Goal: Task Accomplishment & Management: Manage account settings

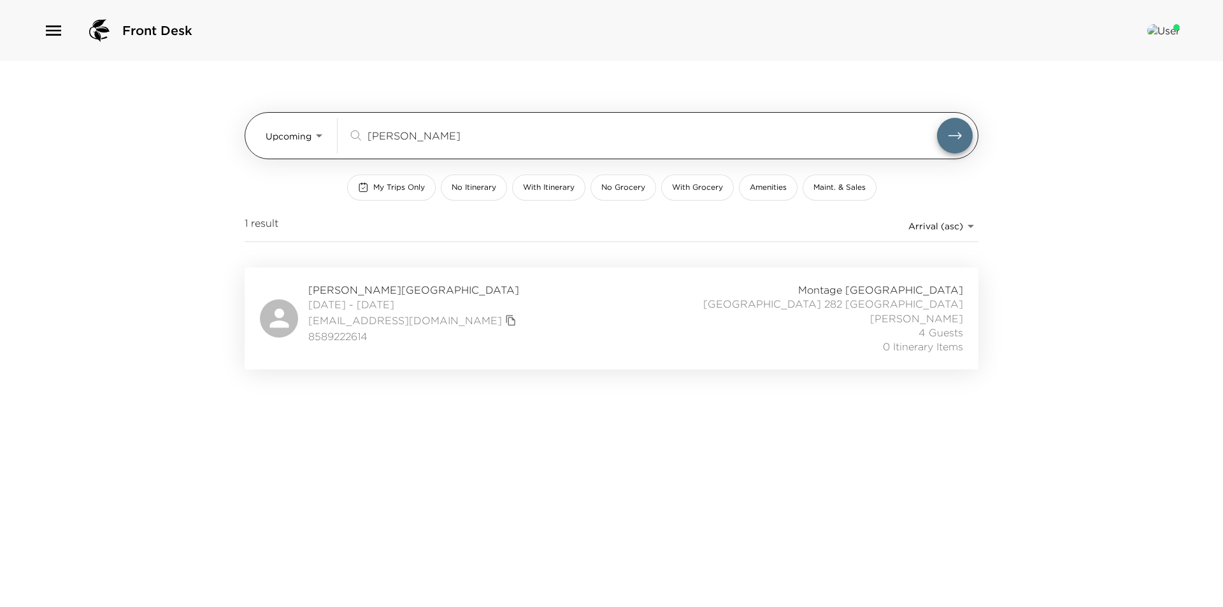
click at [309, 134] on body "Front Desk Upcoming Upcoming monte ree ​ My Trips Only No Itinerary With Itiner…" at bounding box center [611, 303] width 1223 height 607
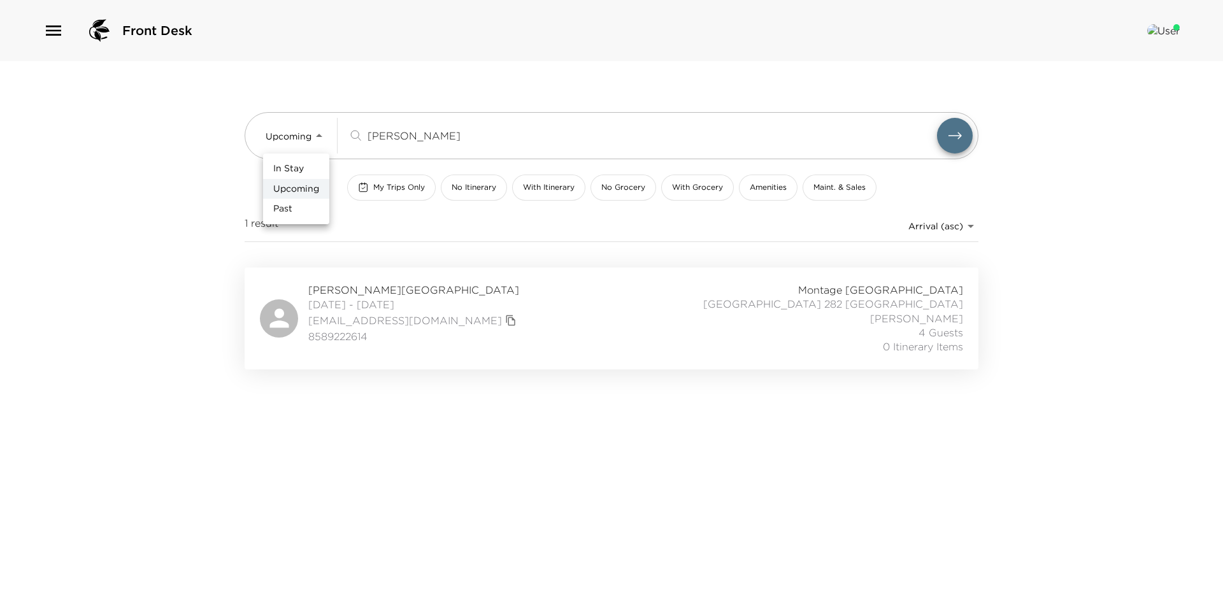
click at [308, 170] on li "In Stay" at bounding box center [296, 169] width 66 height 20
type input "In-Stay"
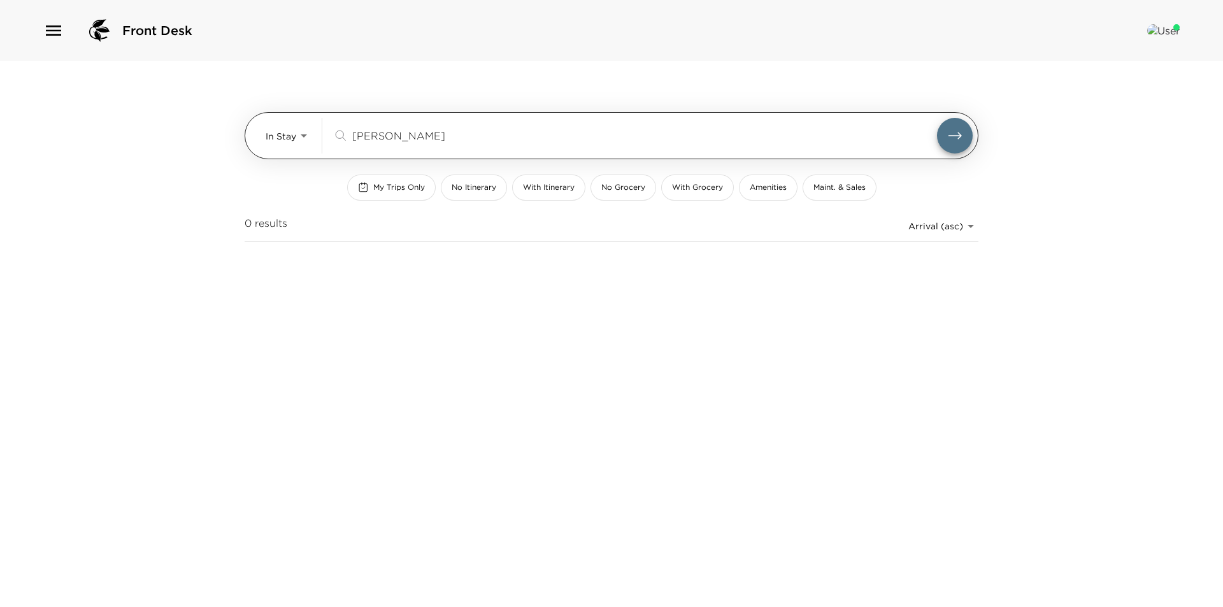
click at [418, 134] on input "monte ree" at bounding box center [644, 135] width 585 height 15
type input "m"
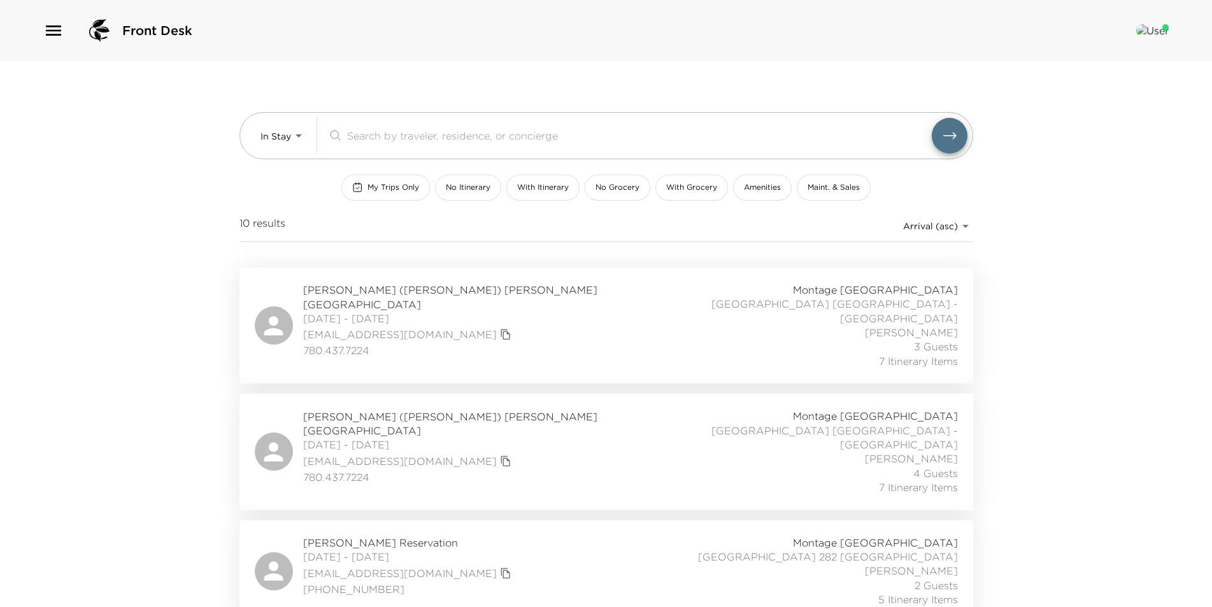
click at [135, 408] on div "Front Desk In Stay In-Stay ​ My Trips Only No Itinerary With Itinerary No Groce…" at bounding box center [606, 303] width 1212 height 607
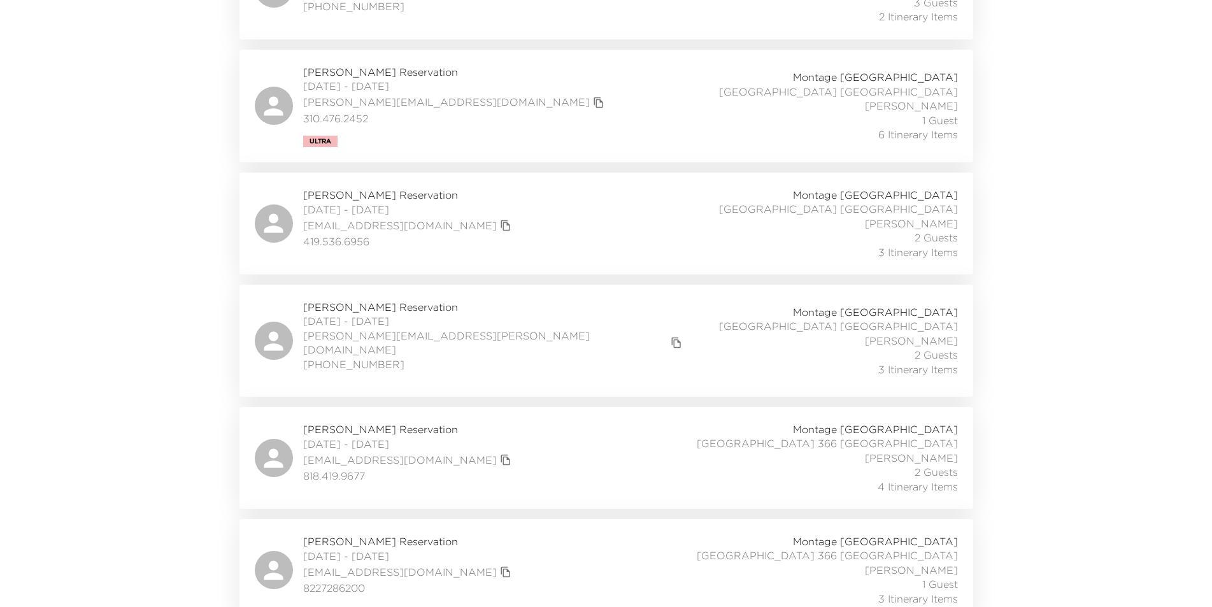
scroll to position [782, 0]
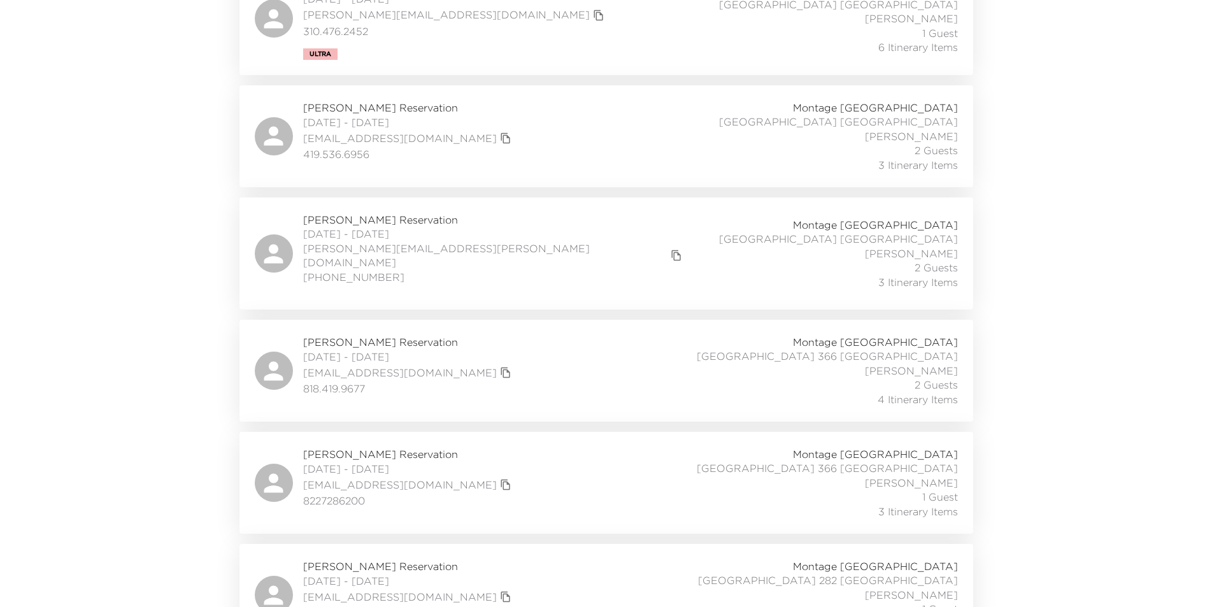
click at [611, 447] on div "Kurtis Jang Reservation 08/31/2025 - 09/01/2025 kurtisjang68@gmail.com 82272862…" at bounding box center [606, 482] width 703 height 71
click at [516, 559] on div "Christine ZeBrack Reservation 08/31/2025 - 09/03/2025 cmzebrack@aol.com 818.419…" at bounding box center [606, 594] width 703 height 71
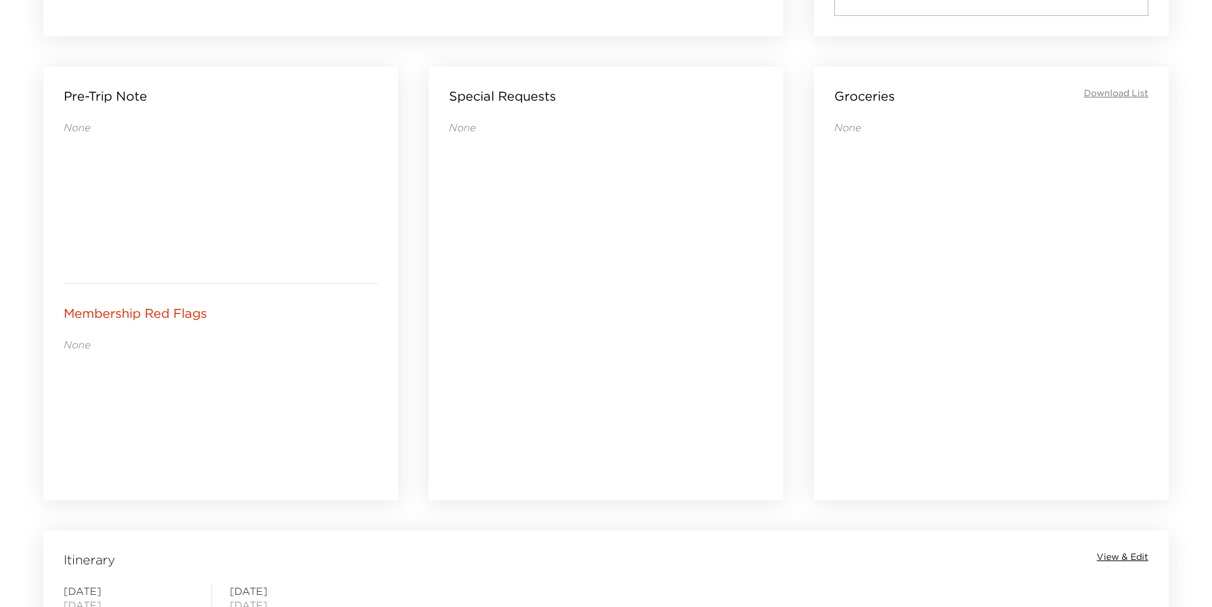
scroll to position [700, 0]
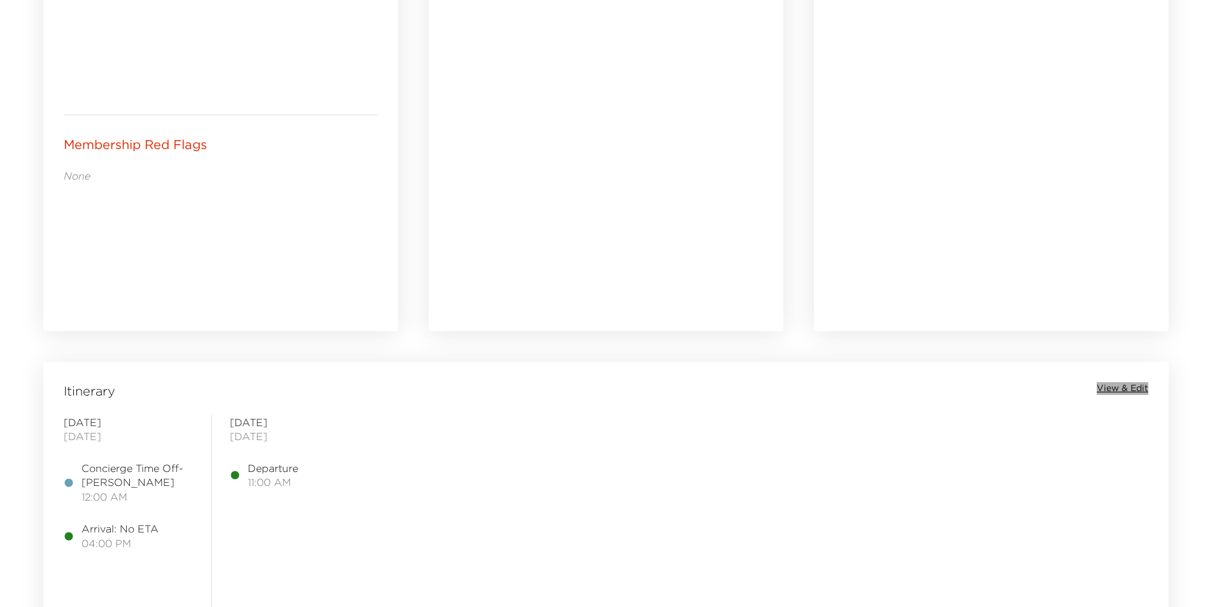
click at [1136, 386] on span "View & Edit" at bounding box center [1122, 388] width 52 height 13
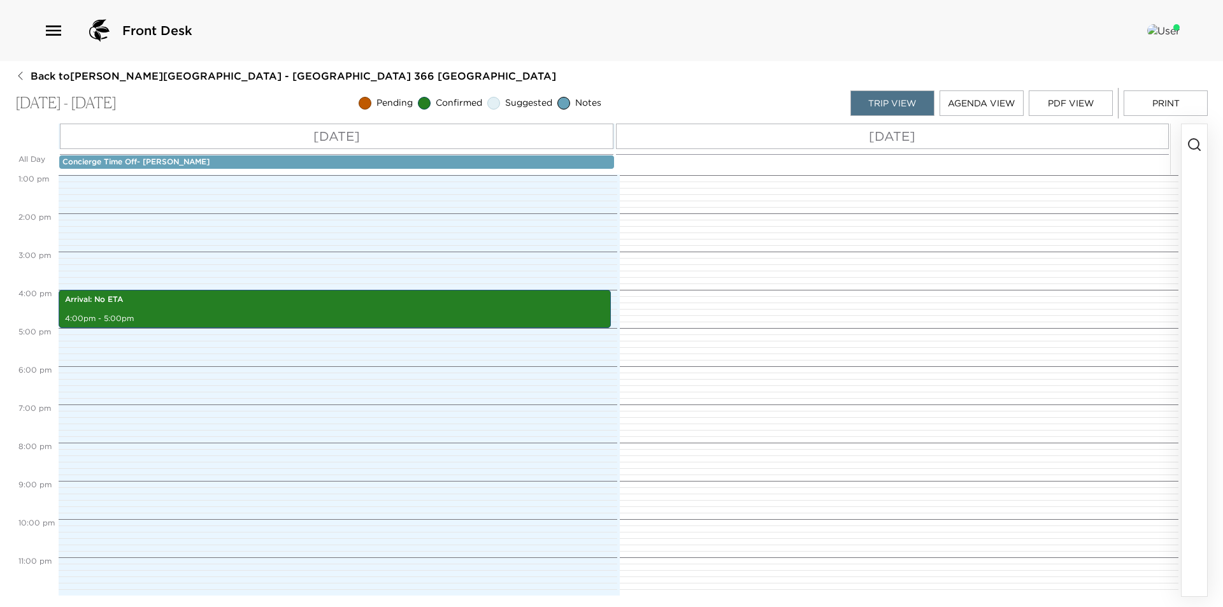
scroll to position [114, 0]
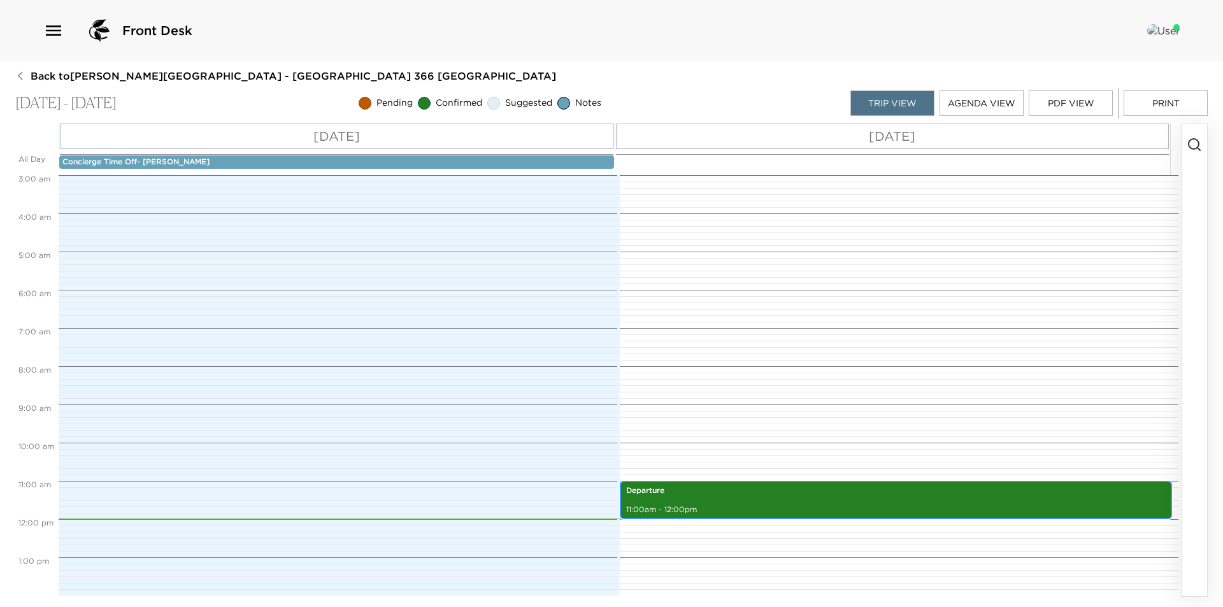
click at [837, 497] on div "Departure 11:00am - 12:00pm" at bounding box center [895, 500] width 544 height 34
click at [836, 497] on div "Departure 11:00am - 12:00pm" at bounding box center [895, 500] width 544 height 34
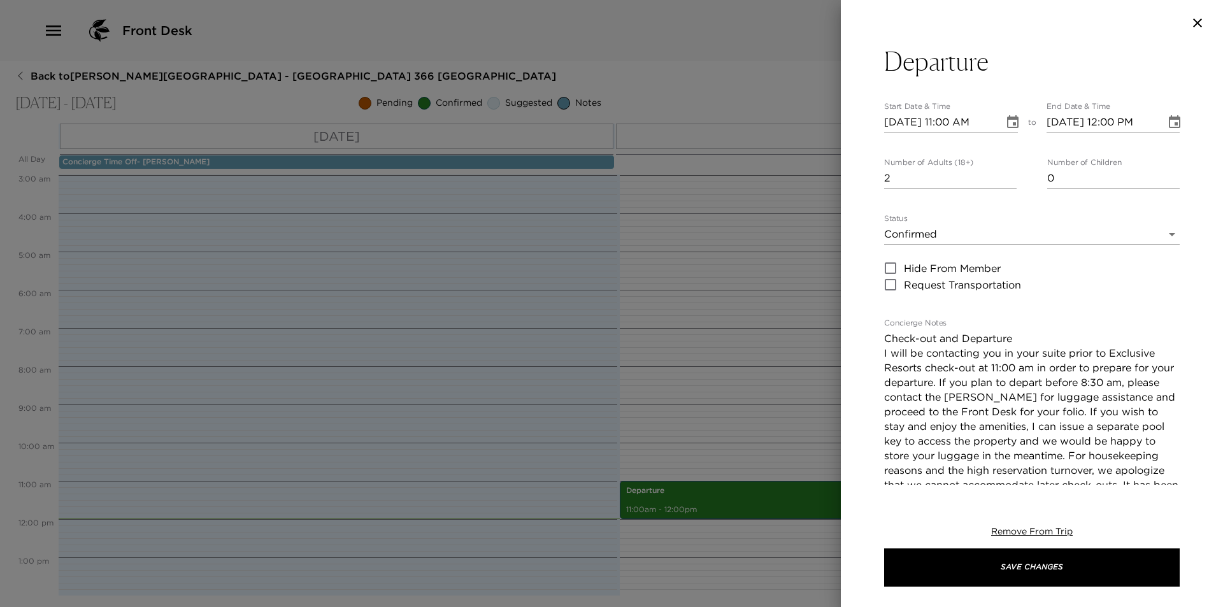
click at [1007, 114] on button "Choose date, selected date is Sep 1, 2025" at bounding box center [1012, 122] width 25 height 25
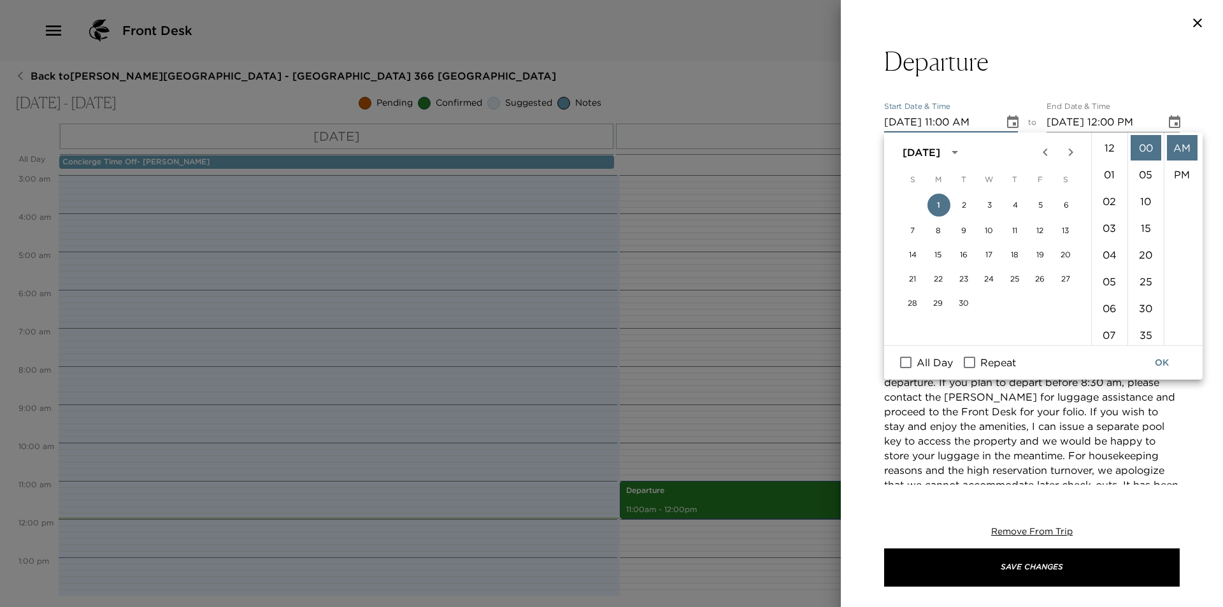
scroll to position [294, 0]
click at [991, 203] on button "3" at bounding box center [989, 205] width 23 height 23
type input "09/03/2025 11:00 AM"
type input "09/03/2025 12:00 PM"
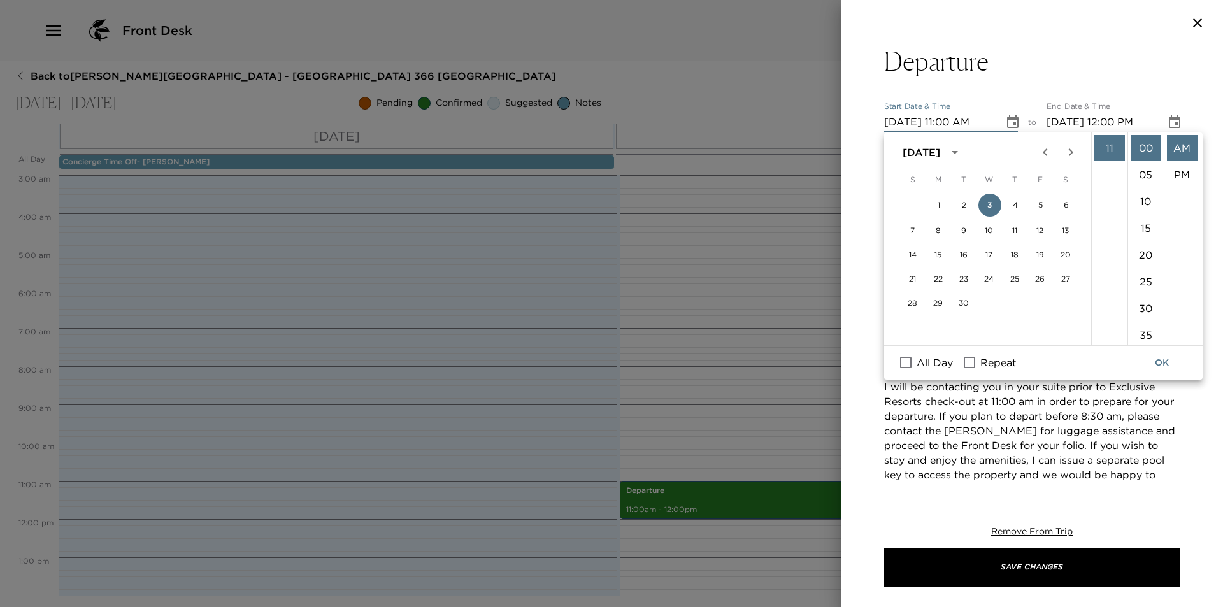
click at [1156, 364] on button "OK" at bounding box center [1161, 363] width 41 height 24
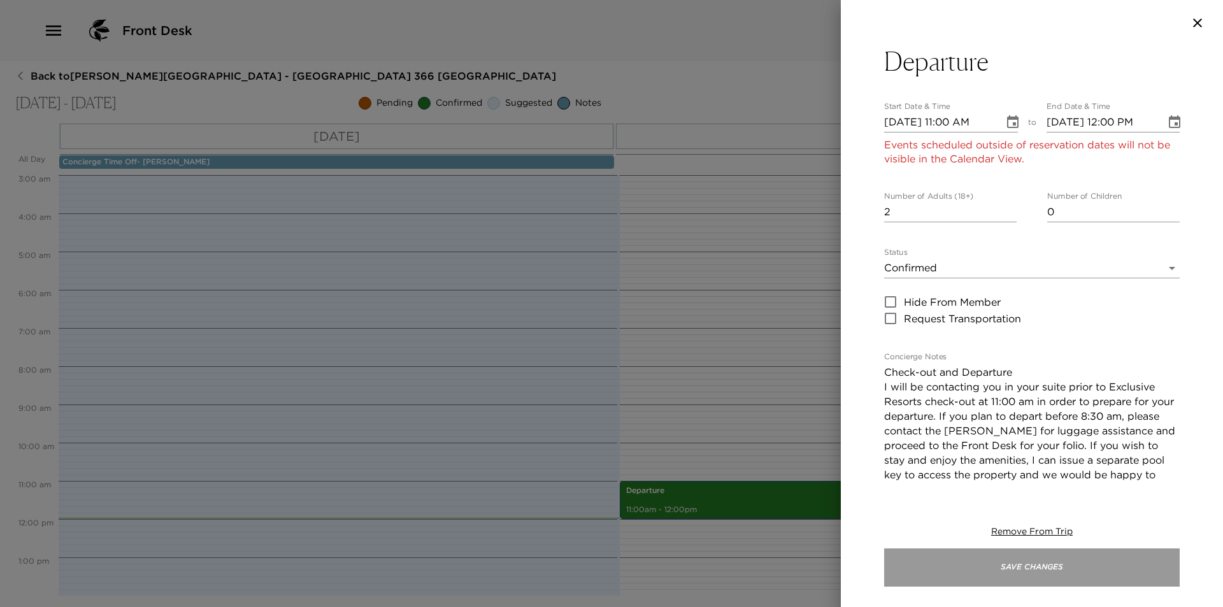
click at [1037, 561] on button "Save Changes" at bounding box center [1031, 567] width 295 height 38
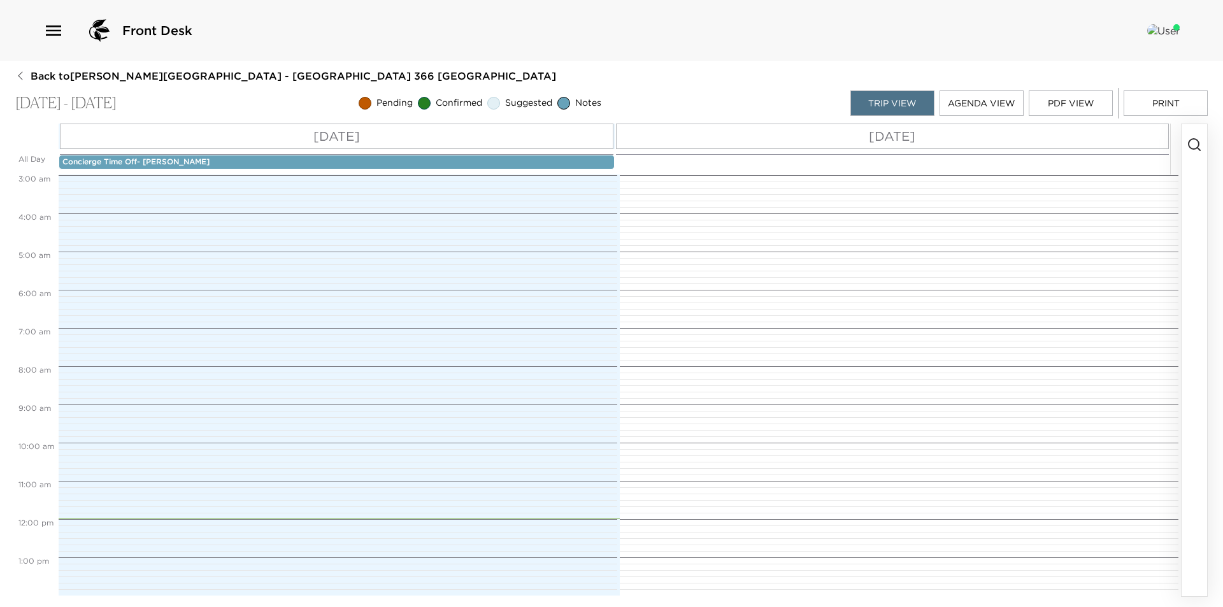
click at [1191, 150] on icon "button" at bounding box center [1193, 144] width 15 height 15
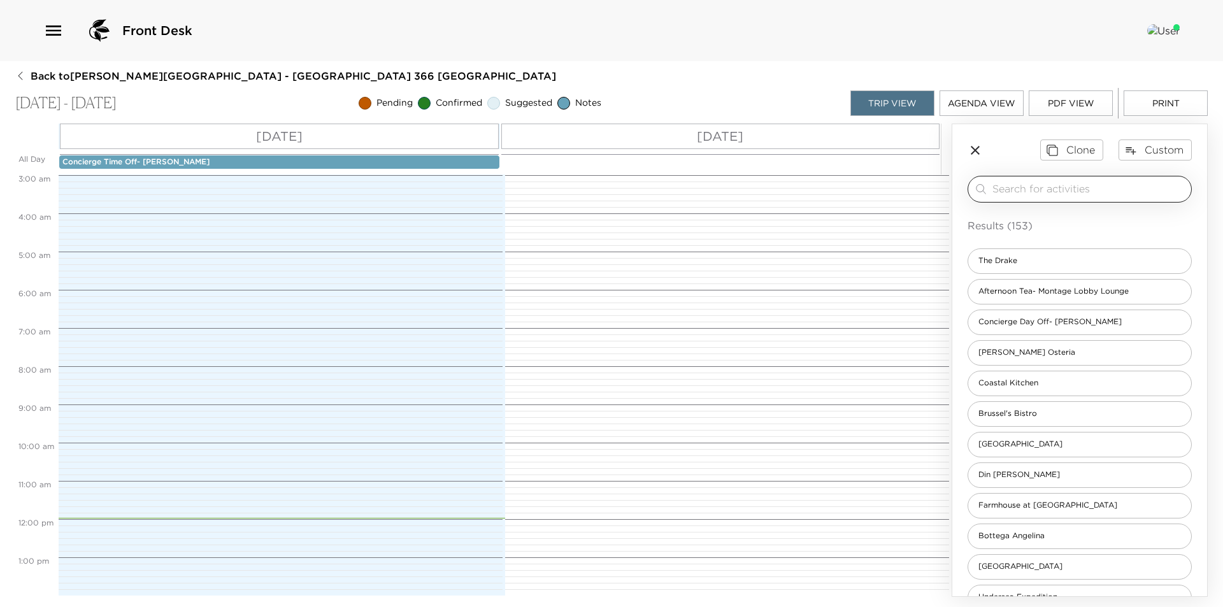
click at [1060, 188] on input "search" at bounding box center [1089, 188] width 194 height 15
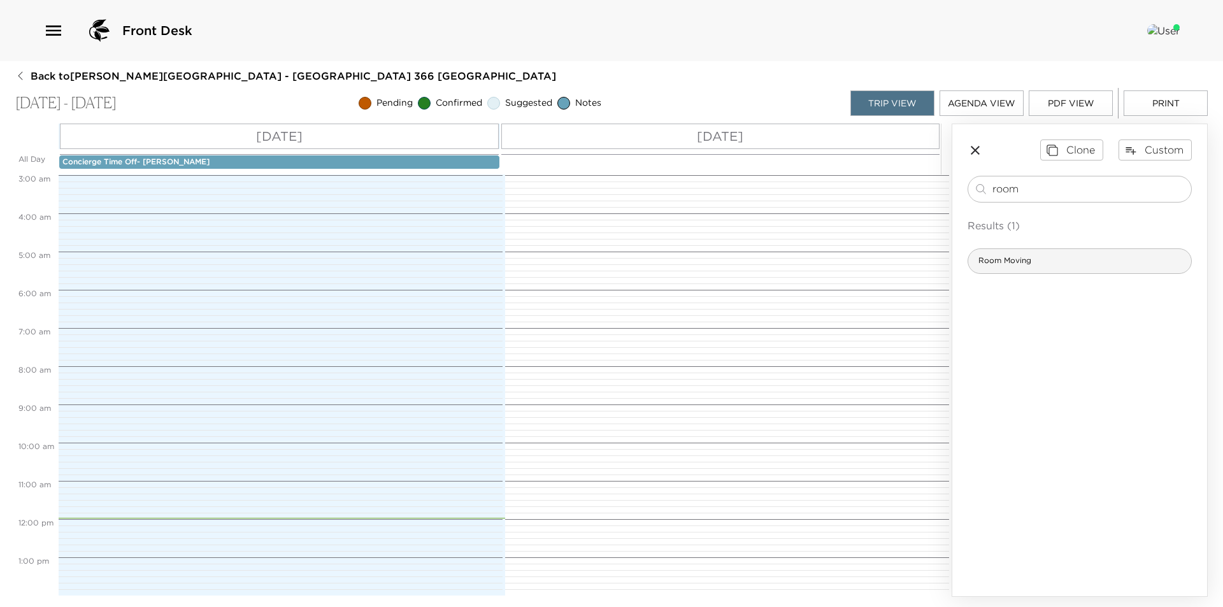
type input "room"
click at [1044, 261] on div "Room Moving" at bounding box center [1079, 260] width 224 height 25
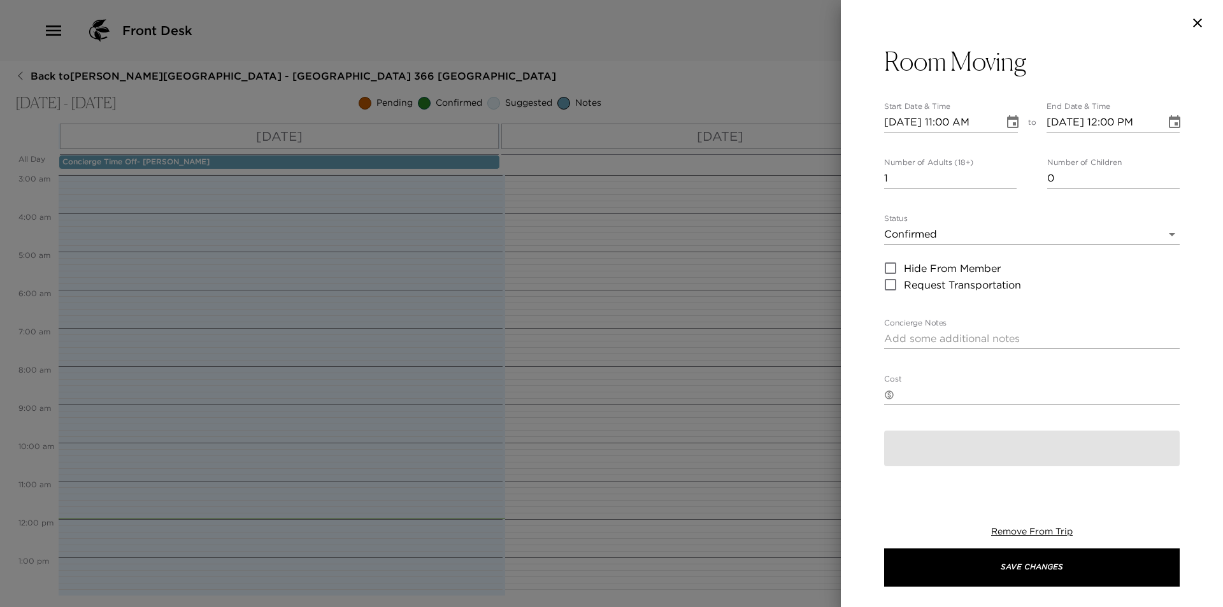
type textarea "Your Concierge will help coordinate your room move to (#). Please have your lug…"
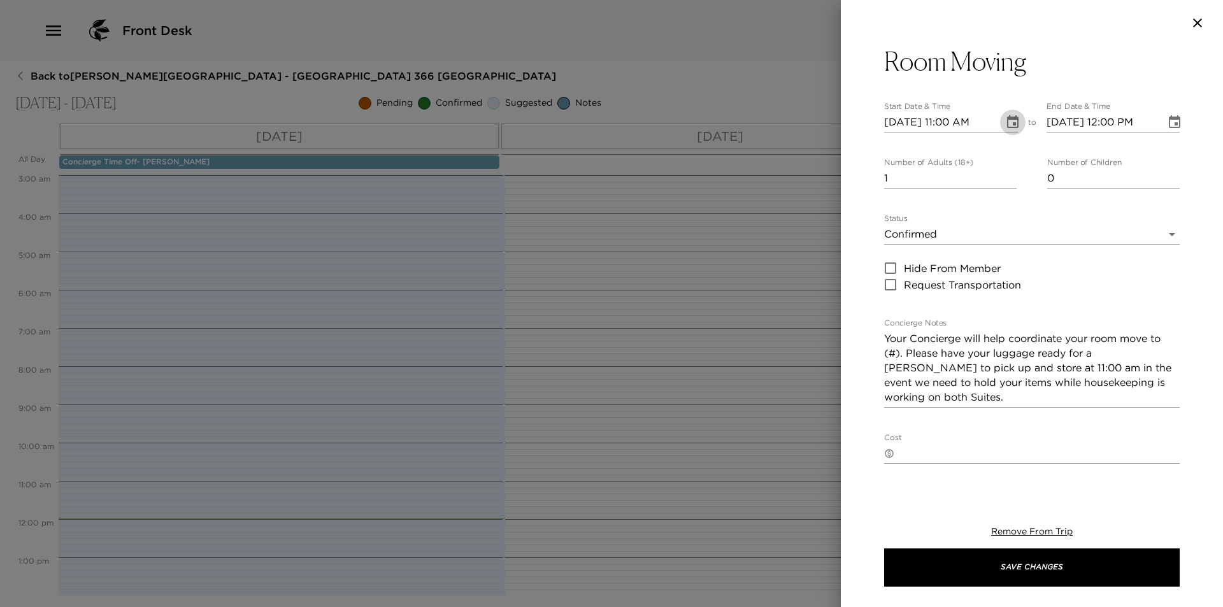
click at [1013, 118] on icon "Choose date, selected date is Aug 31, 2025" at bounding box center [1012, 122] width 15 height 15
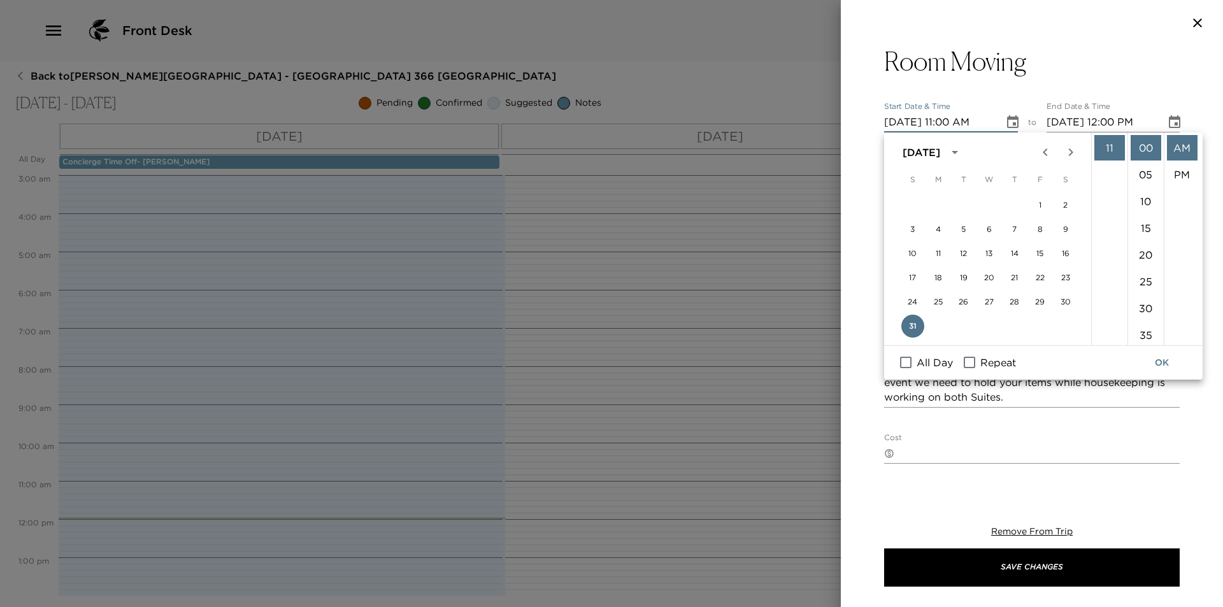
click at [1066, 151] on icon "Next month" at bounding box center [1070, 152] width 15 height 15
click at [933, 201] on button "1" at bounding box center [938, 205] width 23 height 23
type input "09/01/2025 11:00 AM"
type input "09/01/2025 12:00 PM"
click at [1165, 362] on button "OK" at bounding box center [1161, 363] width 41 height 24
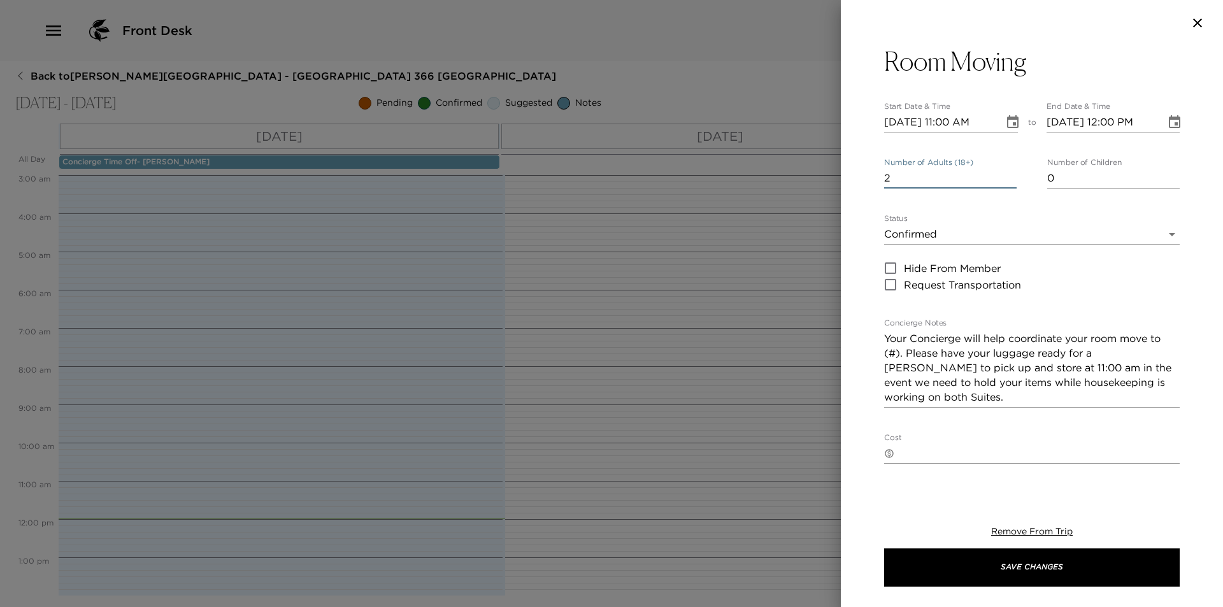
type input "2"
click at [1005, 176] on input "2" at bounding box center [950, 178] width 132 height 20
click at [895, 357] on textarea "Your Concierge will help coordinate your room move to (#). Please have your lug…" at bounding box center [1031, 367] width 295 height 73
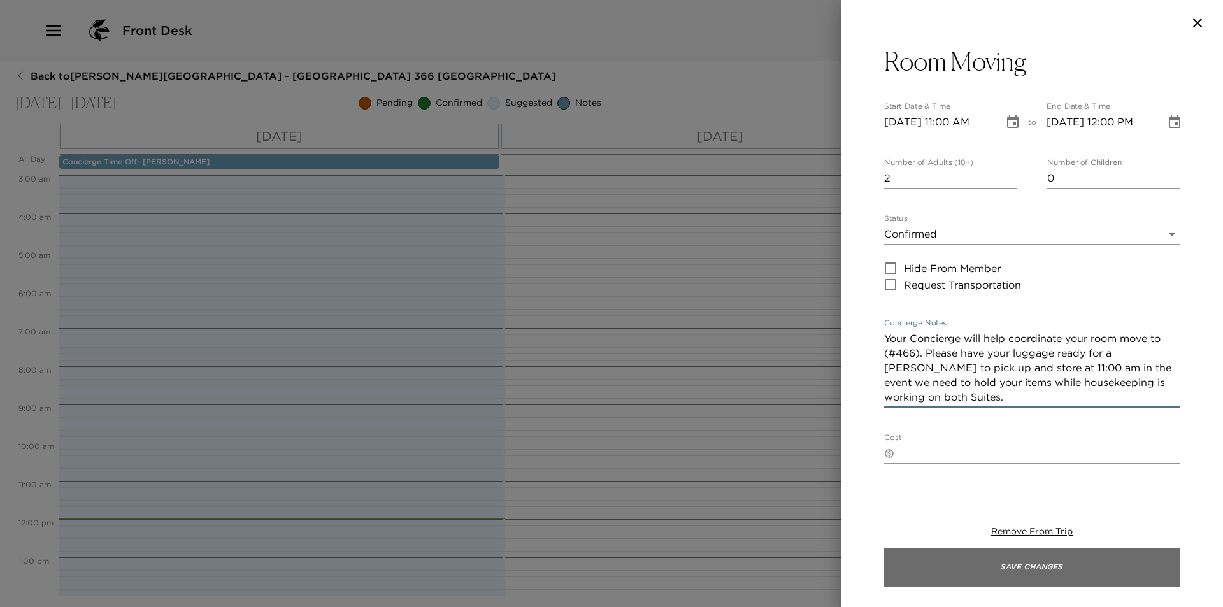
type textarea "Your Concierge will help coordinate your room move to (#466). Please have your …"
click at [1045, 563] on button "Save Changes" at bounding box center [1031, 567] width 295 height 38
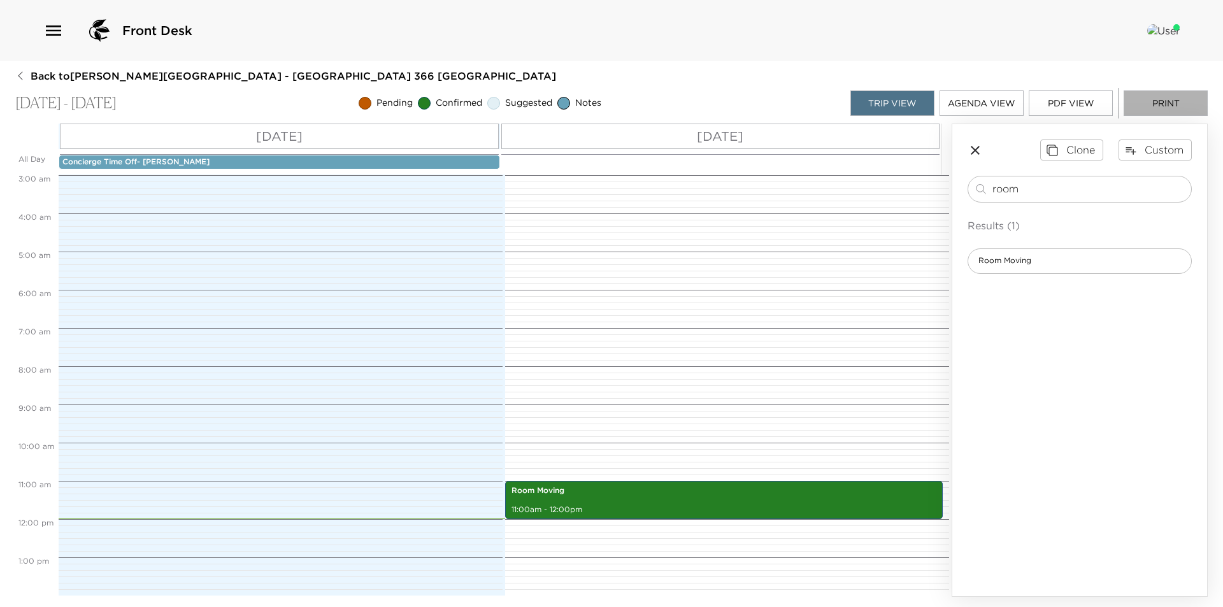
click at [1179, 97] on button "Print" at bounding box center [1165, 102] width 84 height 25
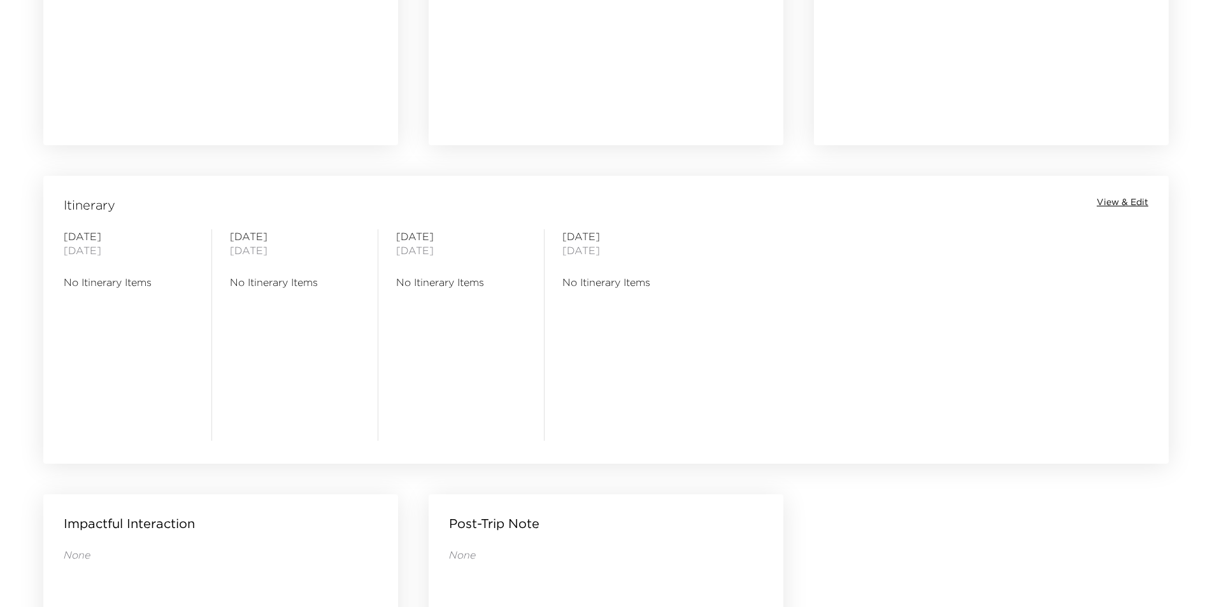
scroll to position [891, 0]
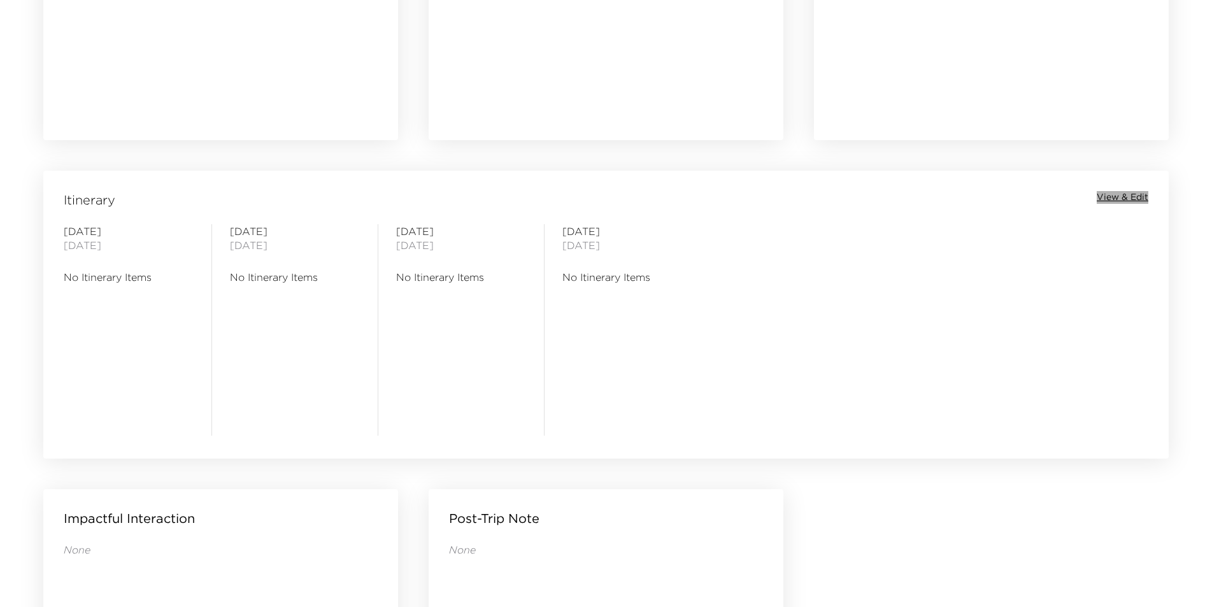
click at [1140, 195] on span "View & Edit" at bounding box center [1122, 197] width 52 height 13
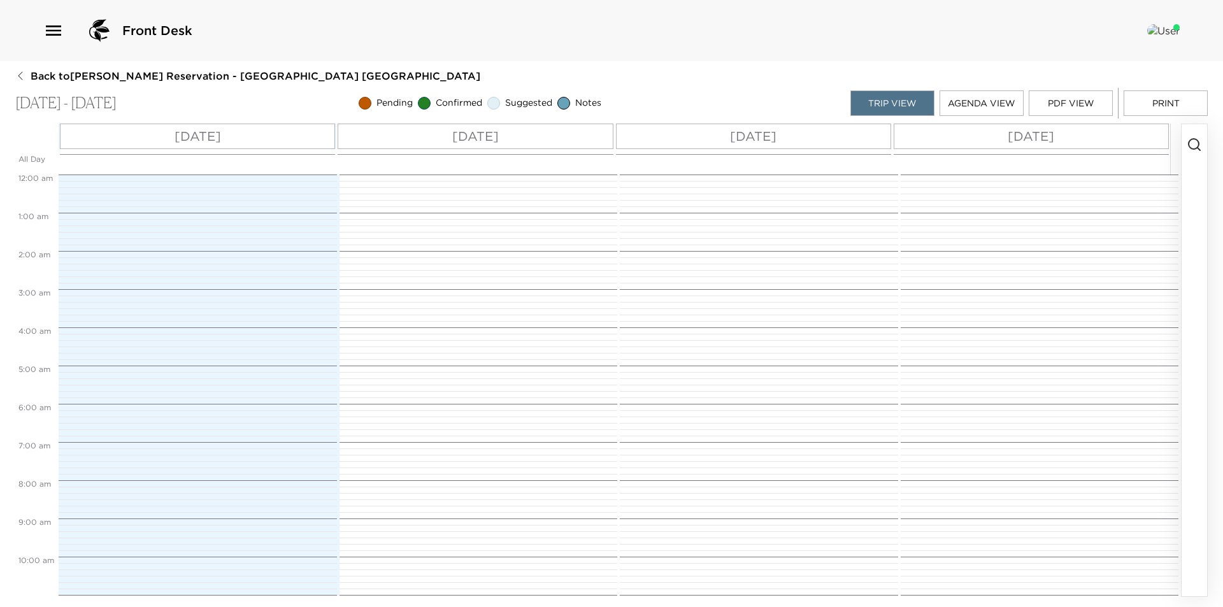
scroll to position [306, 0]
click at [1191, 156] on button "button" at bounding box center [1193, 360] width 25 height 472
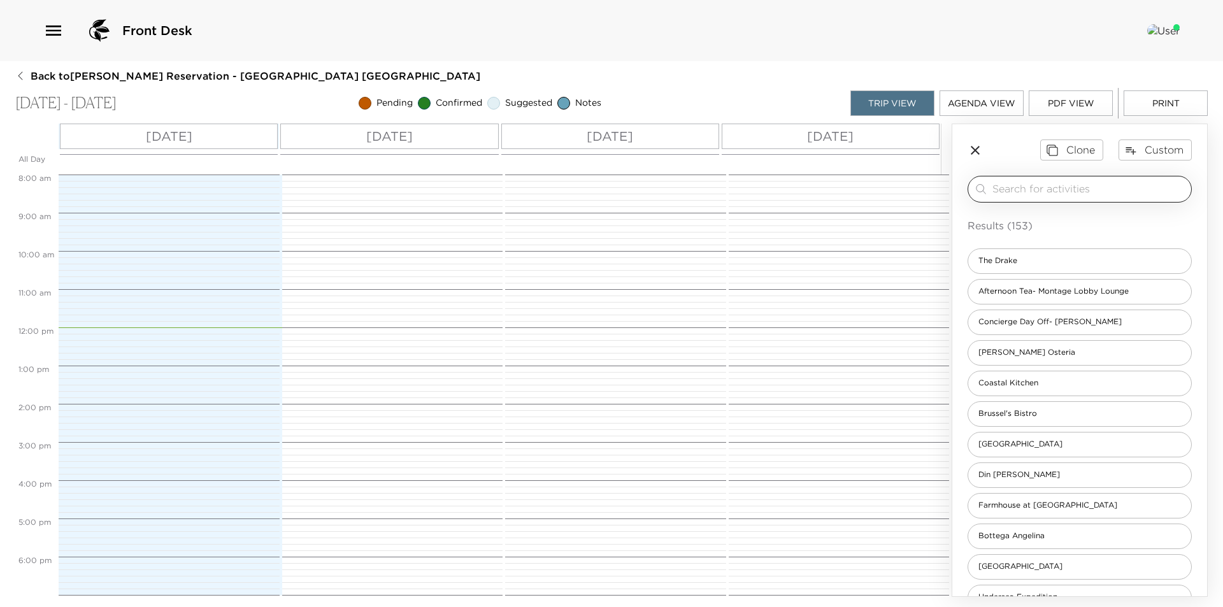
click at [1009, 189] on input "search" at bounding box center [1089, 188] width 194 height 15
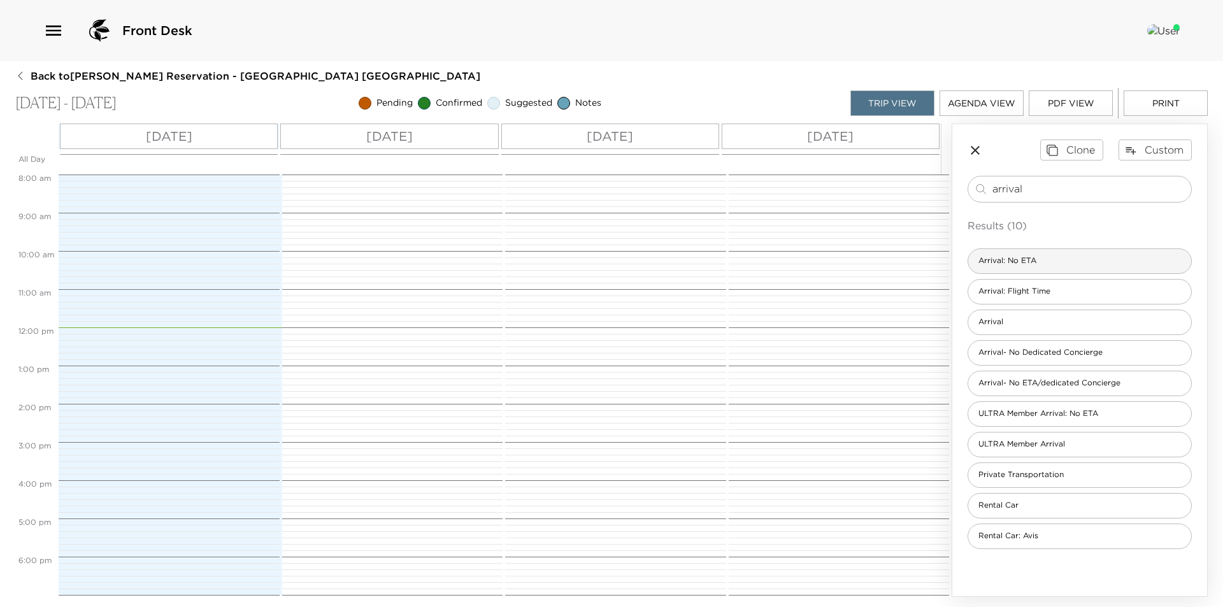
type input "arrival"
click at [1093, 260] on div "Arrival: No ETA" at bounding box center [1079, 260] width 224 height 25
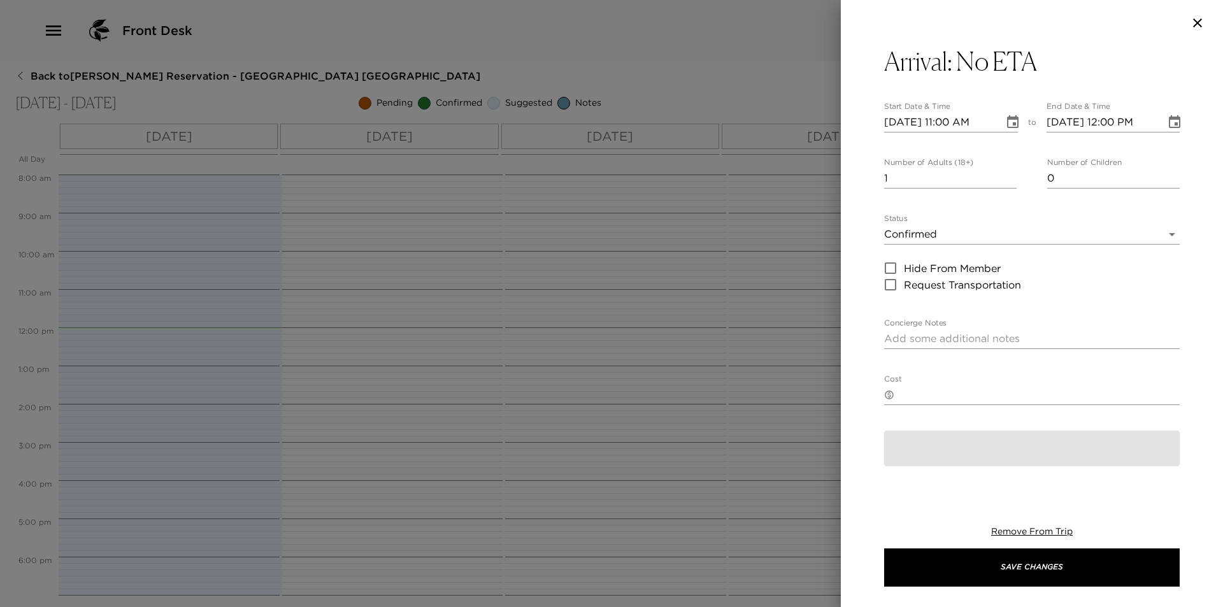
type textarea "Arrival to Montage, Laguna Beach I am expecting your visit, but have not receiv…"
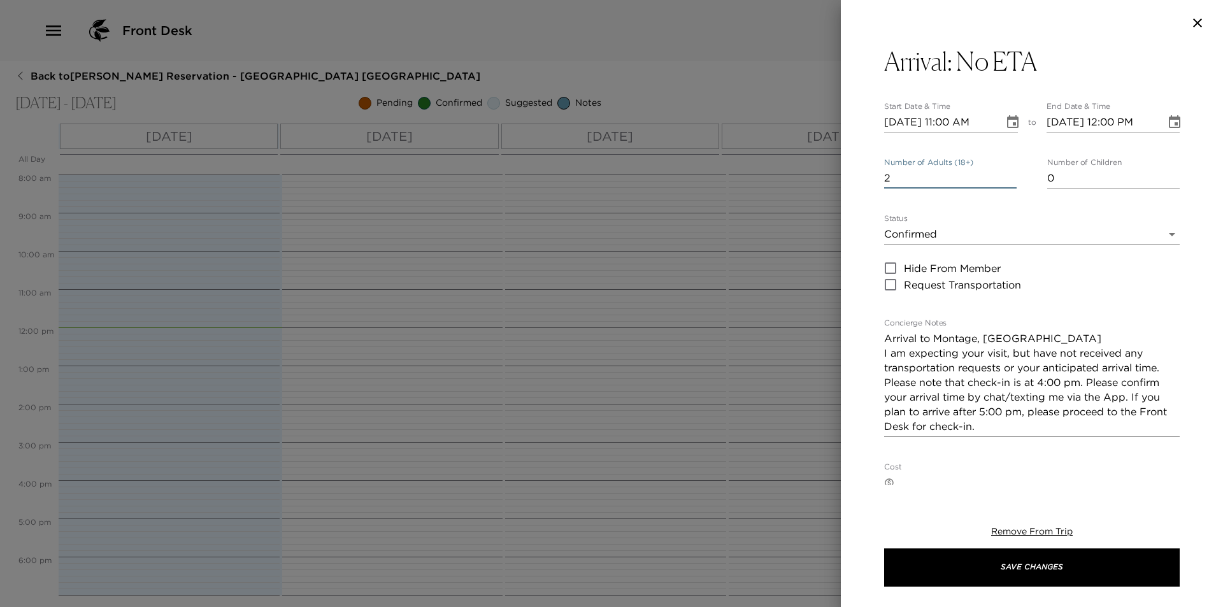
click at [1006, 174] on input "2" at bounding box center [950, 178] width 132 height 20
click at [1006, 174] on input "3" at bounding box center [950, 178] width 132 height 20
type input "4"
click at [1006, 174] on input "4" at bounding box center [950, 178] width 132 height 20
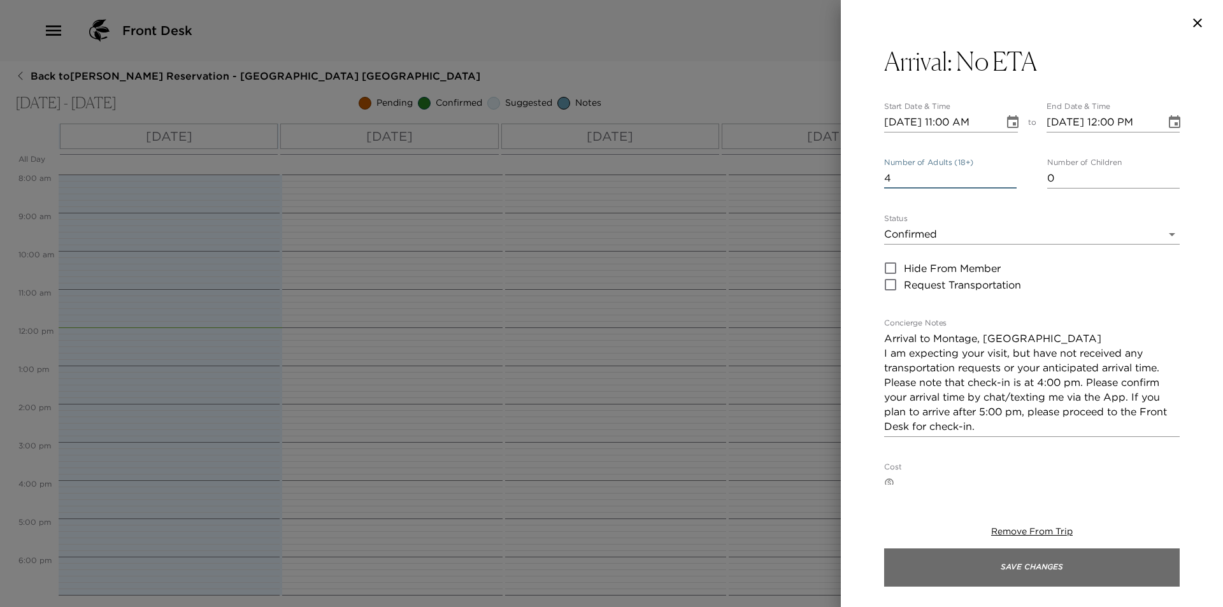
click at [1023, 567] on button "Save Changes" at bounding box center [1031, 567] width 295 height 38
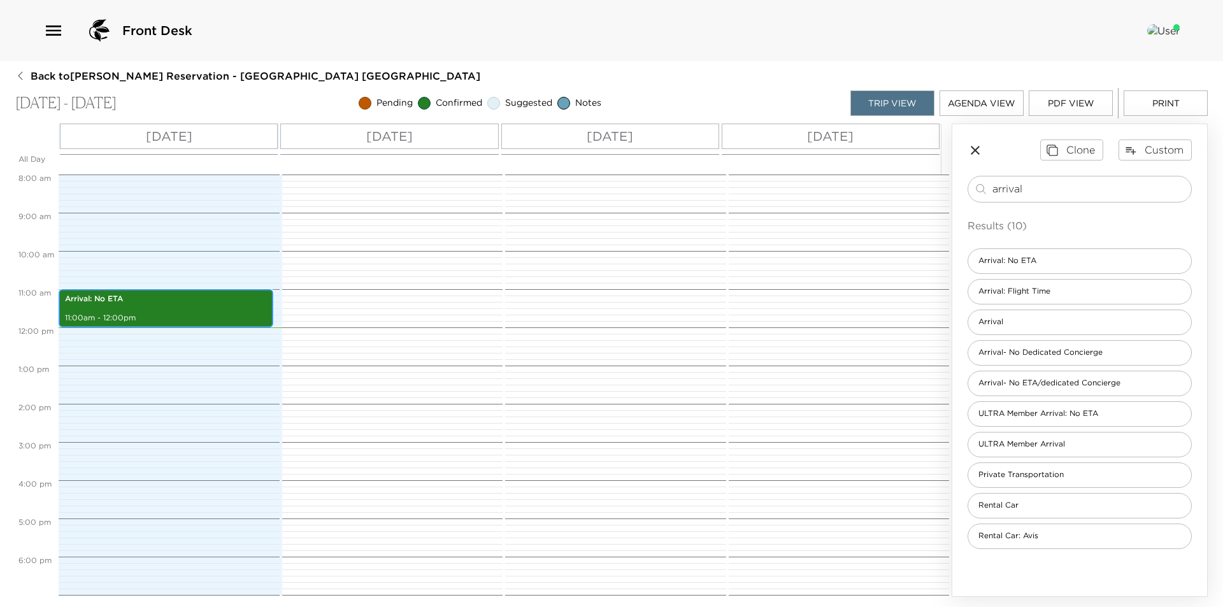
click at [122, 315] on p "11:00am - 12:00pm" at bounding box center [166, 318] width 202 height 11
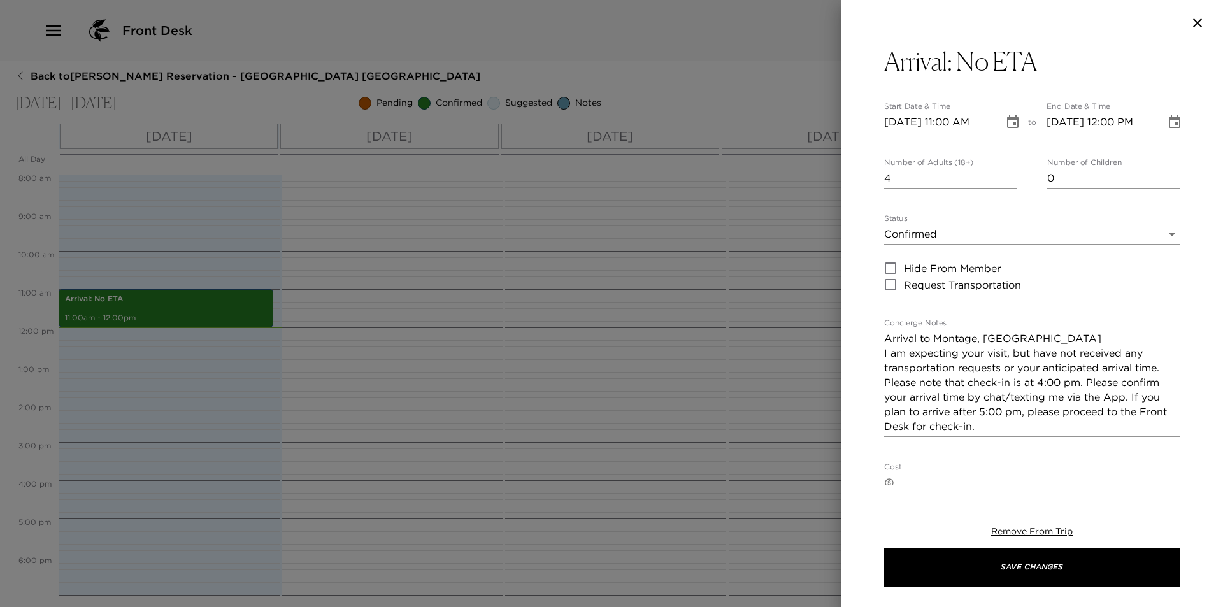
click at [1005, 122] on icon "Choose date, selected date is Aug 31, 2025" at bounding box center [1012, 122] width 15 height 15
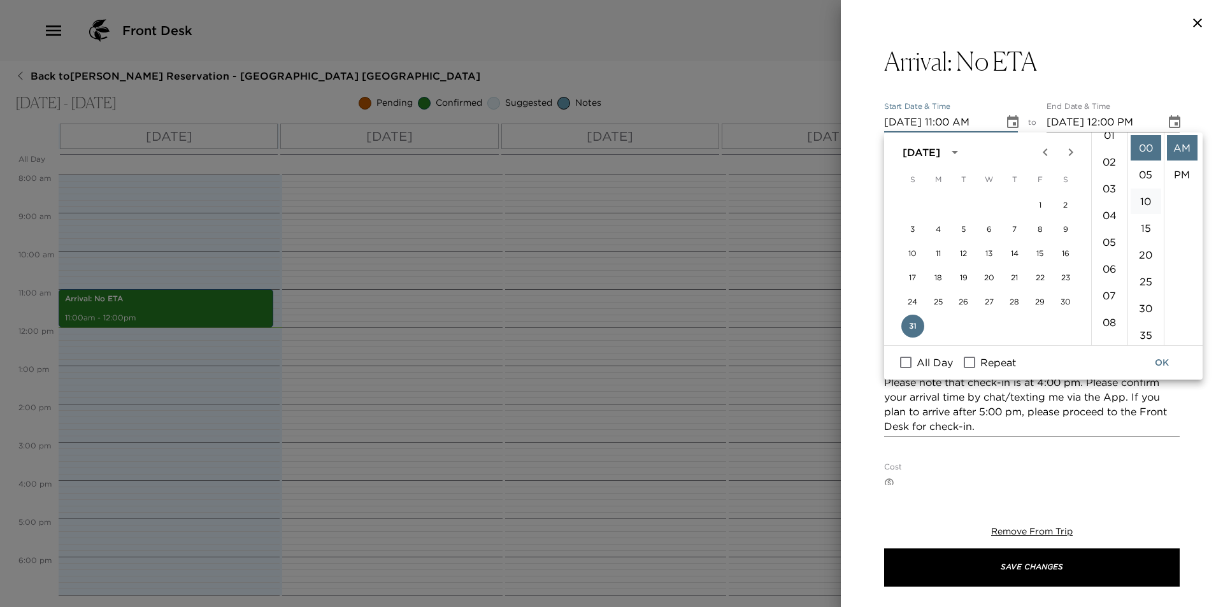
click at [1101, 216] on li "04" at bounding box center [1109, 214] width 31 height 25
click at [1179, 176] on li "PM" at bounding box center [1181, 174] width 31 height 25
type input "08/31/2025 04:00 PM"
type input "08/31/2025 05:00 PM"
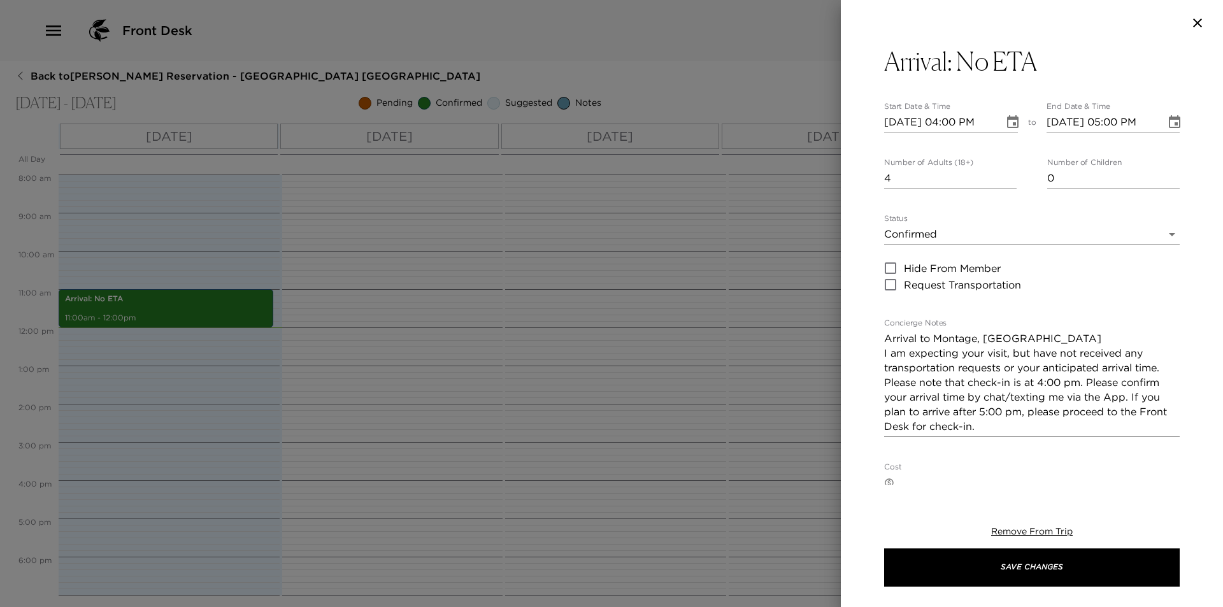
scroll to position [27, 0]
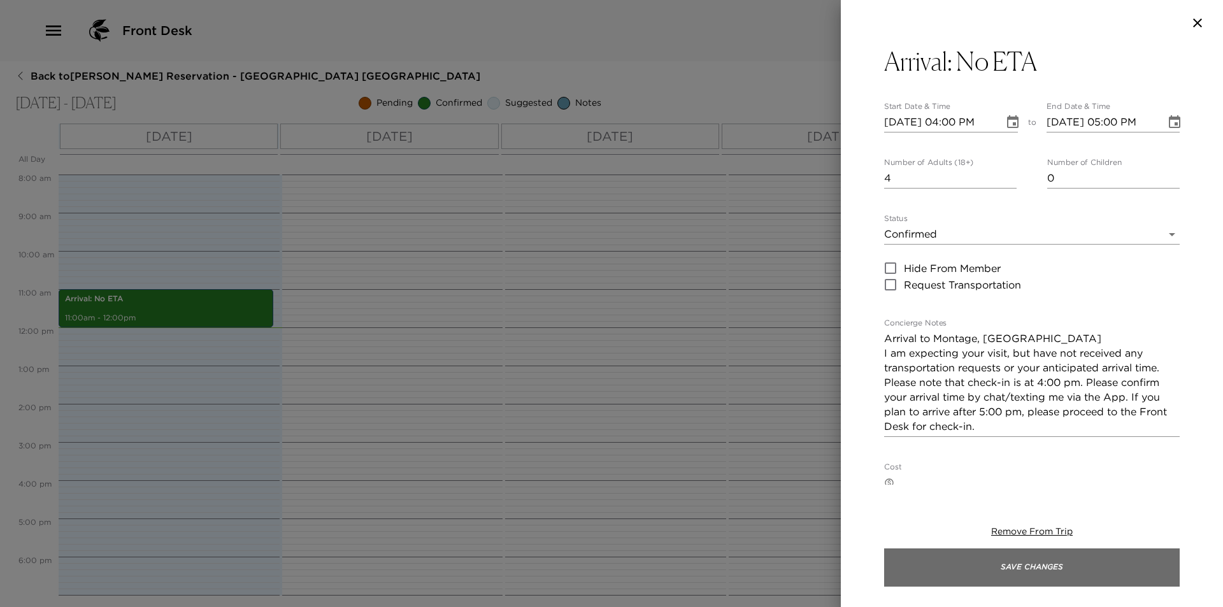
click at [1091, 568] on button "Save Changes" at bounding box center [1031, 567] width 295 height 38
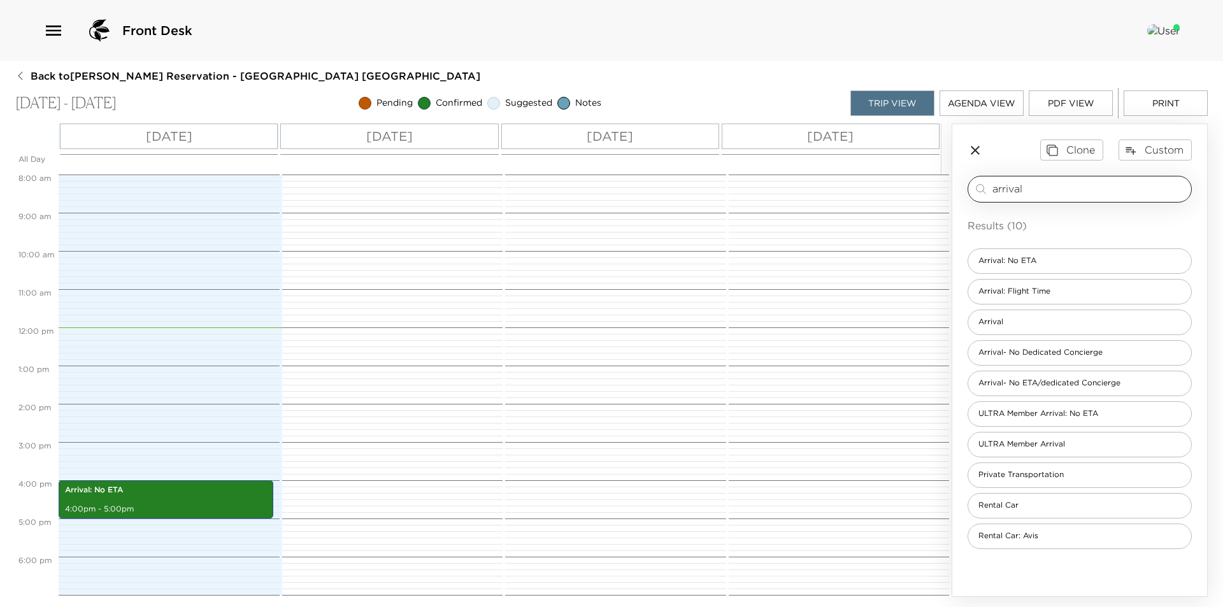
click at [1081, 193] on input "arrival" at bounding box center [1089, 188] width 194 height 15
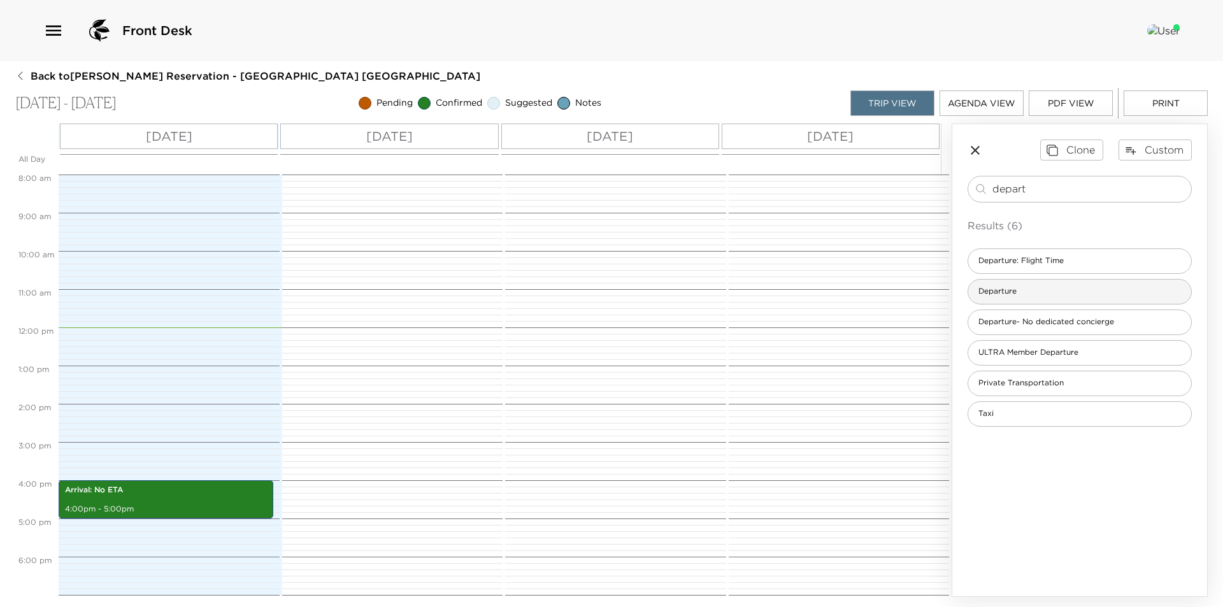
type input "depart"
click at [1063, 287] on div "Departure" at bounding box center [1079, 291] width 224 height 25
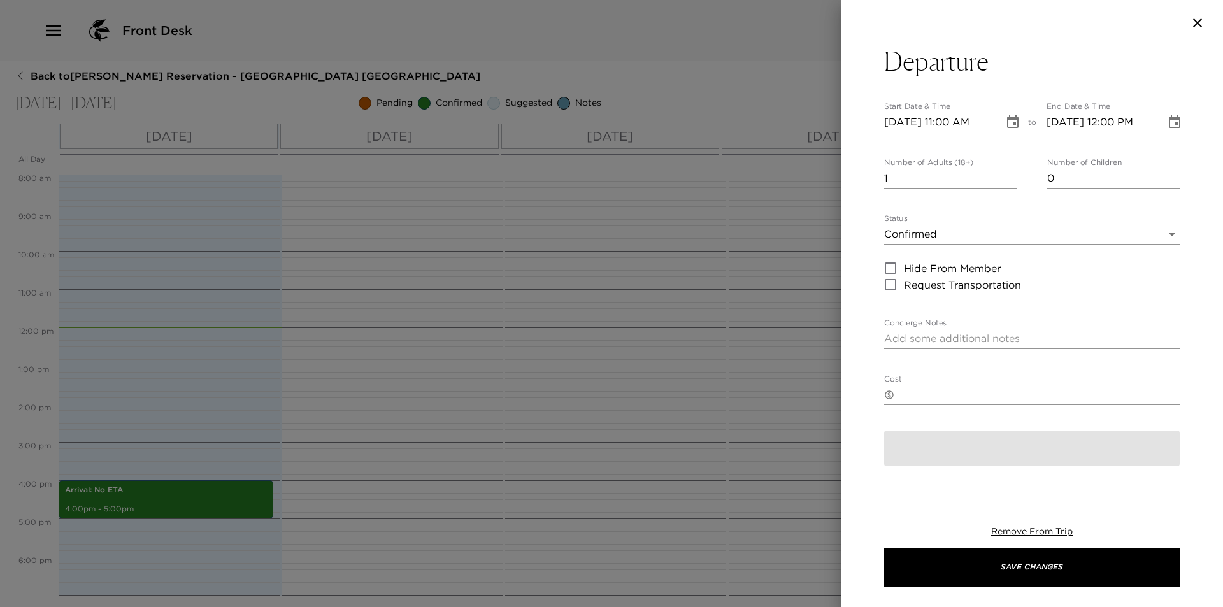
type textarea "Check-out and Departure I will be contacting you in your suite prior to Exclusi…"
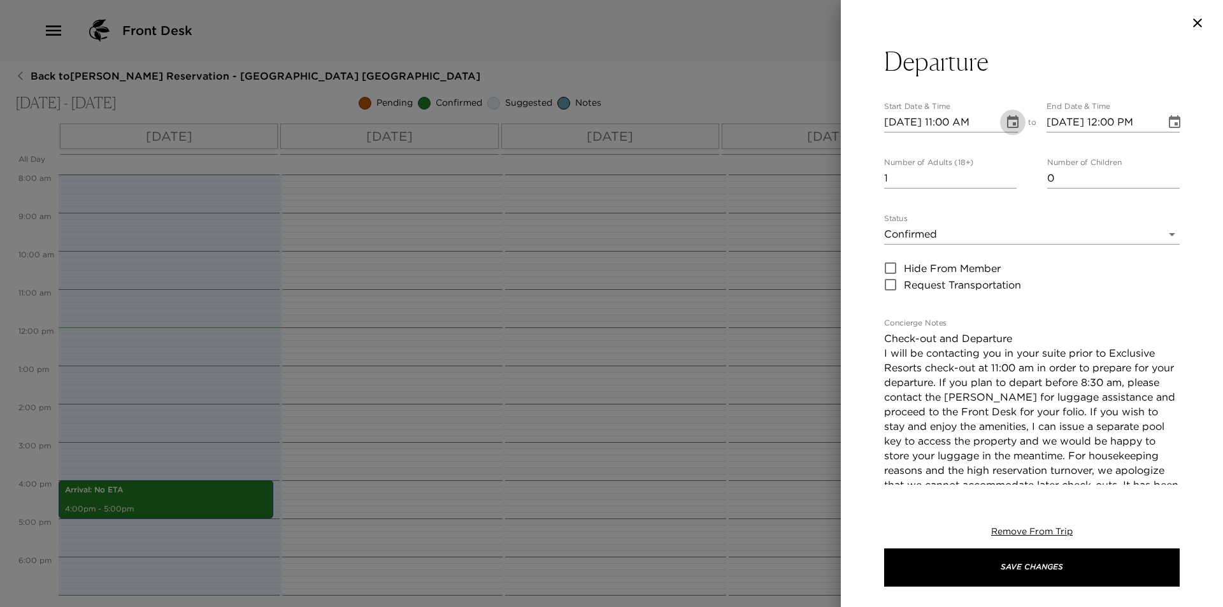
click at [1012, 121] on icon "Choose date, selected date is Aug 31, 2025" at bounding box center [1012, 121] width 11 height 13
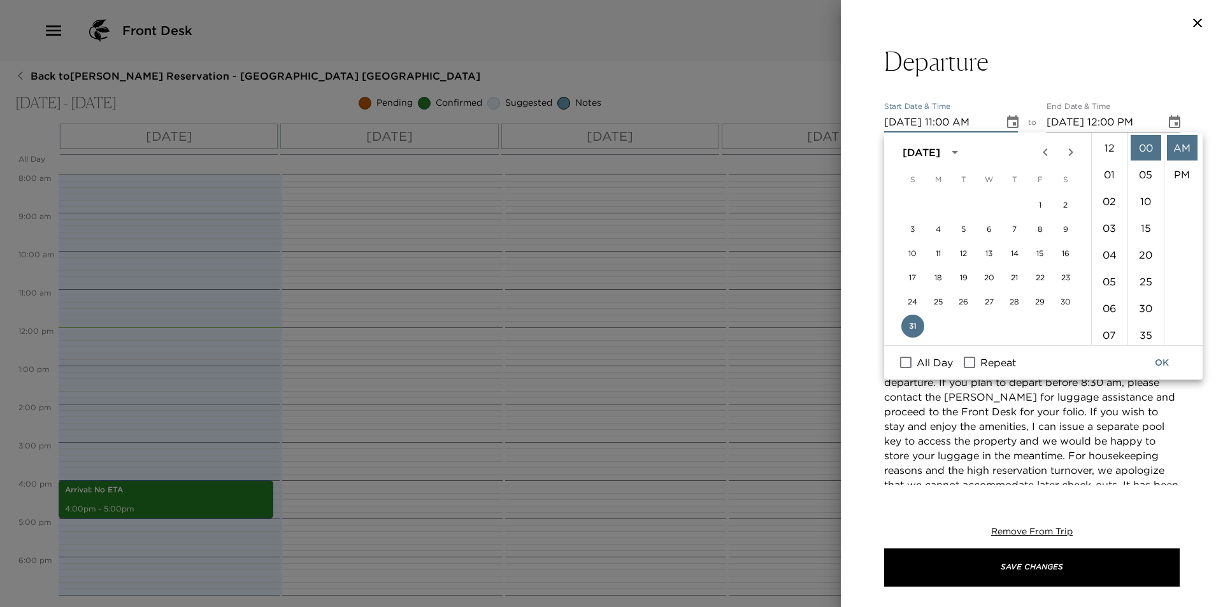
scroll to position [294, 0]
click at [1075, 150] on icon "Next month" at bounding box center [1070, 152] width 15 height 15
click at [991, 206] on button "3" at bounding box center [989, 205] width 23 height 23
type input "09/03/2025 11:00 AM"
type input "09/03/2025 12:00 PM"
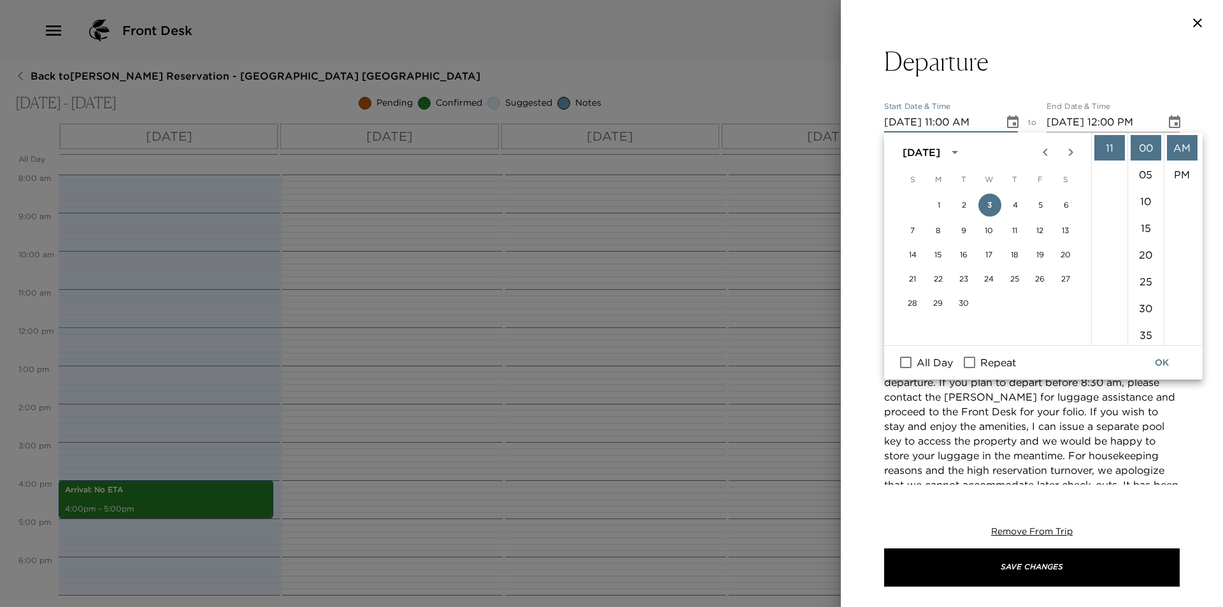
click at [1159, 360] on button "OK" at bounding box center [1161, 363] width 41 height 24
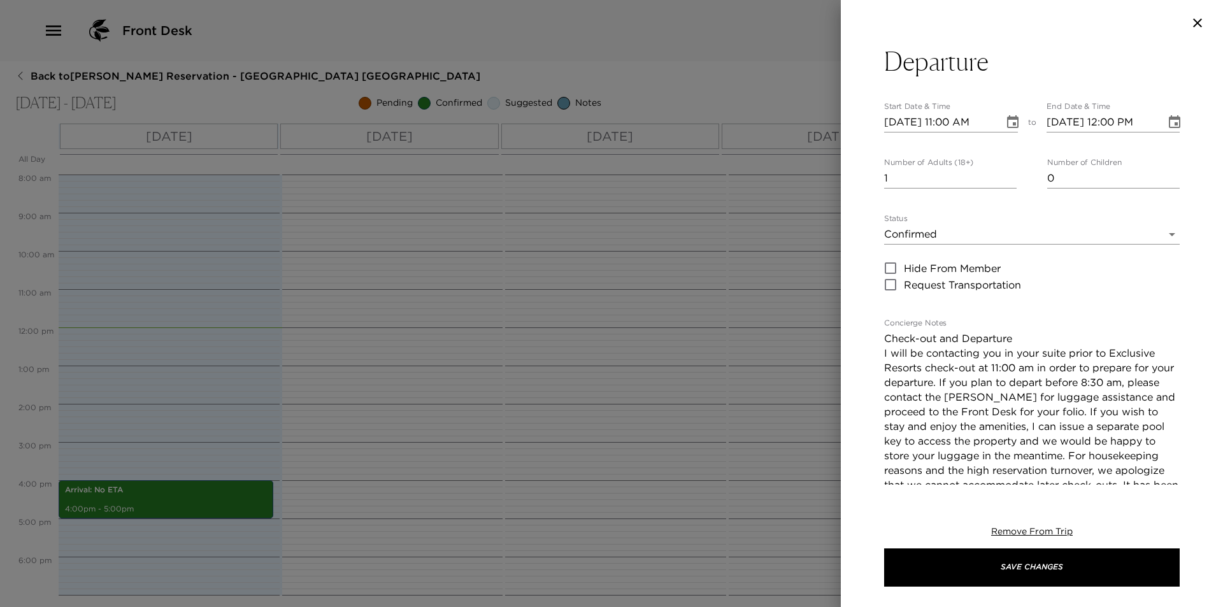
click at [1004, 170] on input "1" at bounding box center [950, 178] width 132 height 20
click at [1005, 174] on input "2" at bounding box center [950, 178] width 132 height 20
click at [1005, 174] on input "3" at bounding box center [950, 178] width 132 height 20
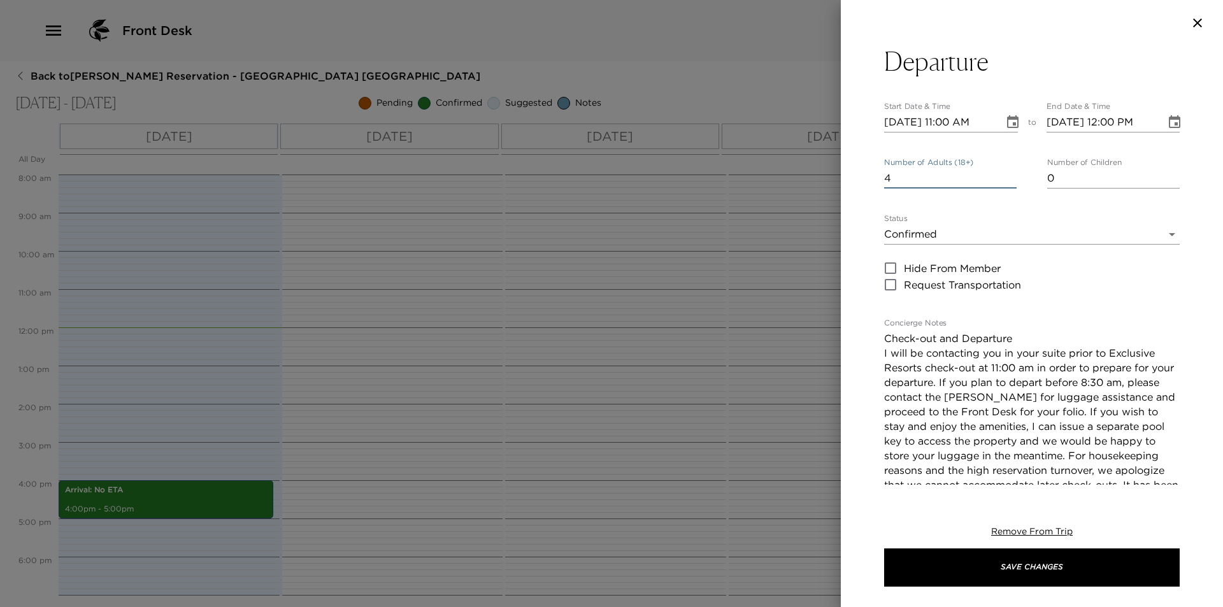
type input "4"
click at [1005, 174] on input "4" at bounding box center [950, 178] width 132 height 20
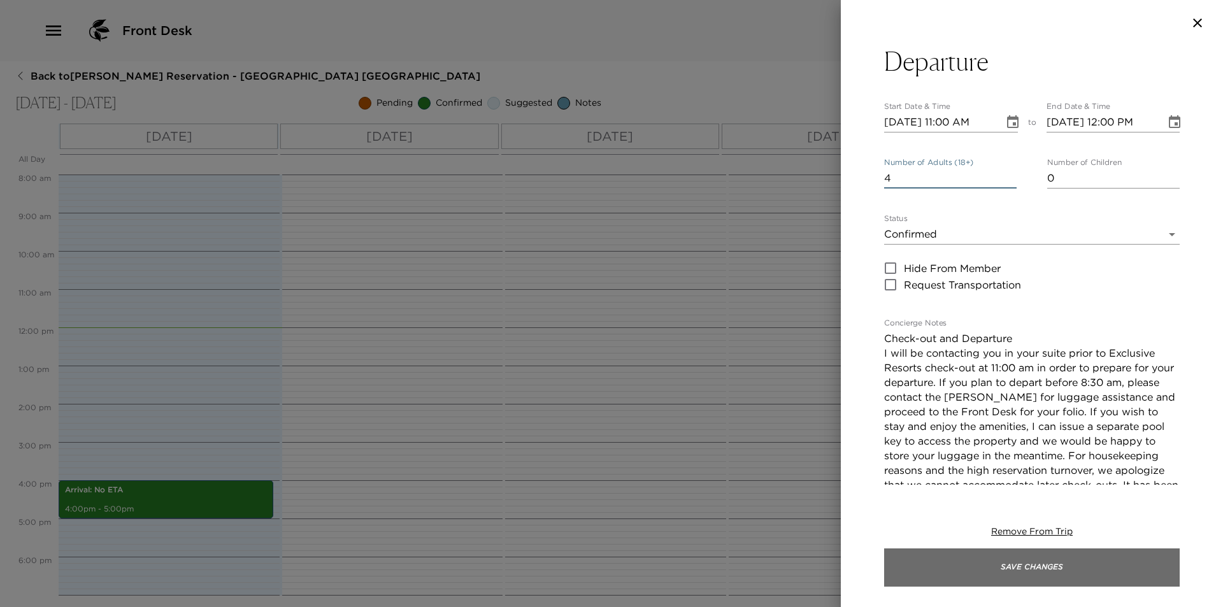
click at [1025, 575] on button "Save Changes" at bounding box center [1031, 567] width 295 height 38
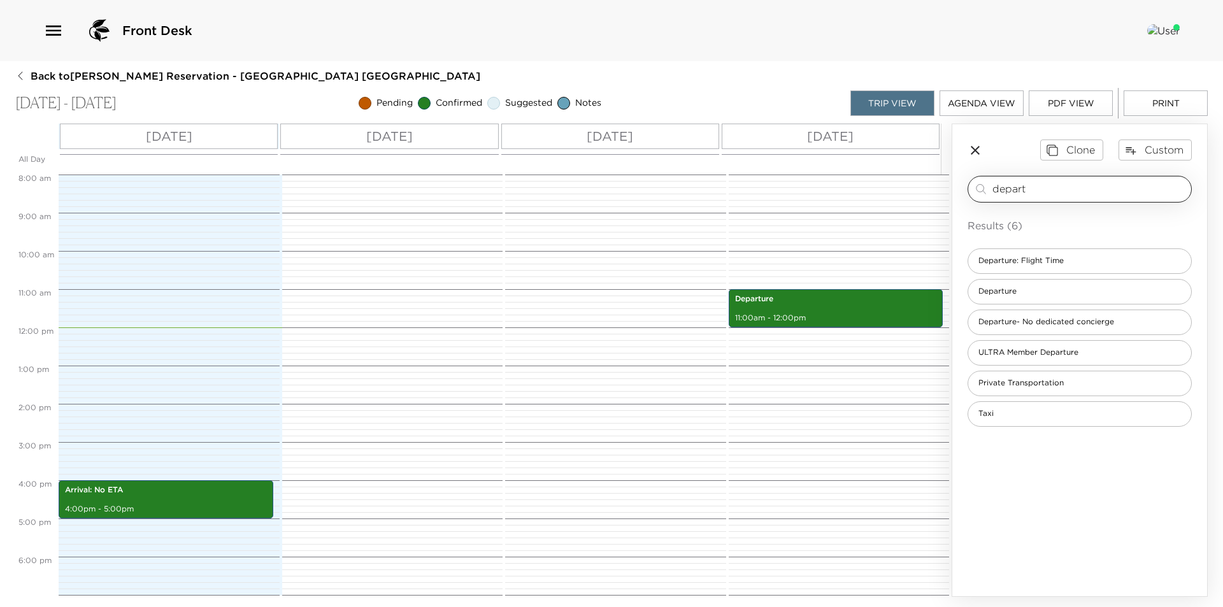
click at [1076, 190] on input "depart" at bounding box center [1089, 188] width 194 height 15
click at [1075, 190] on input "depart" at bounding box center [1089, 188] width 194 height 15
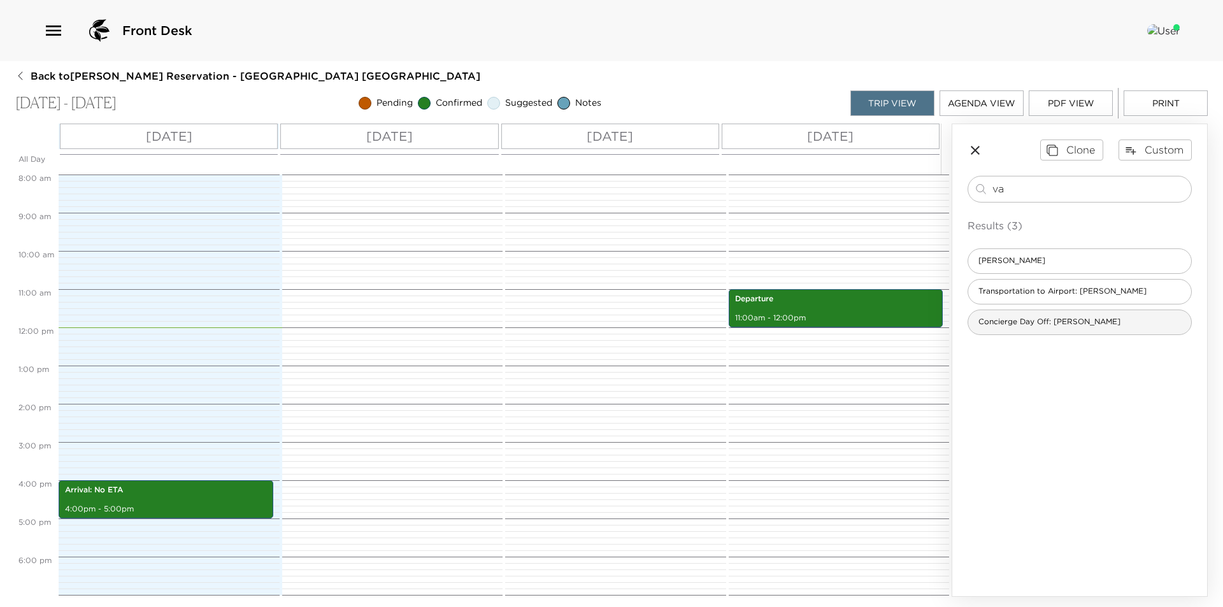
type input "va"
click at [1070, 325] on span "Concierge Day Off: [PERSON_NAME]" at bounding box center [1049, 321] width 162 height 11
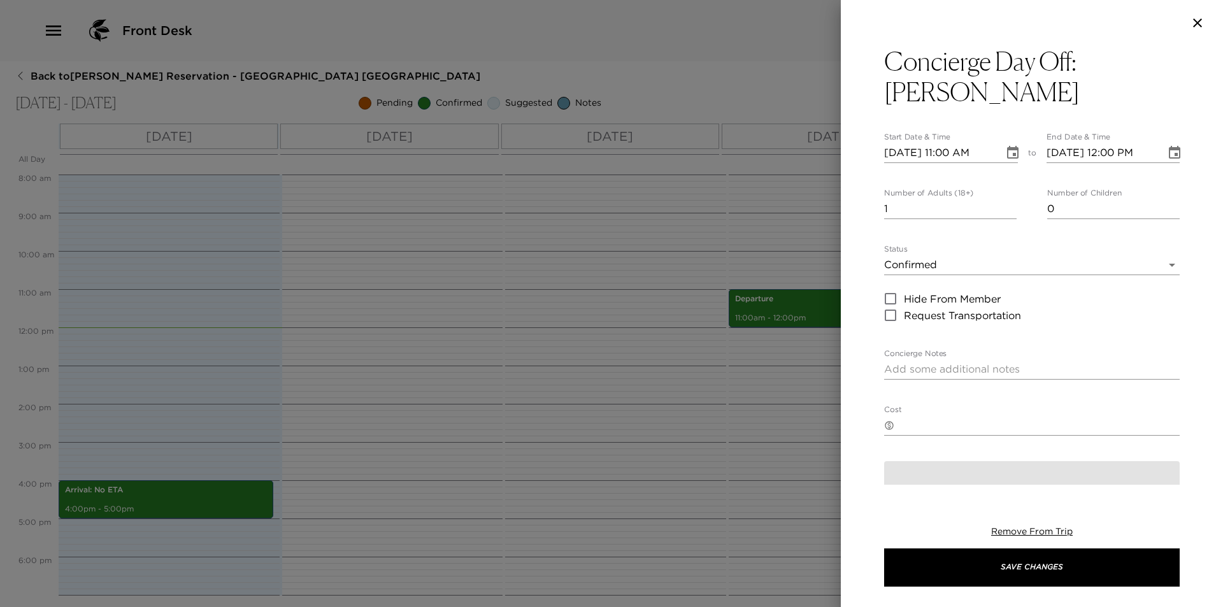
type textarea "Concierge Out of Office I plan to be off-duty on this day. In anticipation of m…"
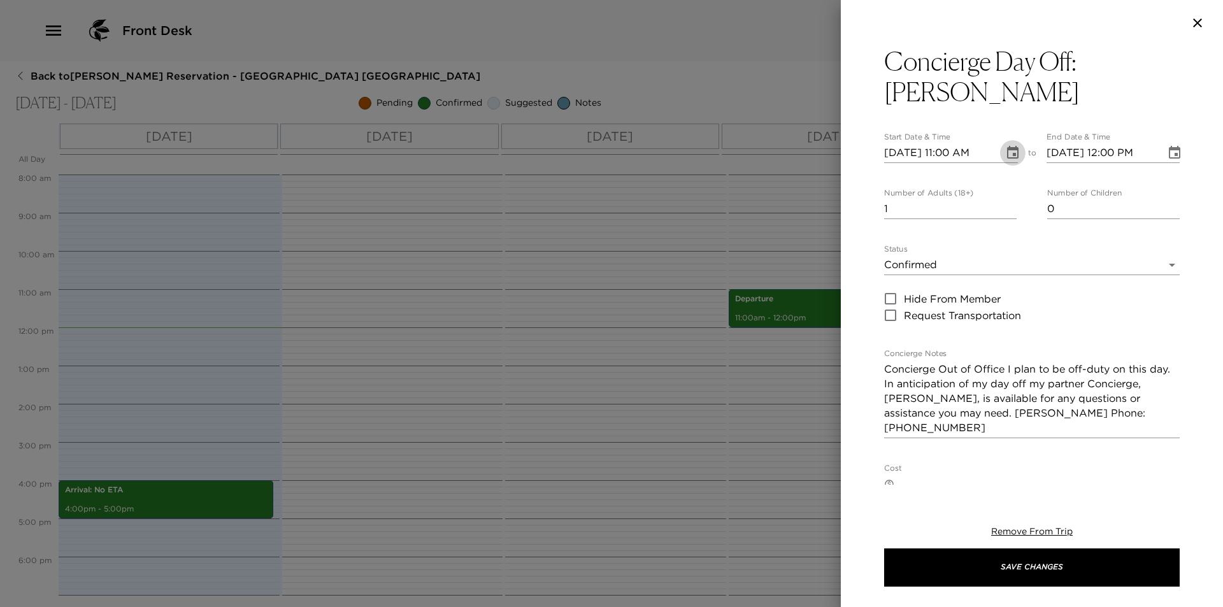
click at [1000, 140] on button "Choose date, selected date is Aug 31, 2025" at bounding box center [1012, 152] width 25 height 25
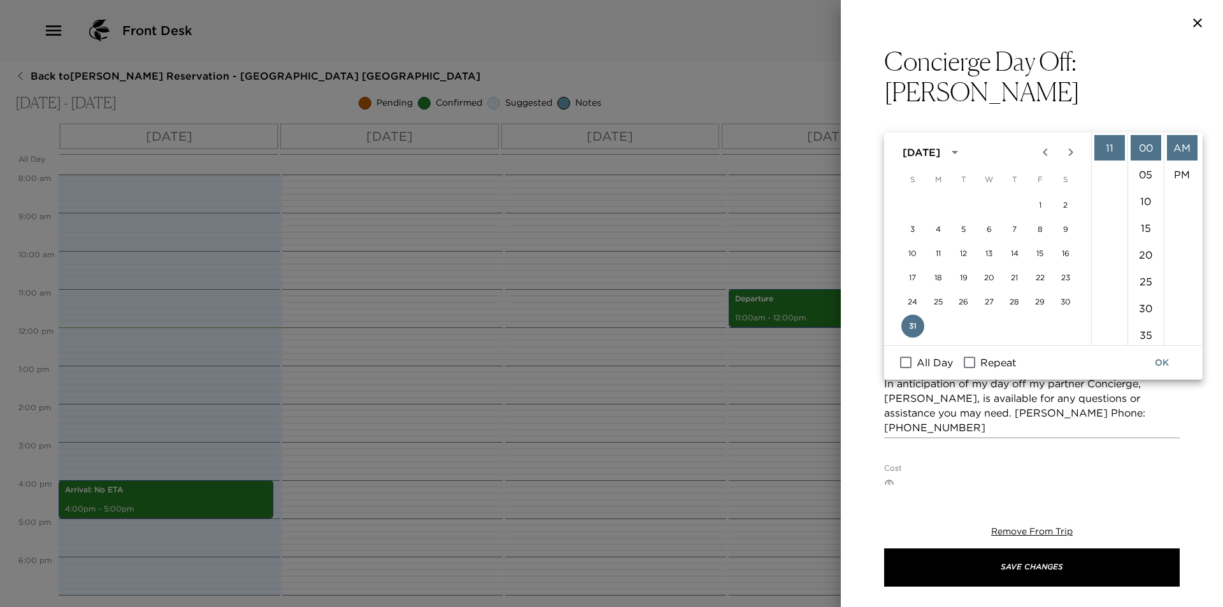
click at [1069, 154] on icon "Next month" at bounding box center [1070, 152] width 4 height 8
click at [933, 204] on button "1" at bounding box center [938, 205] width 23 height 23
type input "09/01/2025 11:00 AM"
type input "09/01/2025 12:00 PM"
click at [935, 360] on span "All Day" at bounding box center [934, 362] width 36 height 15
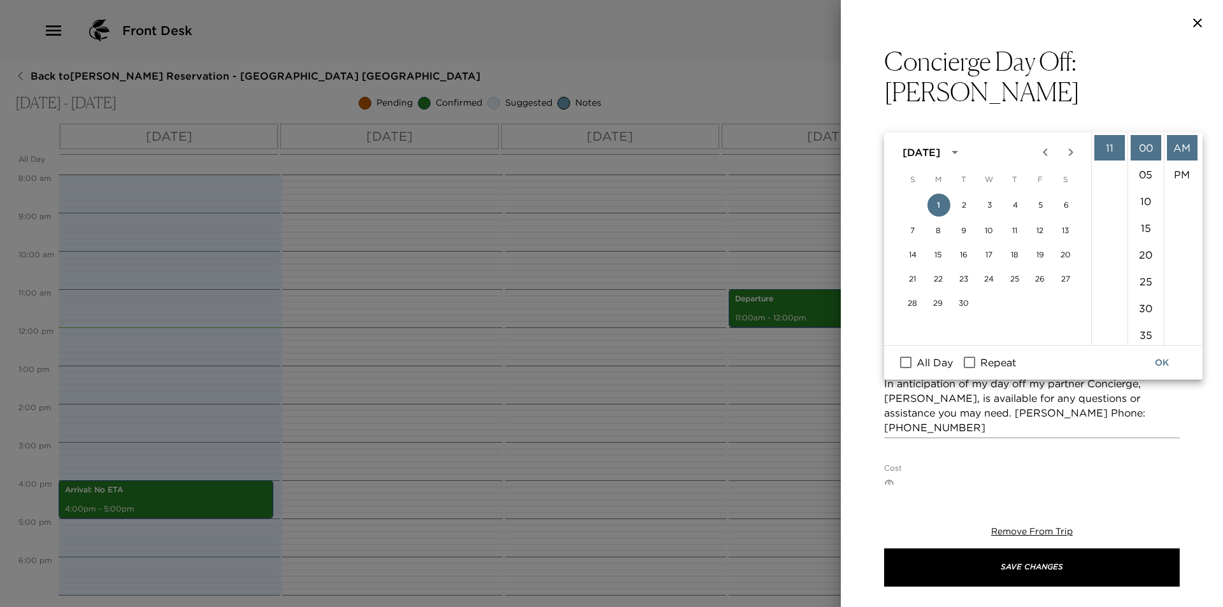
click at [919, 360] on input "All Day" at bounding box center [905, 362] width 27 height 17
checkbox input "true"
type input "09/01/2025"
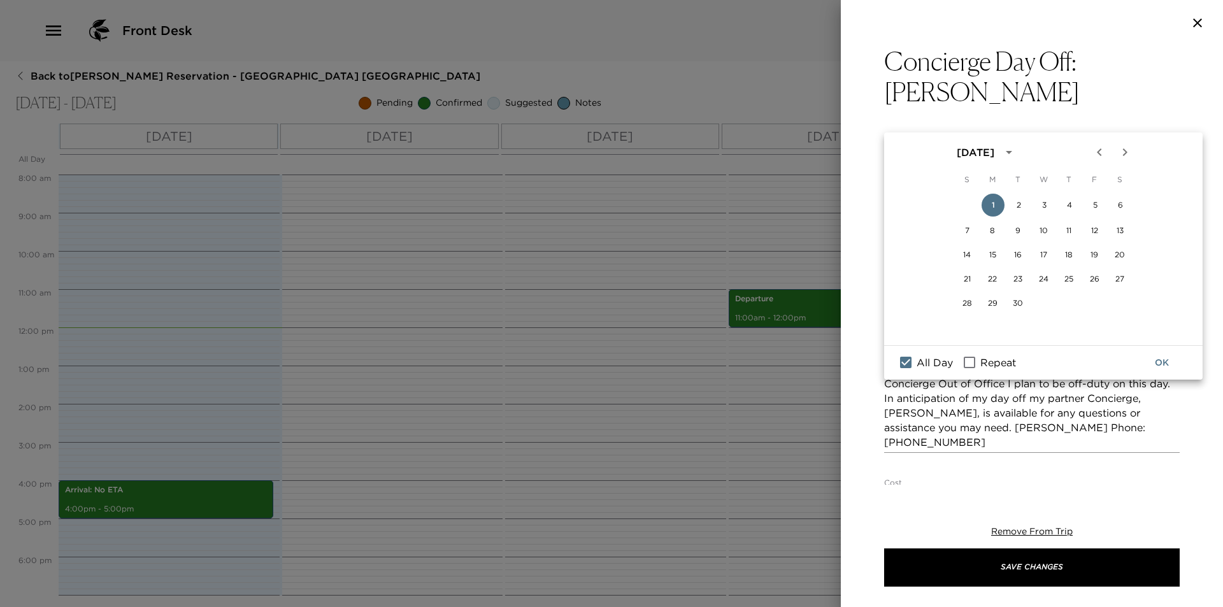
click at [986, 362] on span "Repeat" at bounding box center [998, 362] width 36 height 15
click at [982, 362] on input "Repeat" at bounding box center [969, 362] width 27 height 17
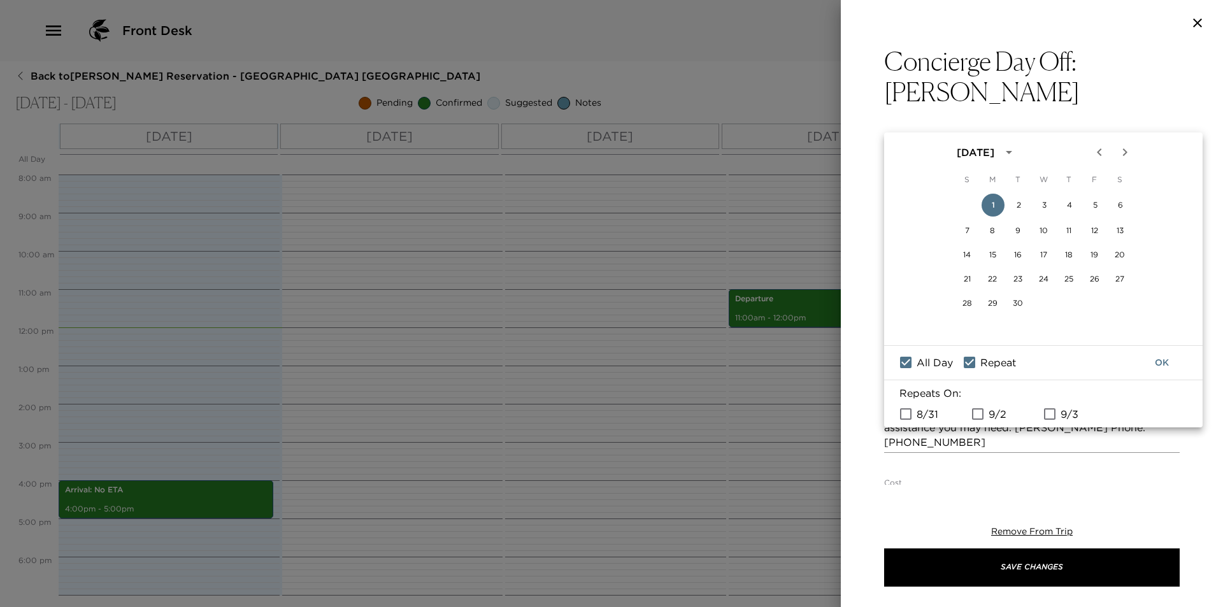
click at [980, 362] on input "Repeat" at bounding box center [969, 362] width 27 height 17
checkbox input "false"
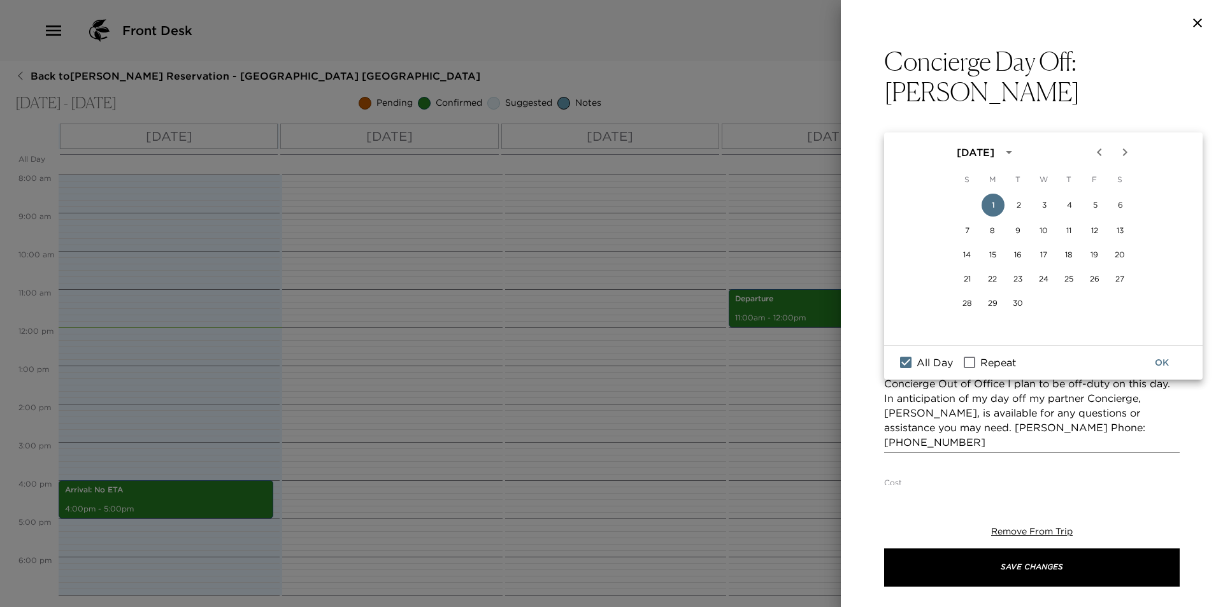
click at [927, 360] on span "All Day" at bounding box center [934, 362] width 36 height 15
click at [919, 360] on input "All Day" at bounding box center [905, 362] width 27 height 17
checkbox input "false"
type input "09/01/2025 11:00 AM"
type input "09/01/2025 12:00 PM"
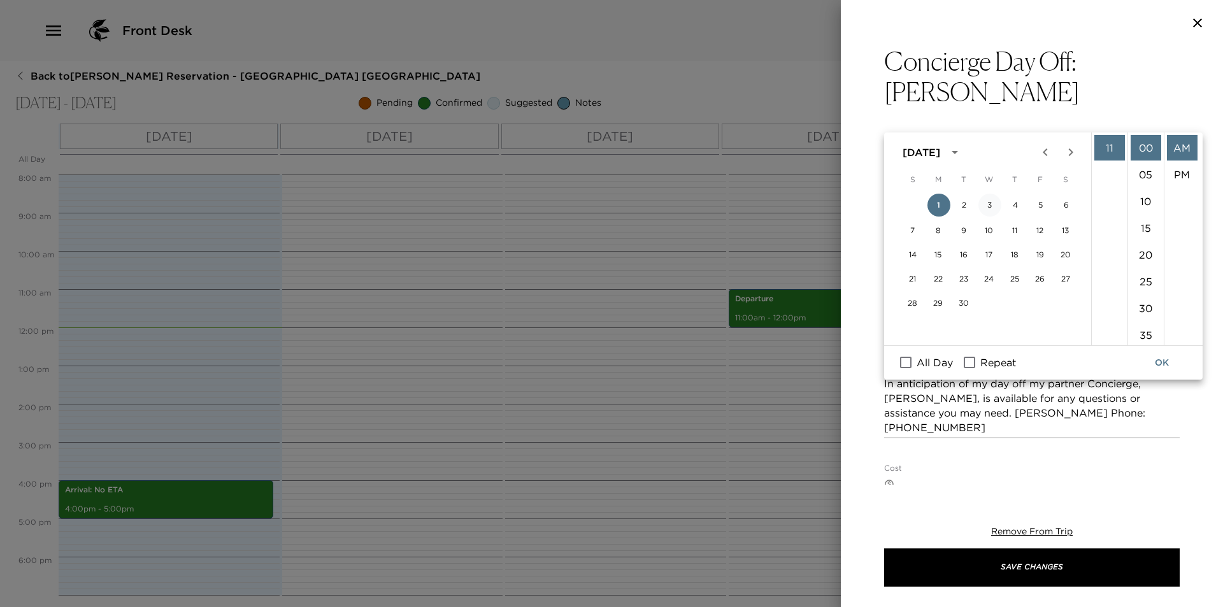
click at [996, 205] on button "3" at bounding box center [989, 205] width 23 height 23
type input "09/03/2025 11:00 AM"
type input "09/03/2025 12:00 PM"
click at [947, 362] on span "All Day" at bounding box center [934, 362] width 36 height 15
click at [919, 362] on input "All Day" at bounding box center [905, 362] width 27 height 17
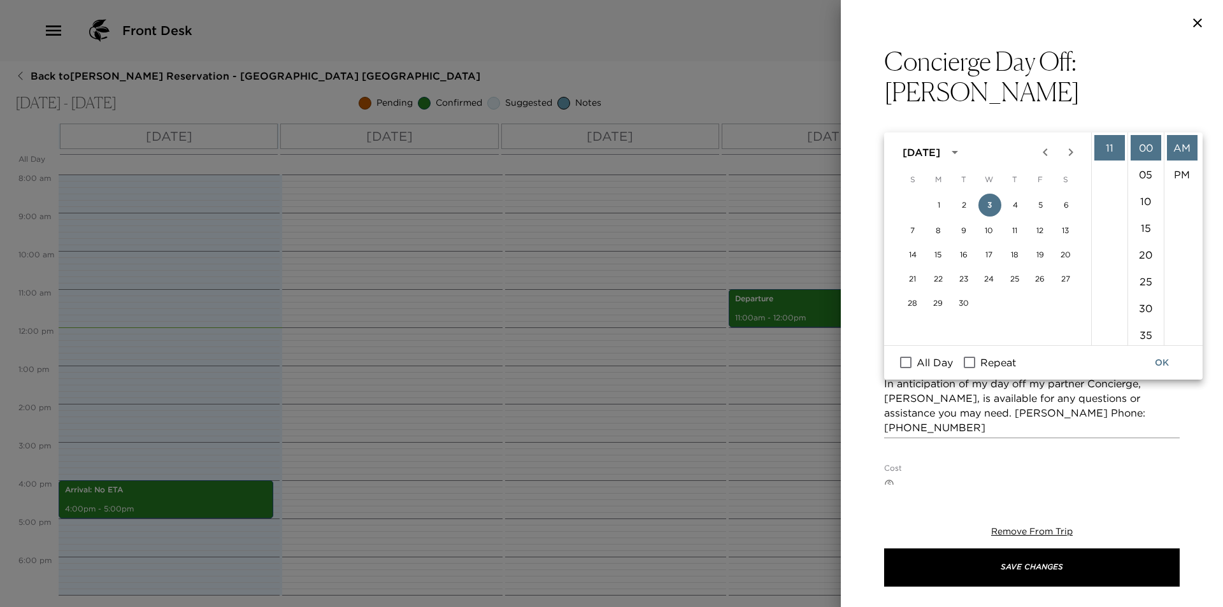
checkbox input "true"
type input "09/03/2025"
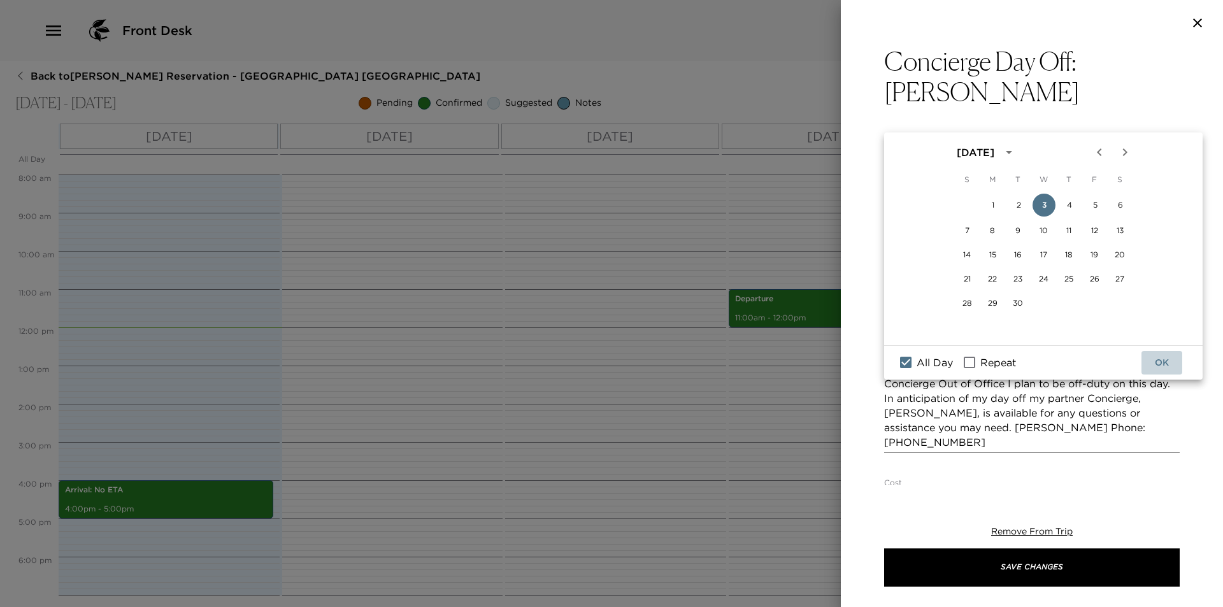
click at [1160, 362] on button "OK" at bounding box center [1161, 363] width 41 height 24
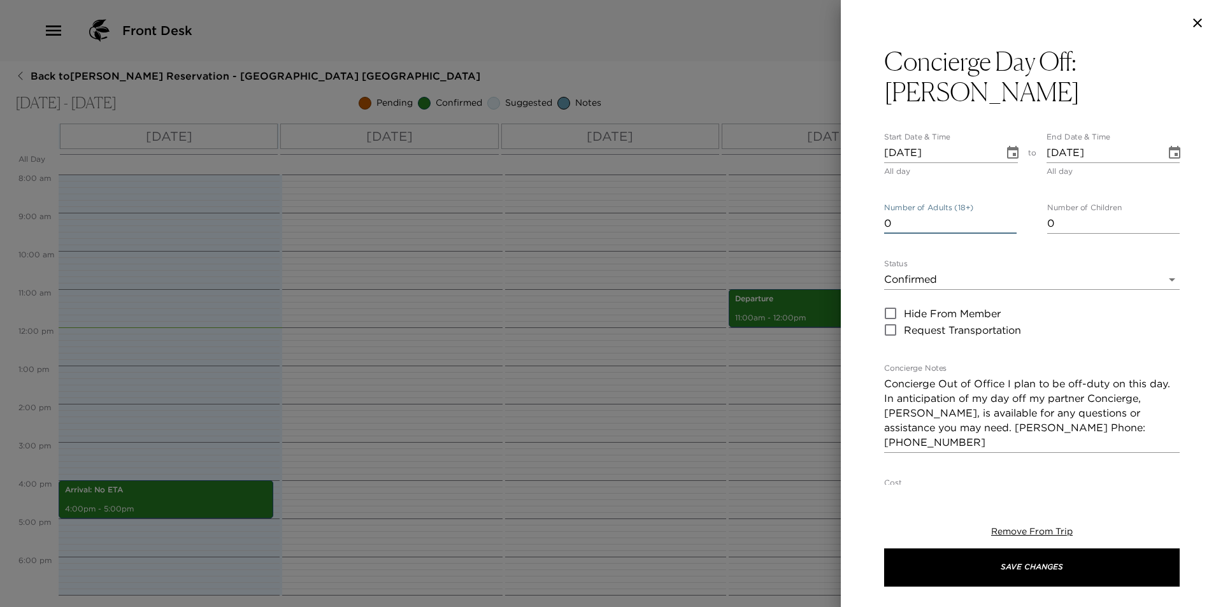
type input "0"
click at [1005, 213] on input "0" at bounding box center [950, 223] width 132 height 20
click at [1009, 376] on textarea "Concierge Out of Office I plan to be off-duty on this day. In anticipation of m…" at bounding box center [1031, 412] width 295 height 73
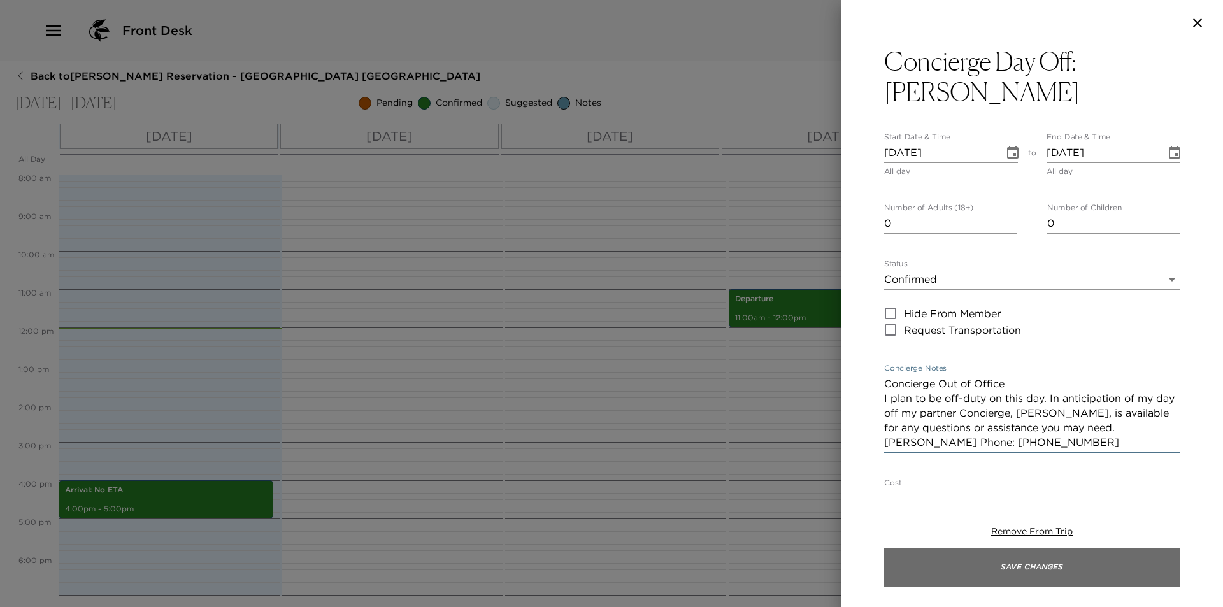
type textarea "Concierge Out of Office I plan to be off-duty on this day. In anticipation of m…"
click at [1014, 570] on button "Save Changes" at bounding box center [1031, 567] width 295 height 38
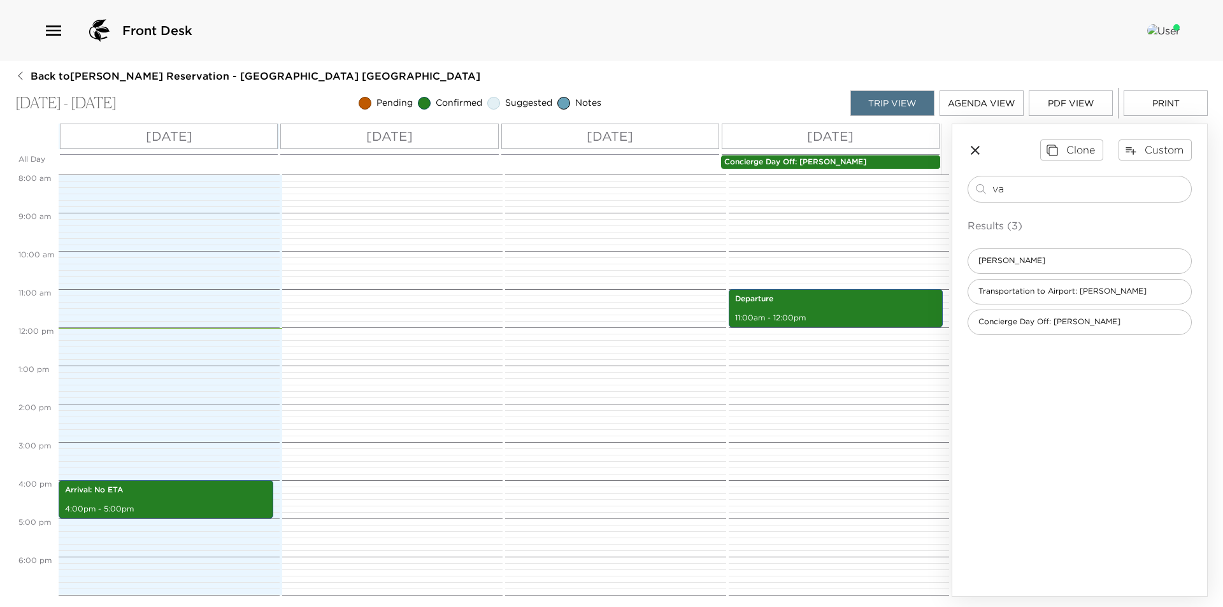
click at [1164, 113] on button "Print" at bounding box center [1165, 102] width 84 height 25
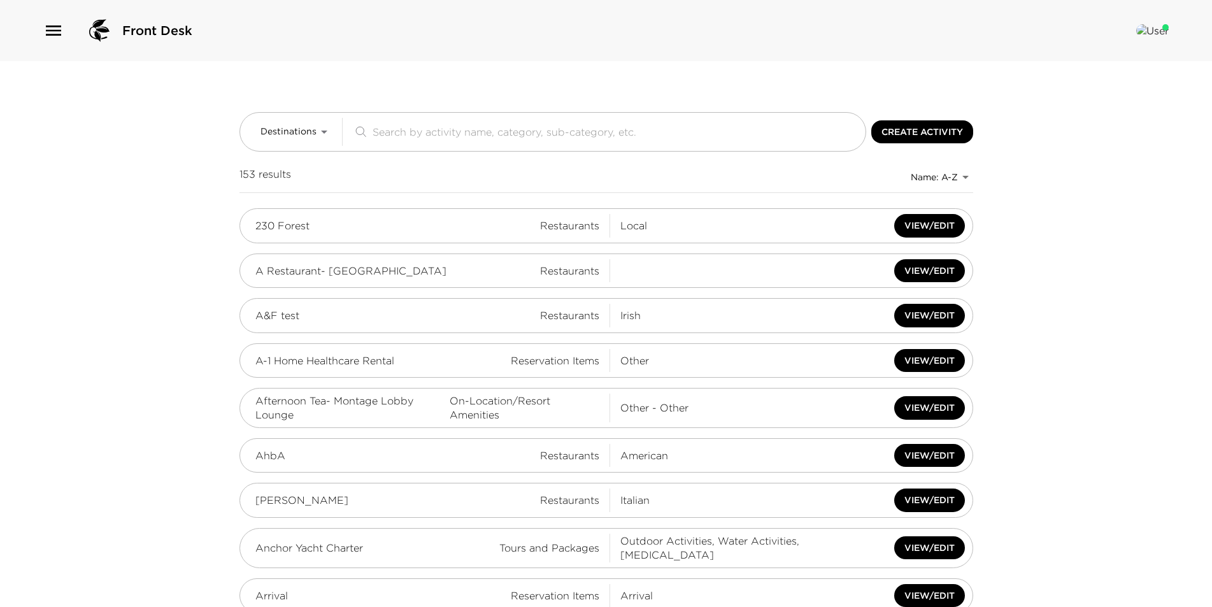
click at [68, 22] on div "Front Desk" at bounding box center [117, 30] width 149 height 31
click at [63, 31] on icon "button" at bounding box center [53, 30] width 20 height 20
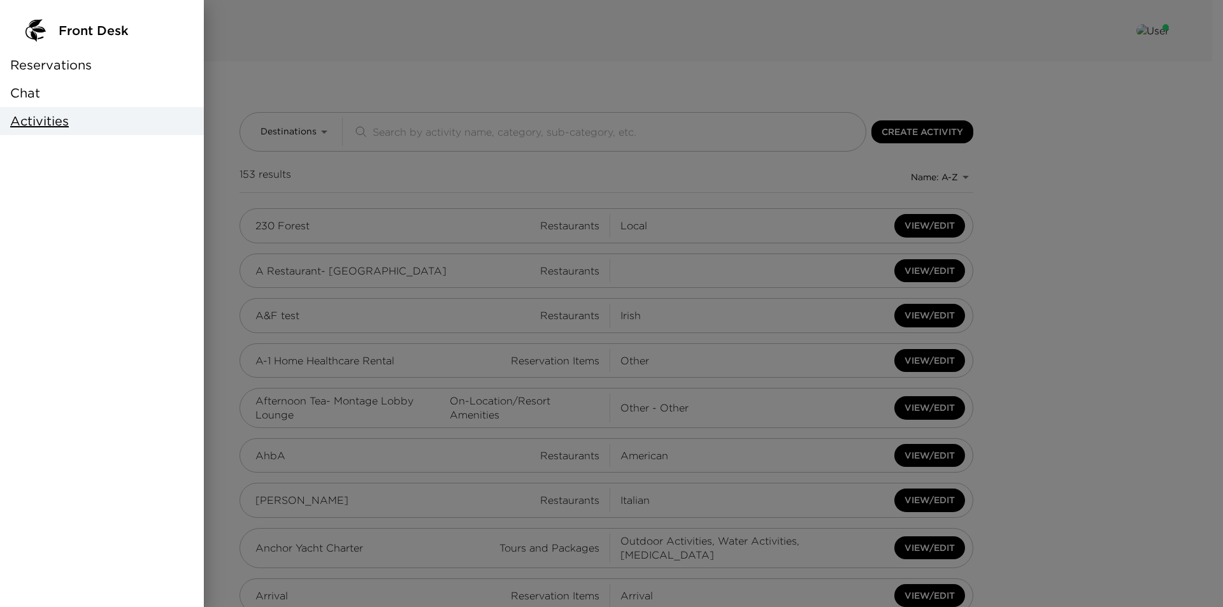
click at [58, 60] on span "Reservations" at bounding box center [51, 65] width 82 height 18
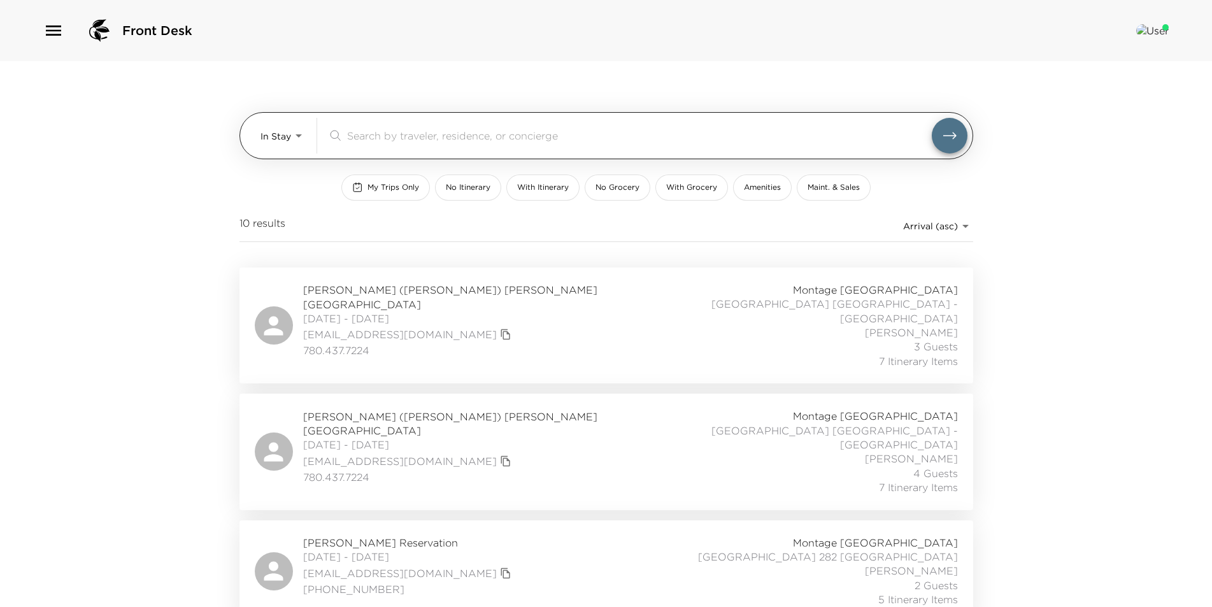
click at [277, 132] on body "Front Desk In Stay In-Stay ​ My Trips Only No Itinerary With Itinerary No Groce…" at bounding box center [606, 303] width 1212 height 607
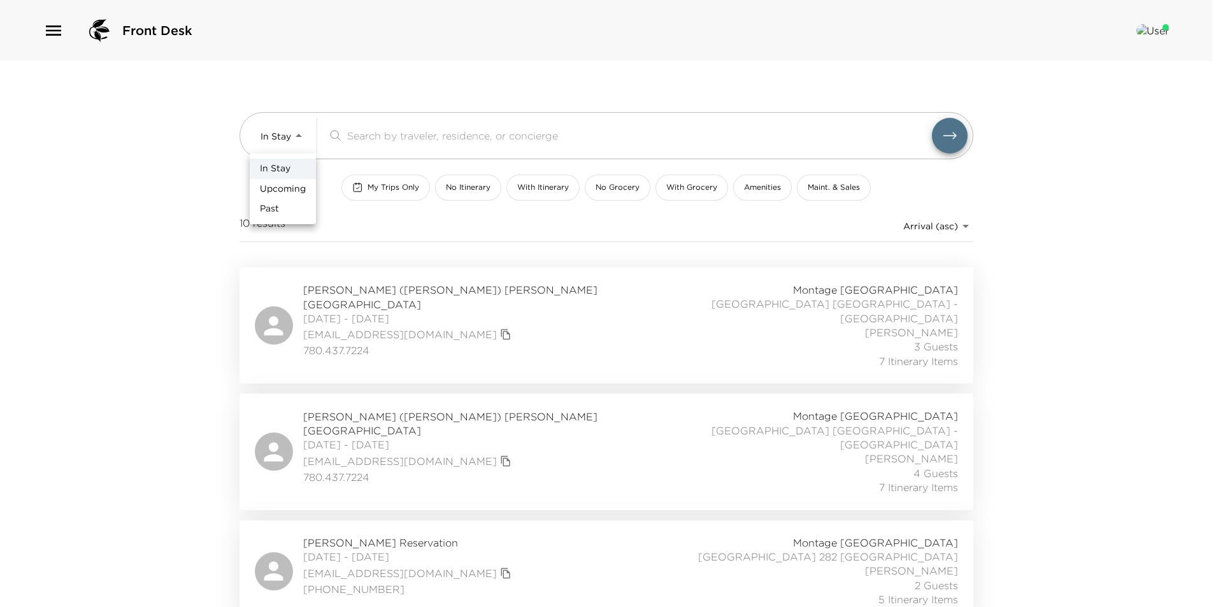
click at [279, 187] on span "Upcoming" at bounding box center [283, 189] width 46 height 13
type input "Upcoming"
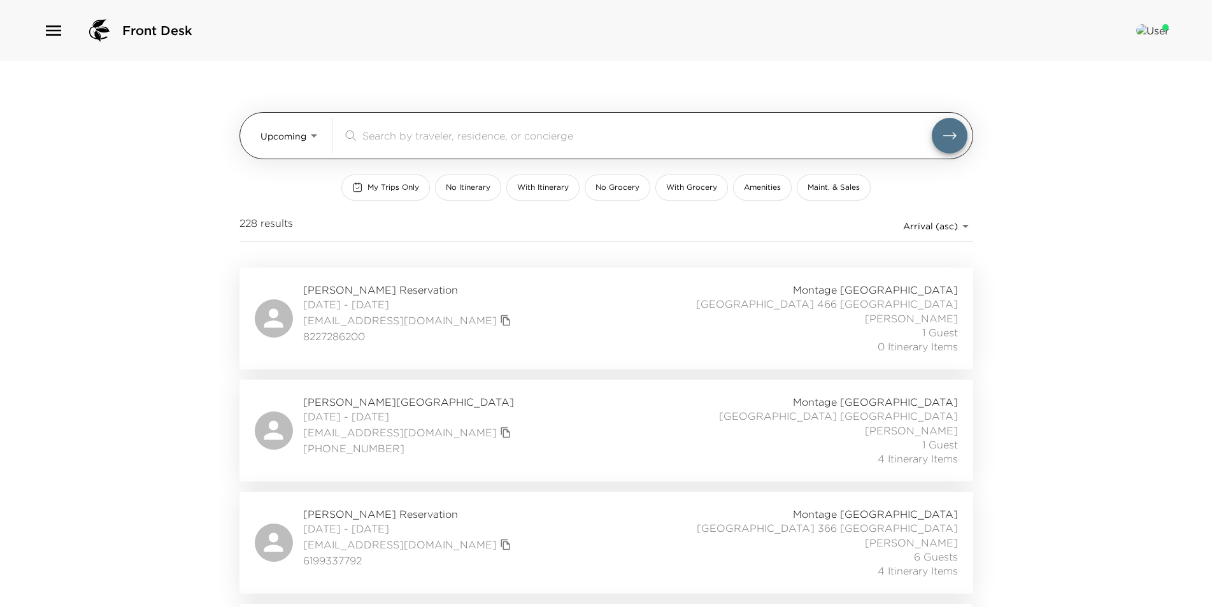
click at [656, 141] on input "search" at bounding box center [646, 135] width 569 height 15
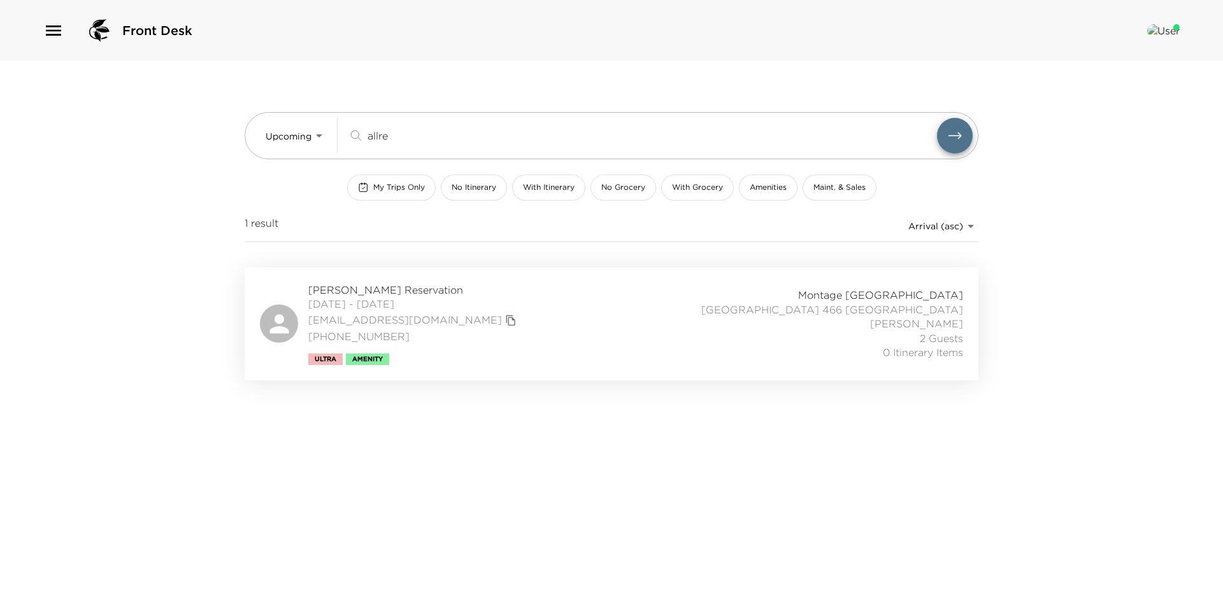
click at [638, 295] on div "Bailey Allred Reservation 09/07/2025 - 09/11/2025 ballred@bandonllc.com (435) 5…" at bounding box center [611, 324] width 703 height 82
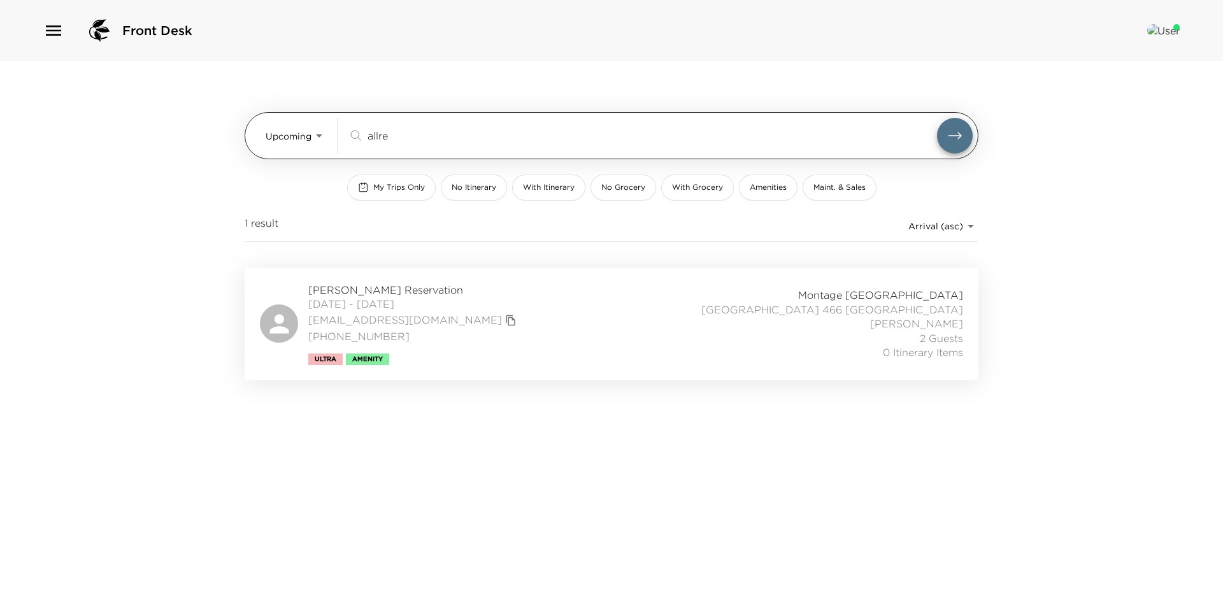
click at [516, 137] on input "allre" at bounding box center [651, 135] width 569 height 15
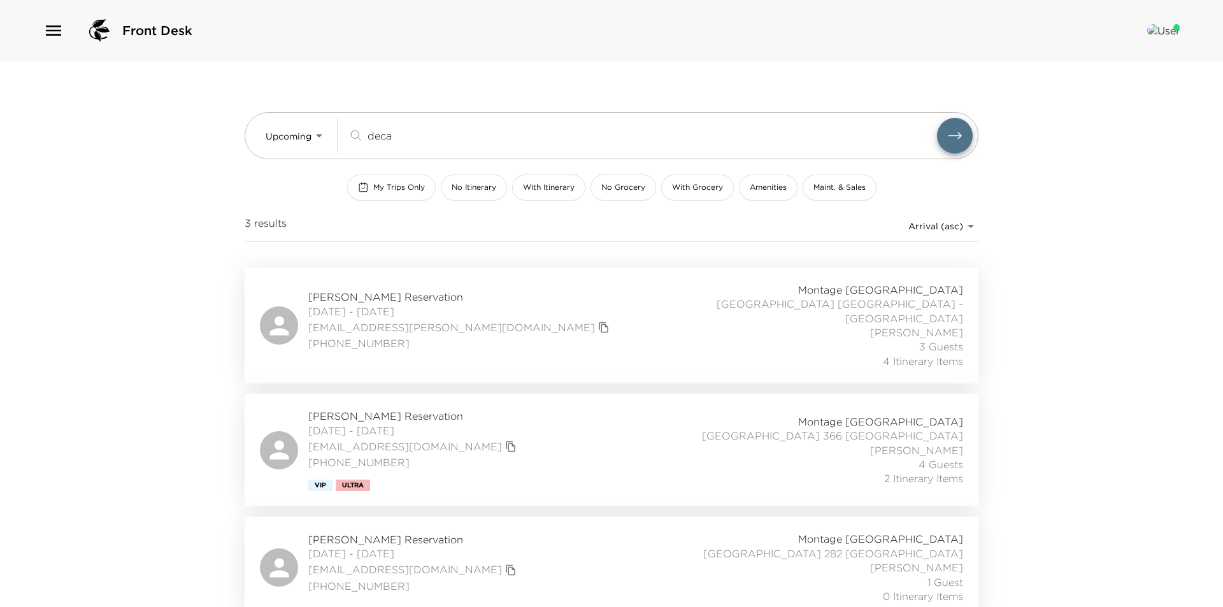
click at [504, 336] on div "Don DeCarlo Reservation 09/07/2025 - 09/14/2025 don.decarlo@me.com (405) 850-50…" at bounding box center [611, 325] width 703 height 85
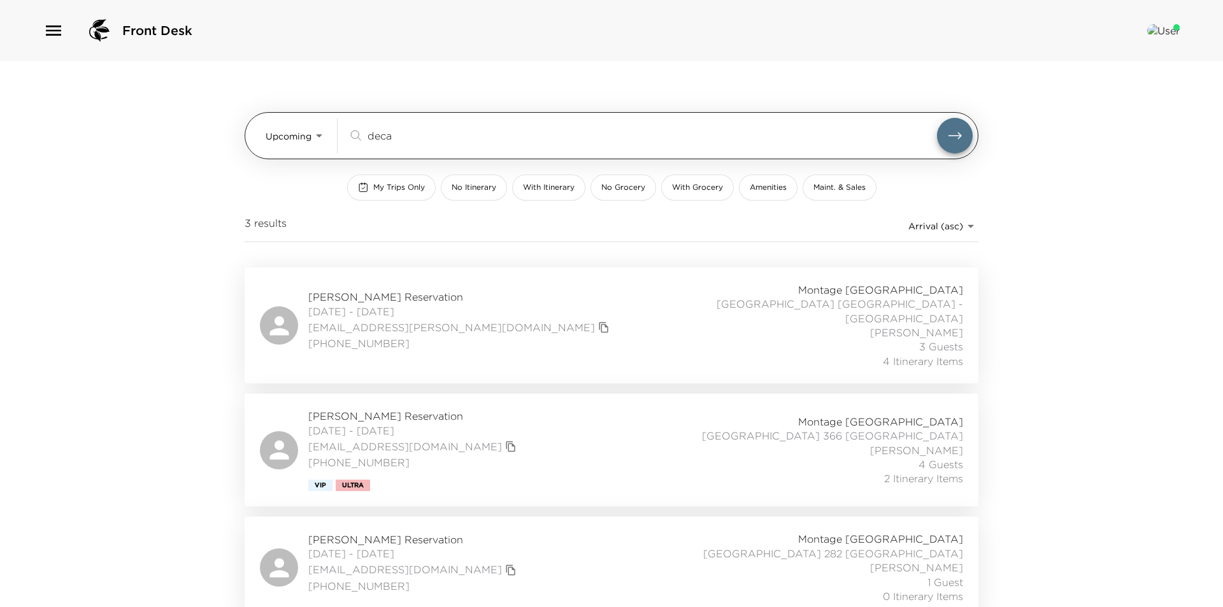
click at [464, 138] on input "deca" at bounding box center [651, 135] width 569 height 15
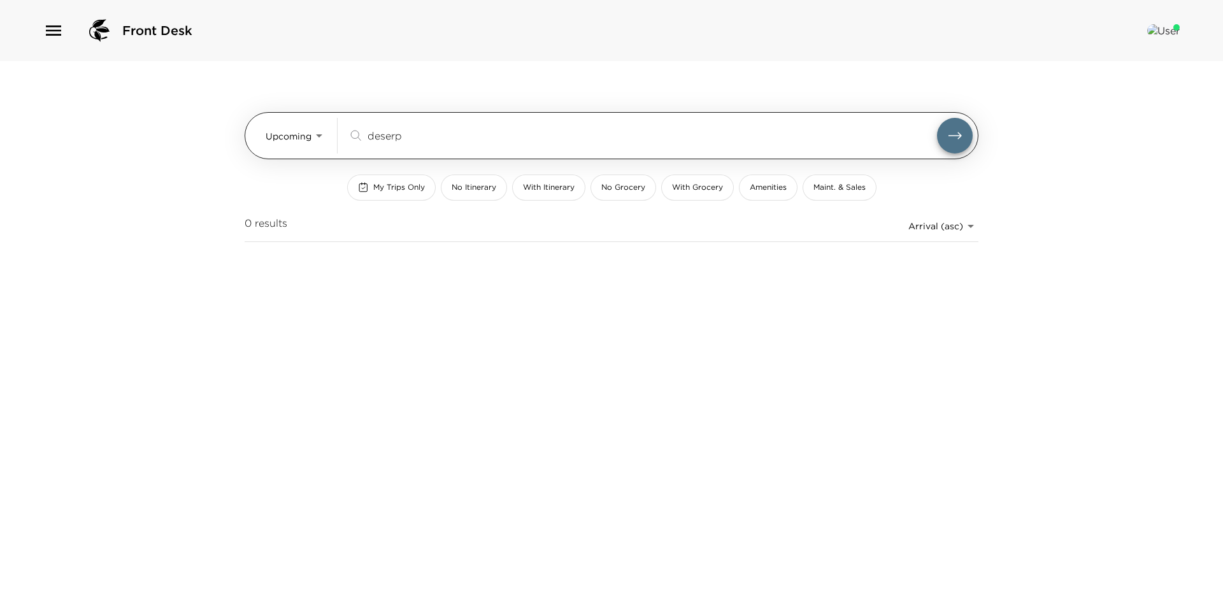
click at [380, 134] on input "deserp" at bounding box center [651, 135] width 569 height 15
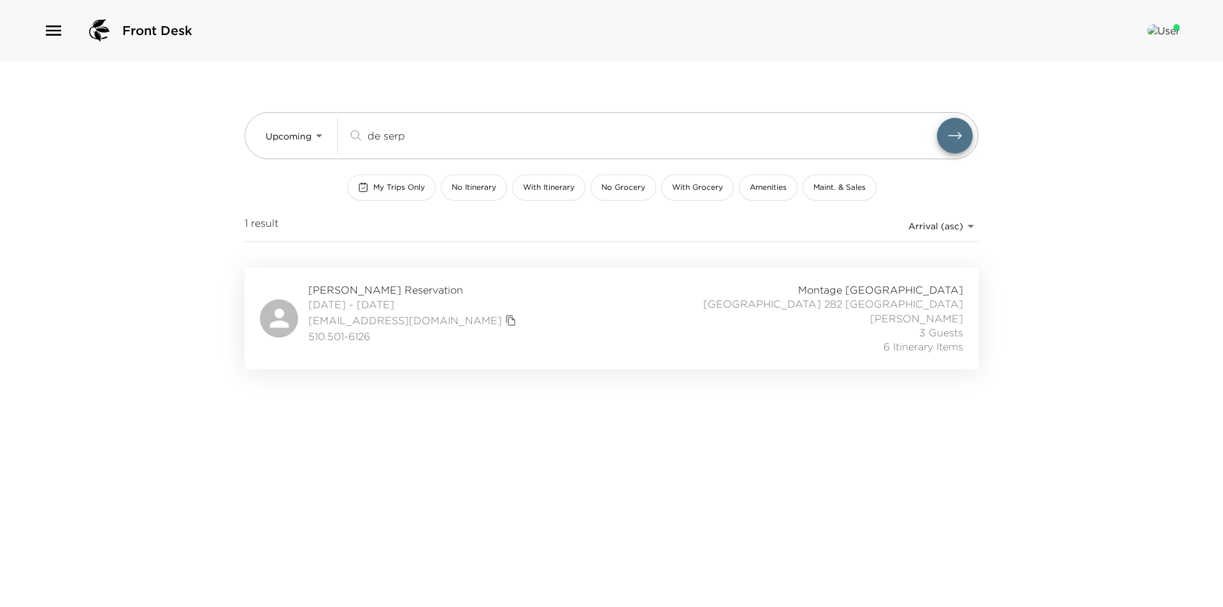
click at [445, 311] on div "kdstone1018@gmail.com" at bounding box center [413, 320] width 211 height 18
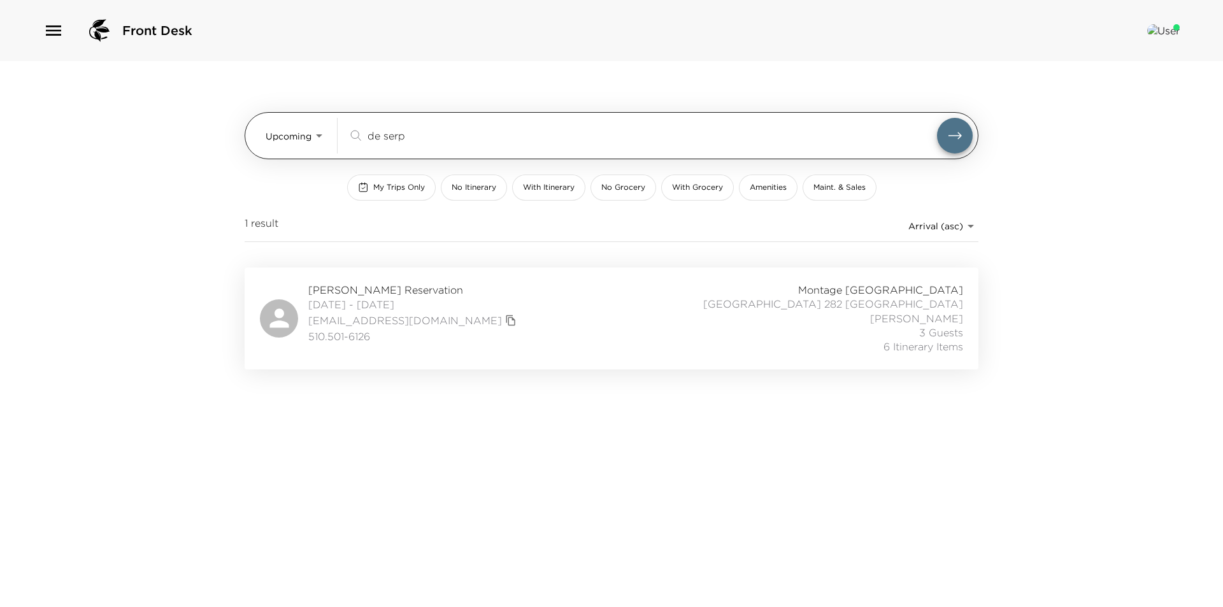
click at [525, 125] on div "de serp ​" at bounding box center [660, 136] width 625 height 36
click at [522, 139] on input "de serp" at bounding box center [651, 135] width 569 height 15
type input "d"
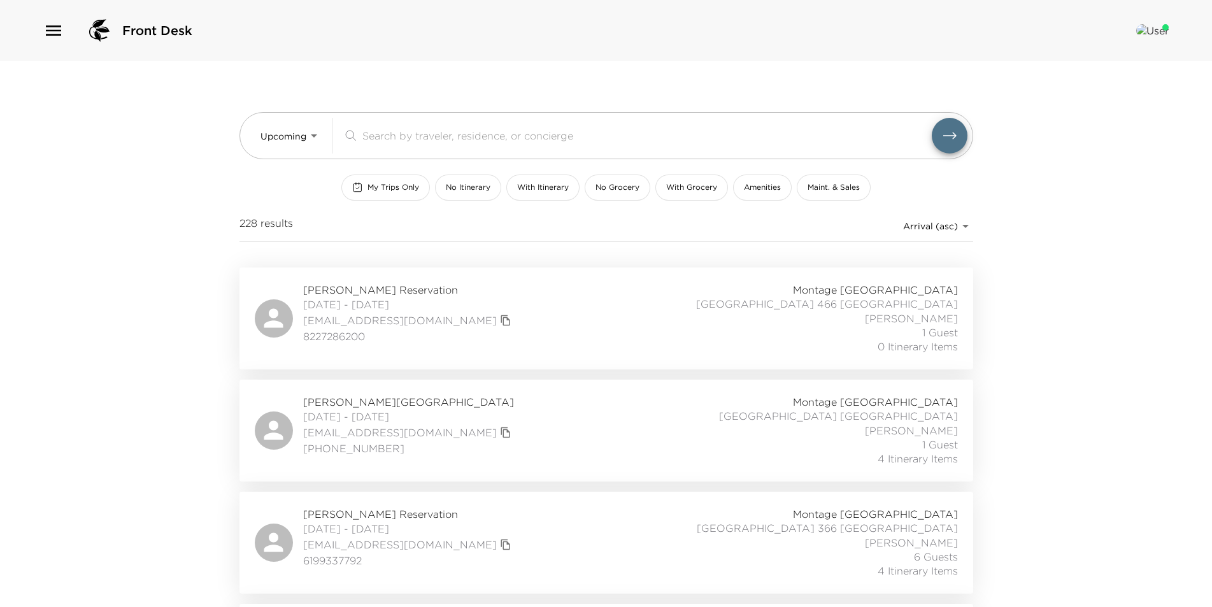
click at [1053, 408] on div "Front Desk Upcoming Upcoming ​ My Trips Only No Itinerary With Itinerary No Gro…" at bounding box center [606, 303] width 1212 height 607
click at [1035, 268] on div "Front Desk Upcoming Upcoming ​ My Trips Only No Itinerary With Itinerary No Gro…" at bounding box center [606, 303] width 1212 height 607
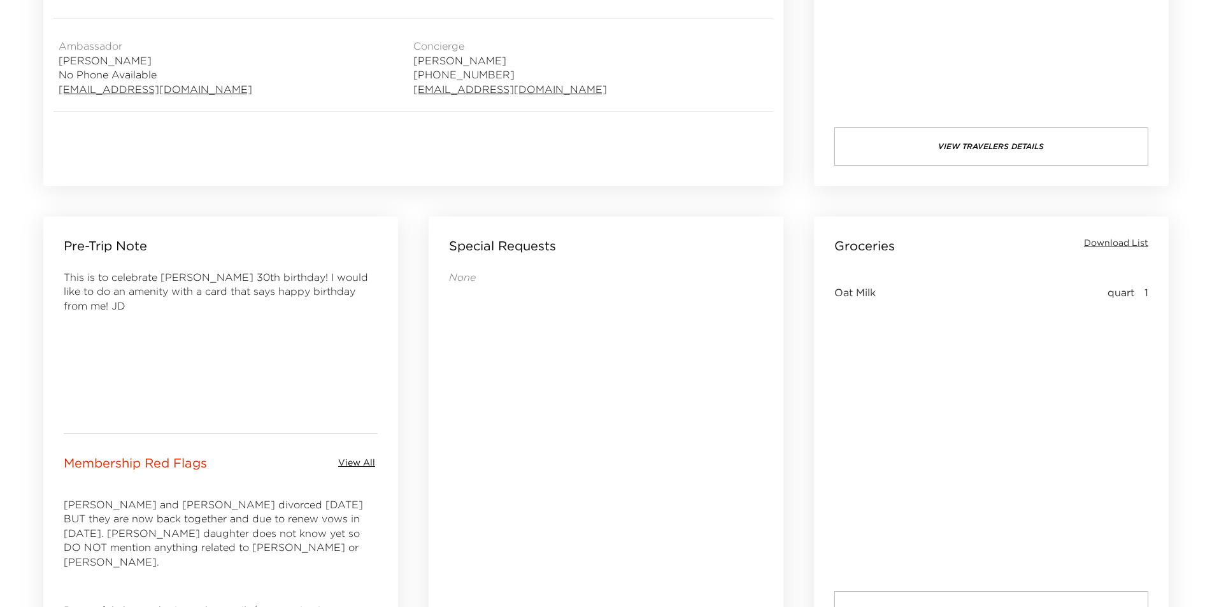
scroll to position [828, 0]
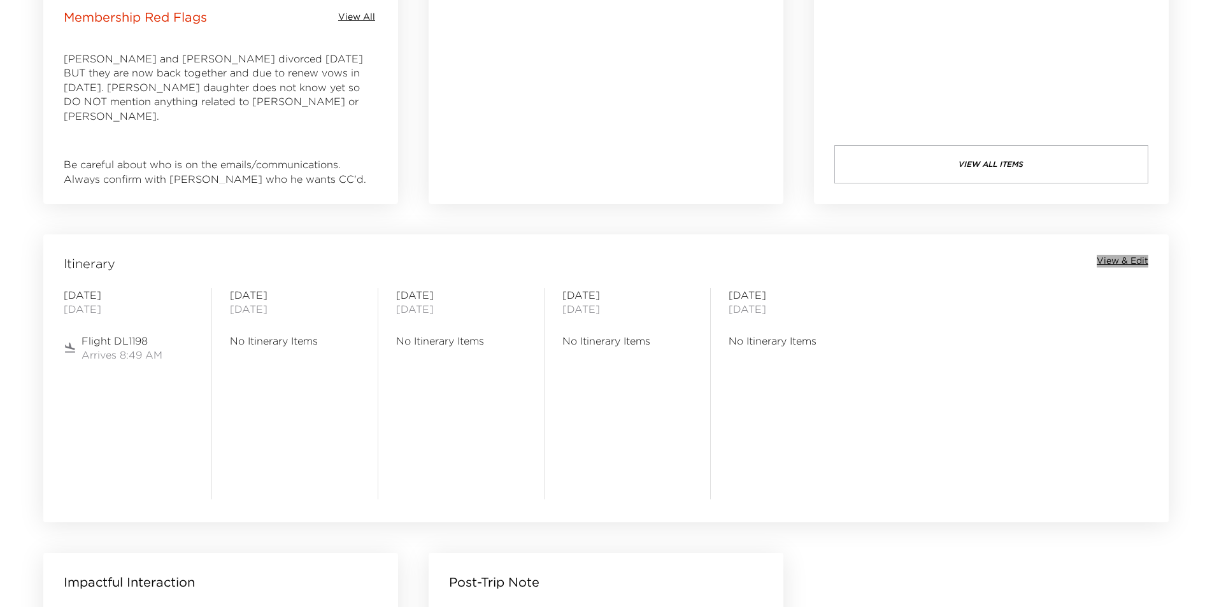
click at [1138, 255] on span "View & Edit" at bounding box center [1122, 261] width 52 height 13
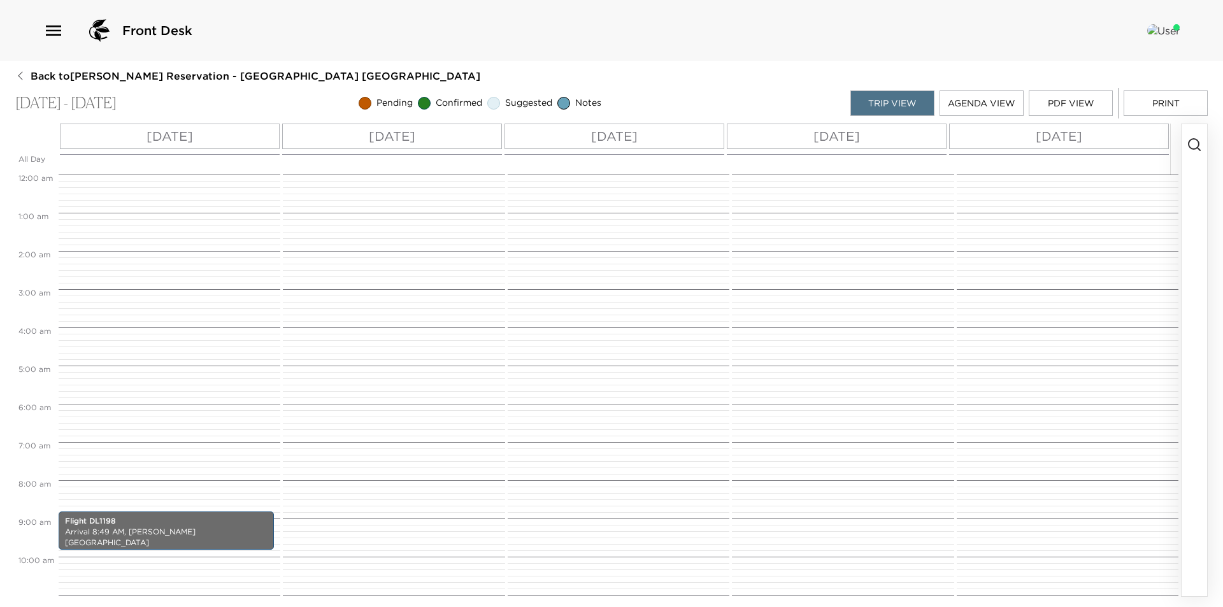
scroll to position [337, 0]
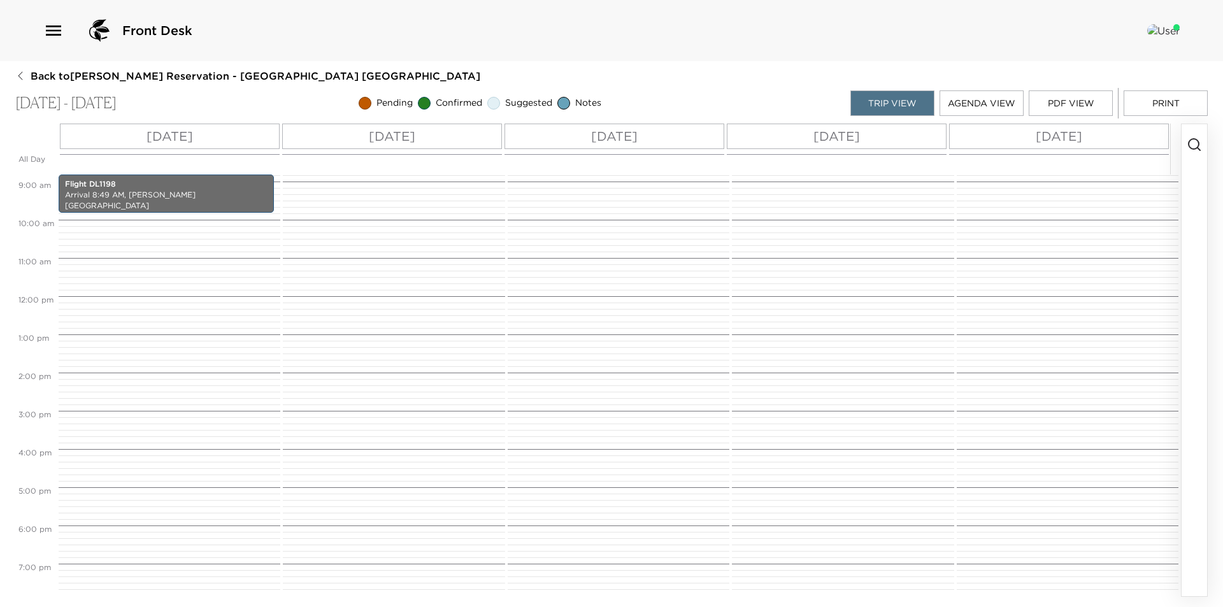
click at [1201, 154] on button "button" at bounding box center [1193, 360] width 25 height 472
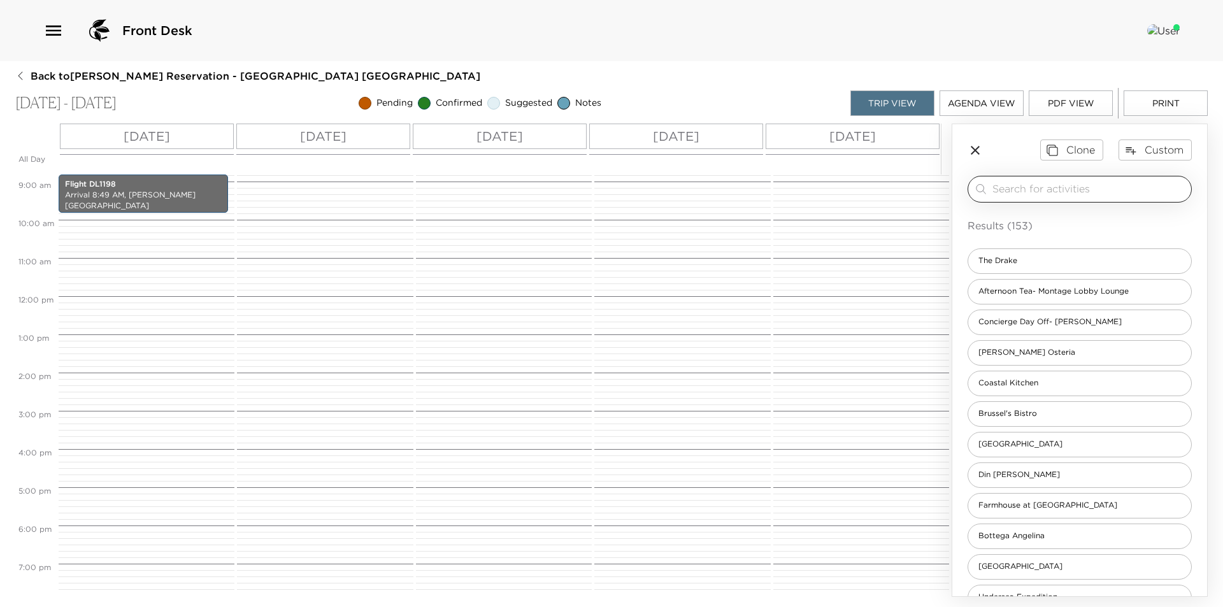
click at [1104, 183] on input "search" at bounding box center [1089, 188] width 194 height 15
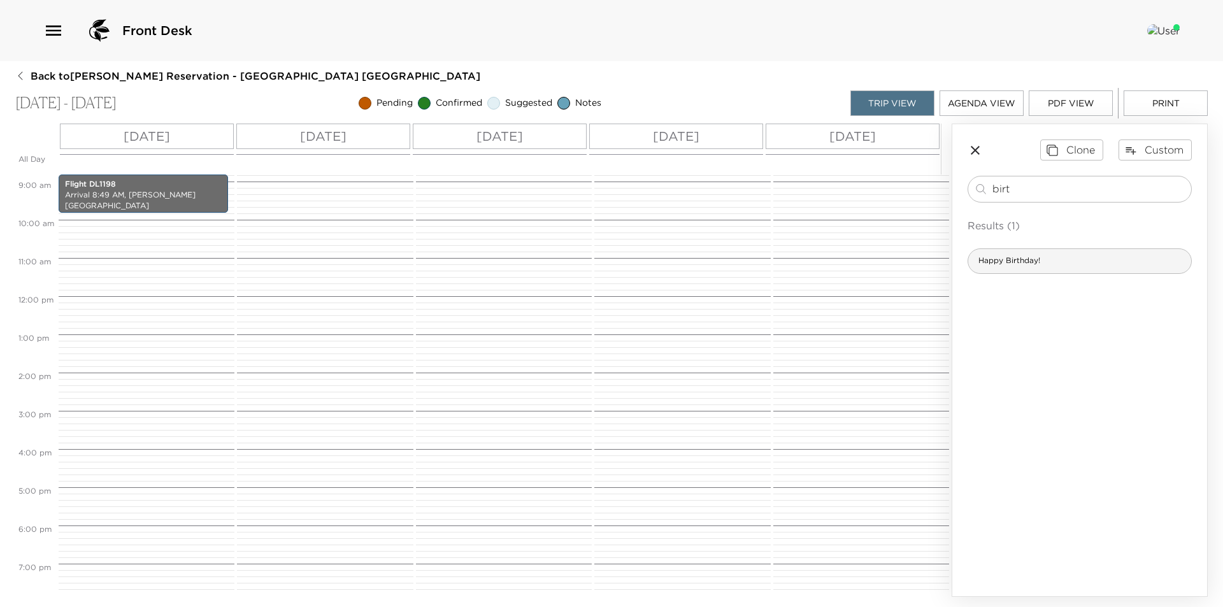
type input "birt"
click at [1043, 263] on span "Happy Birthday!" at bounding box center [1009, 260] width 82 height 11
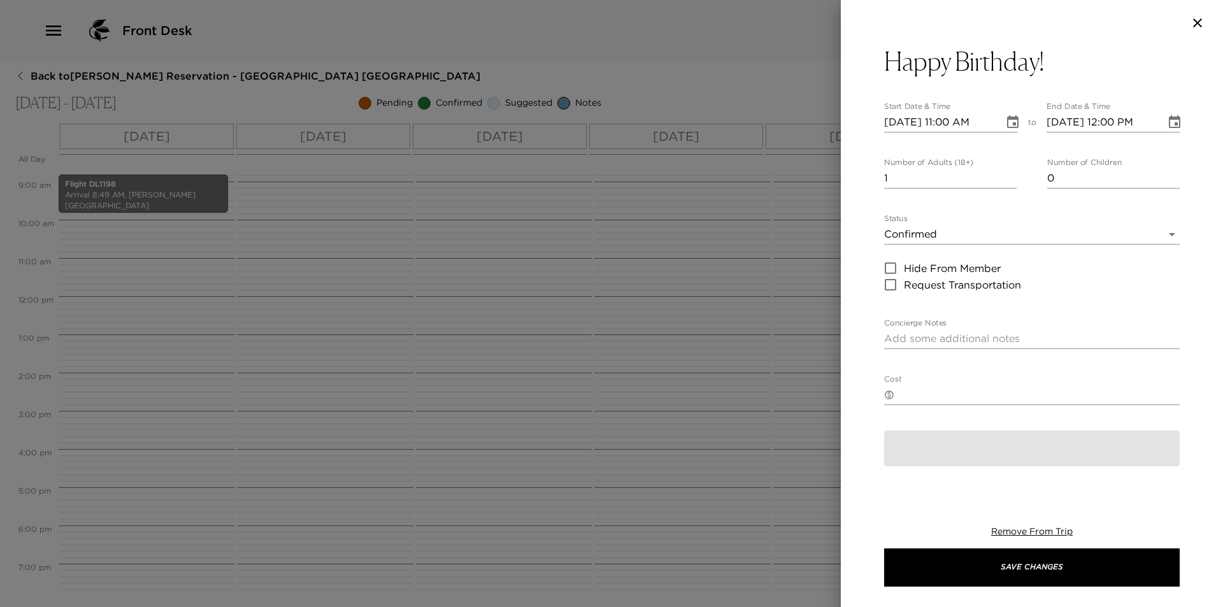
type textarea "Happy Birthday _________! We hope you have a fantastic day celebrating and than…"
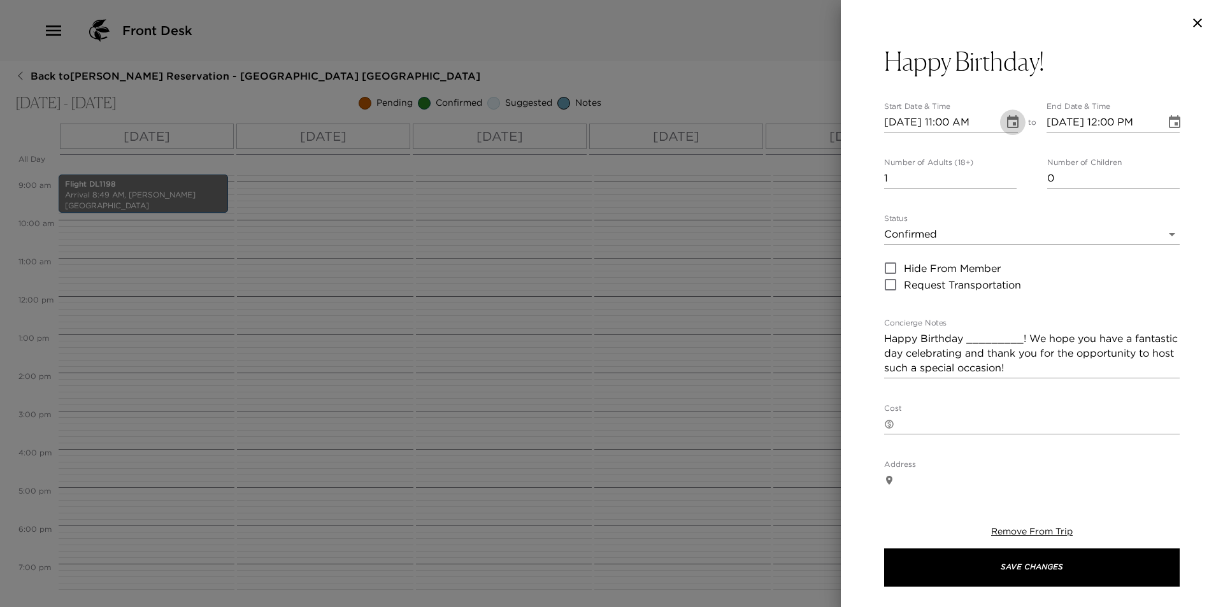
click at [1012, 117] on icon "Choose date, selected date is Sep 7, 2025" at bounding box center [1012, 122] width 15 height 15
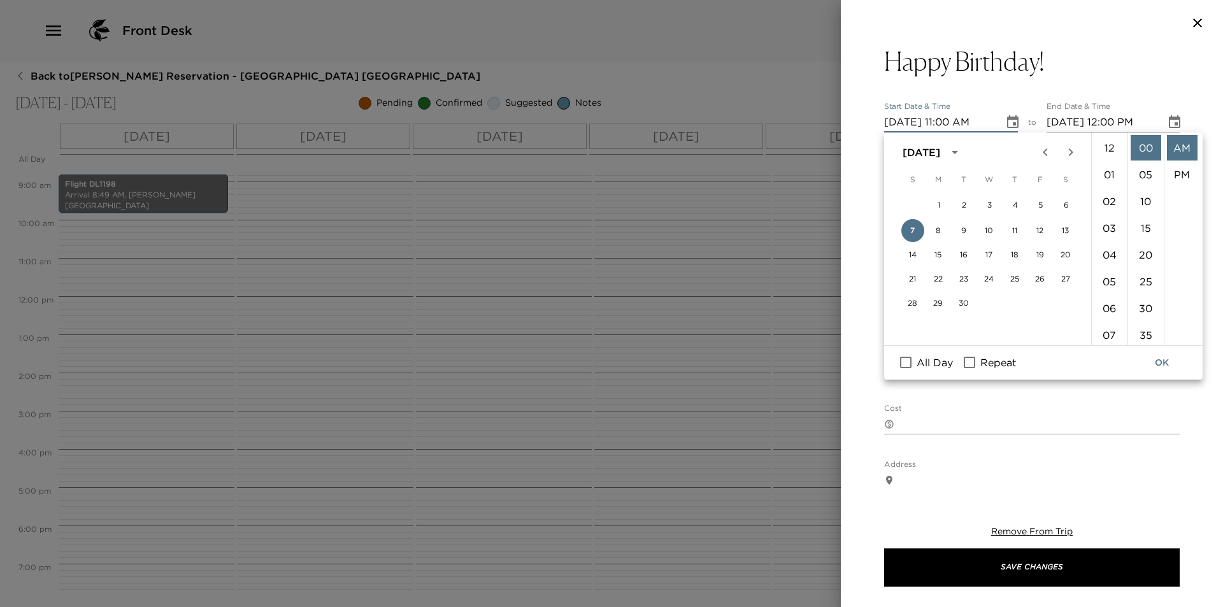
scroll to position [294, 0]
click at [936, 361] on span "All Day" at bounding box center [934, 362] width 36 height 15
click at [919, 361] on input "All Day" at bounding box center [905, 362] width 27 height 17
checkbox input "true"
type input "09/07/2025"
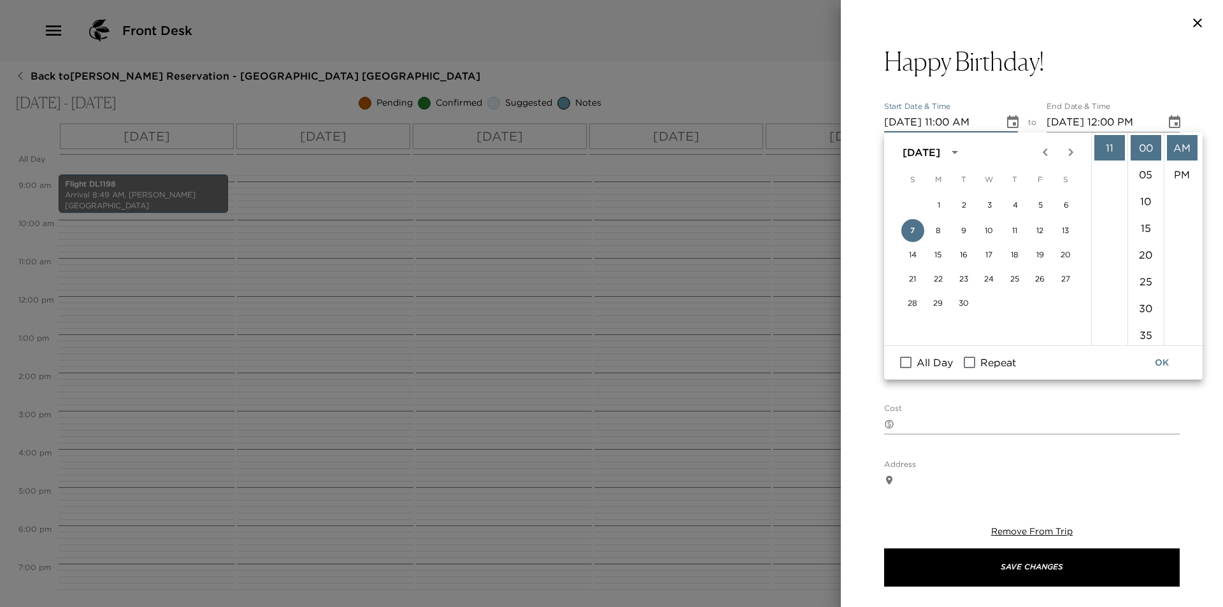
type input "09/07/2025"
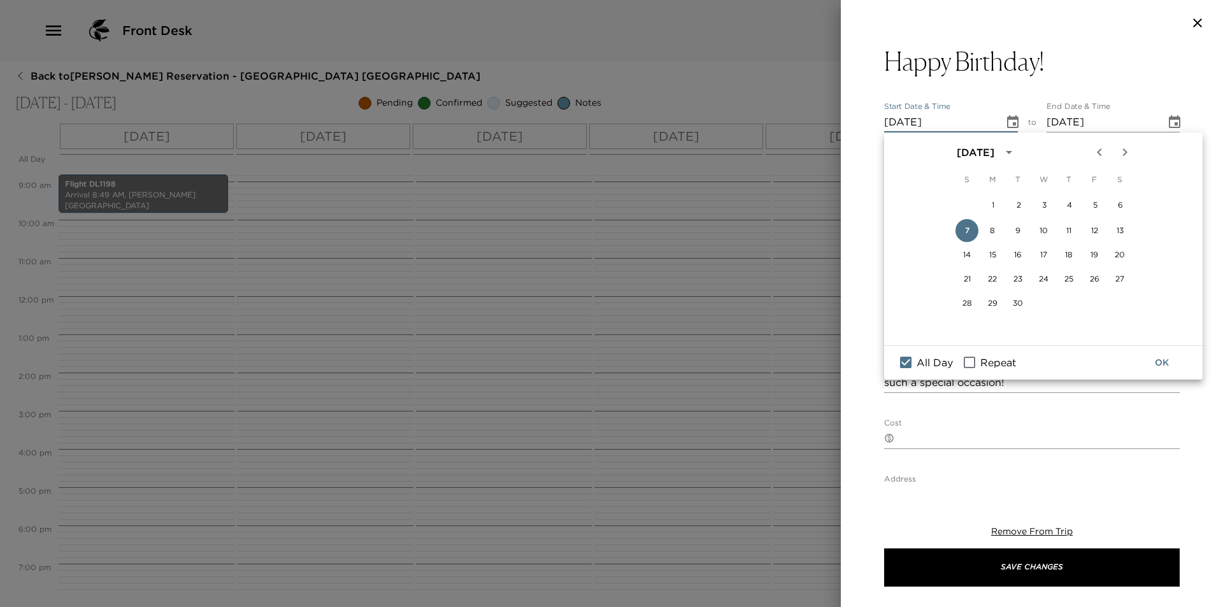
click at [1152, 358] on button "OK" at bounding box center [1161, 363] width 41 height 24
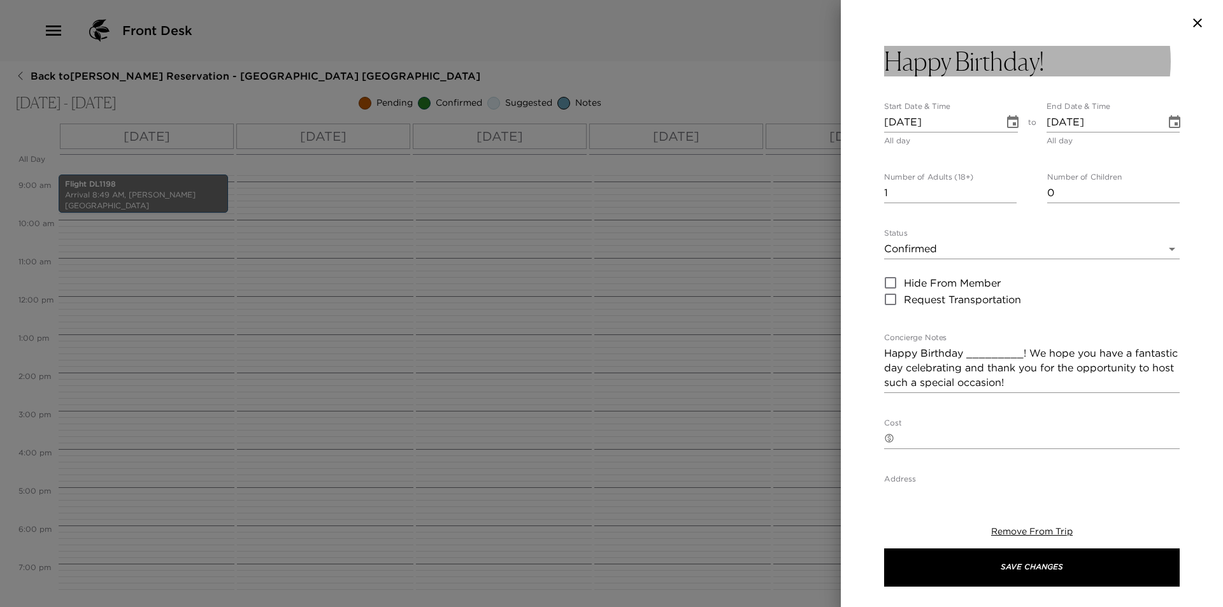
click at [1037, 61] on h3 "Happy Birthday!" at bounding box center [964, 61] width 160 height 31
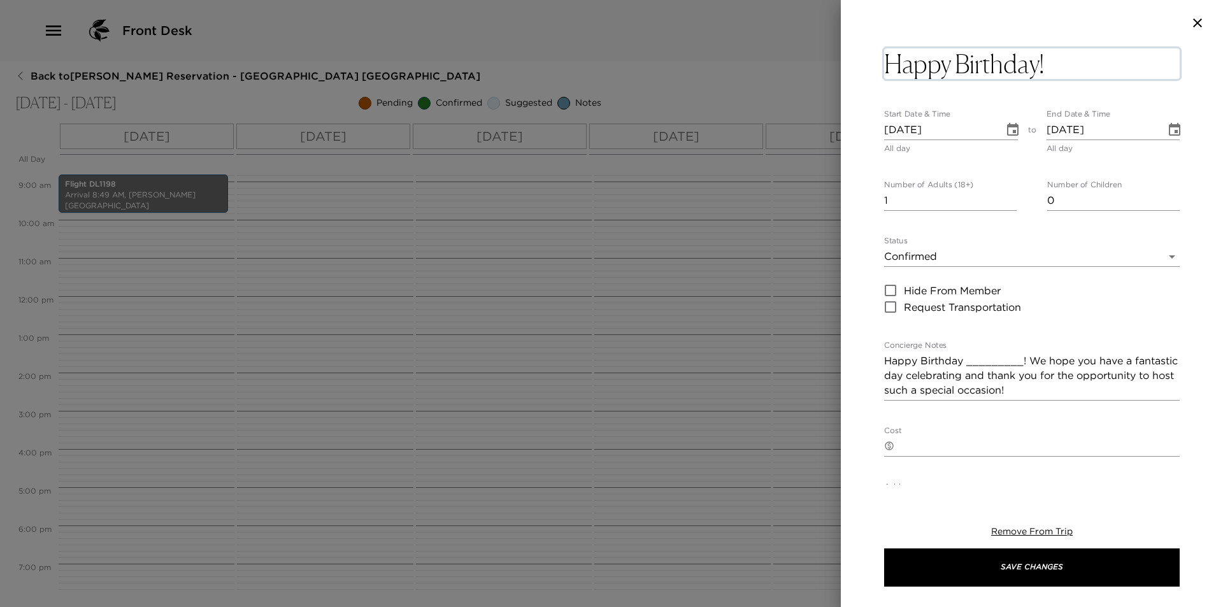
click at [952, 60] on textarea "Happy Birthday!" at bounding box center [1031, 63] width 295 height 31
click at [1093, 67] on textarea "Happy 30th Birthday!" at bounding box center [1031, 63] width 295 height 31
type textarea "Happy 30th Birthday Bailey!"
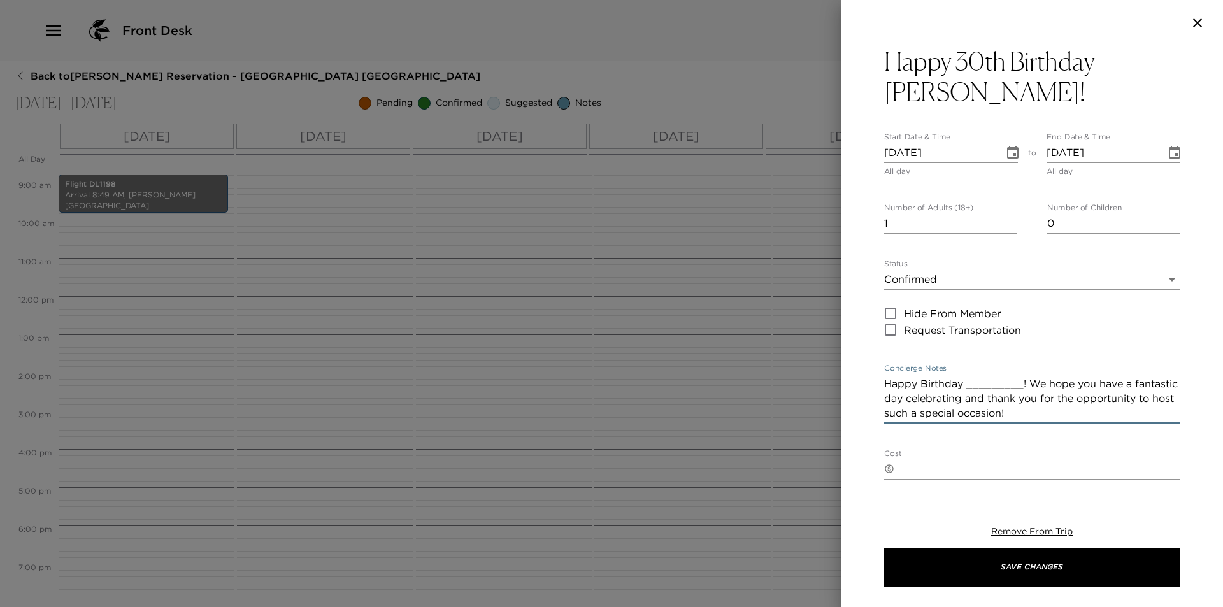
drag, startPoint x: 963, startPoint y: 357, endPoint x: 1021, endPoint y: 353, distance: 57.5
click at [1021, 376] on textarea "Happy Birthday _________! We hope you have a fantastic day celebrating and than…" at bounding box center [1031, 398] width 295 height 44
type textarea "Happy Birthday! We hope you have a fantastic day celebrating and thank you for …"
type input "0"
click at [1008, 213] on input "0" at bounding box center [950, 223] width 132 height 20
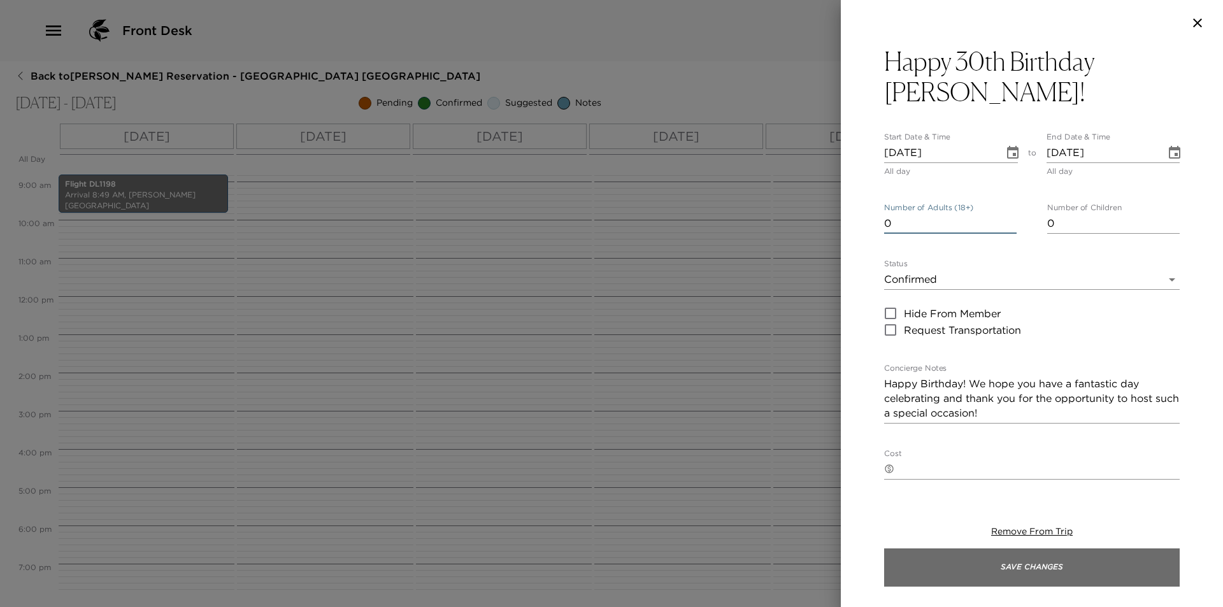
click at [1032, 573] on button "Save Changes" at bounding box center [1031, 567] width 295 height 38
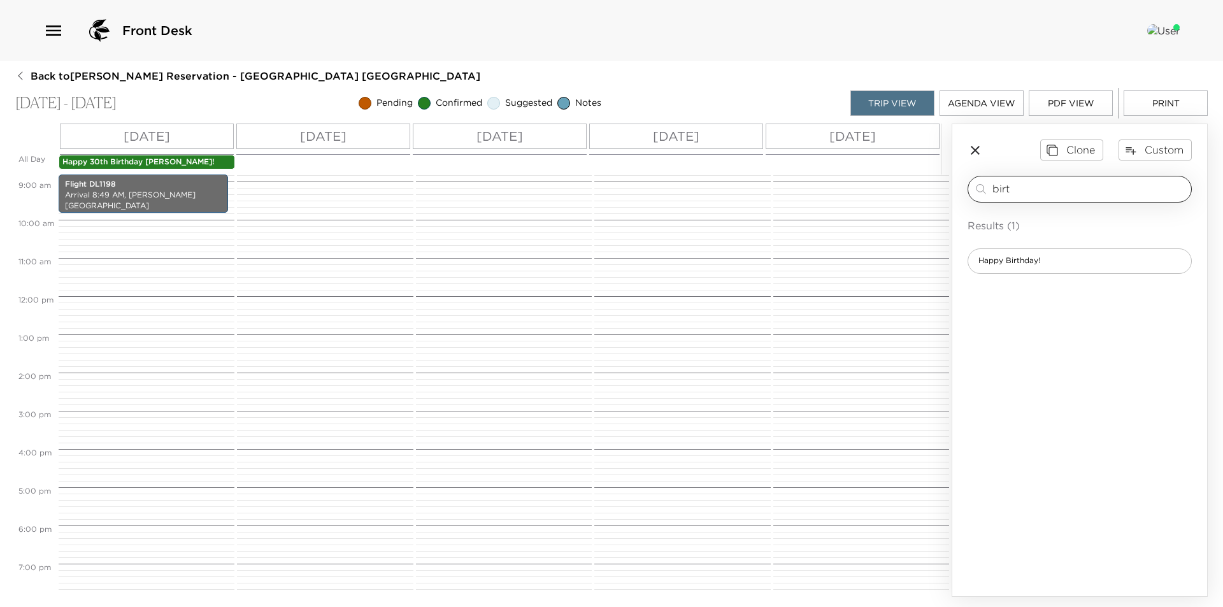
click at [1091, 192] on input "birt" at bounding box center [1089, 188] width 194 height 15
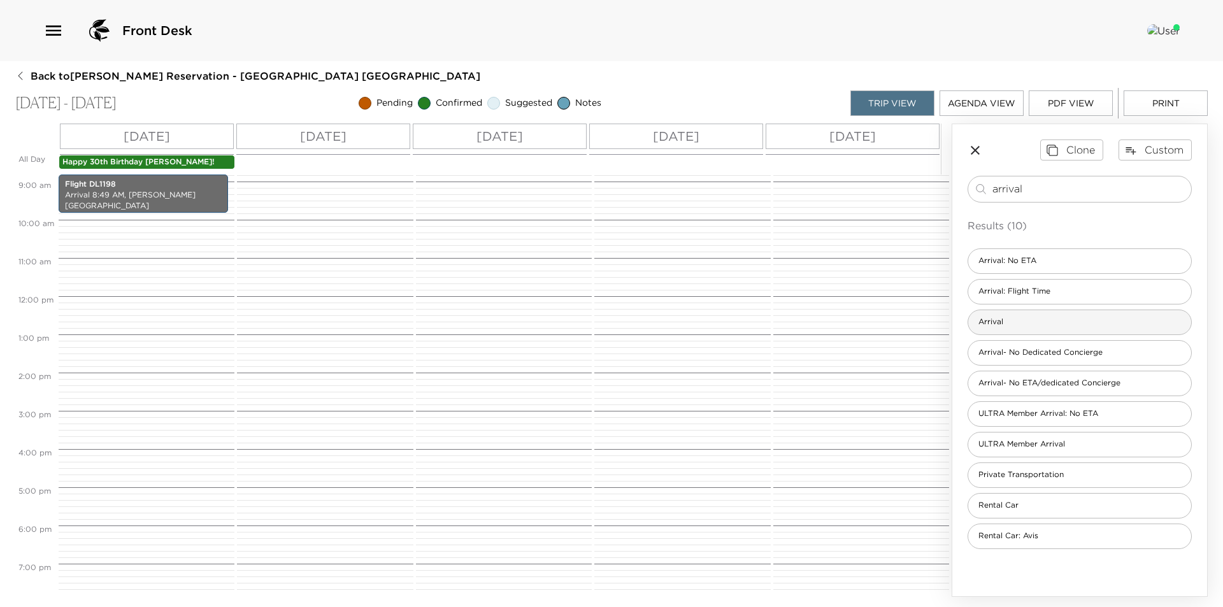
type input "arrival"
click at [1082, 329] on div "Arrival" at bounding box center [1079, 321] width 224 height 25
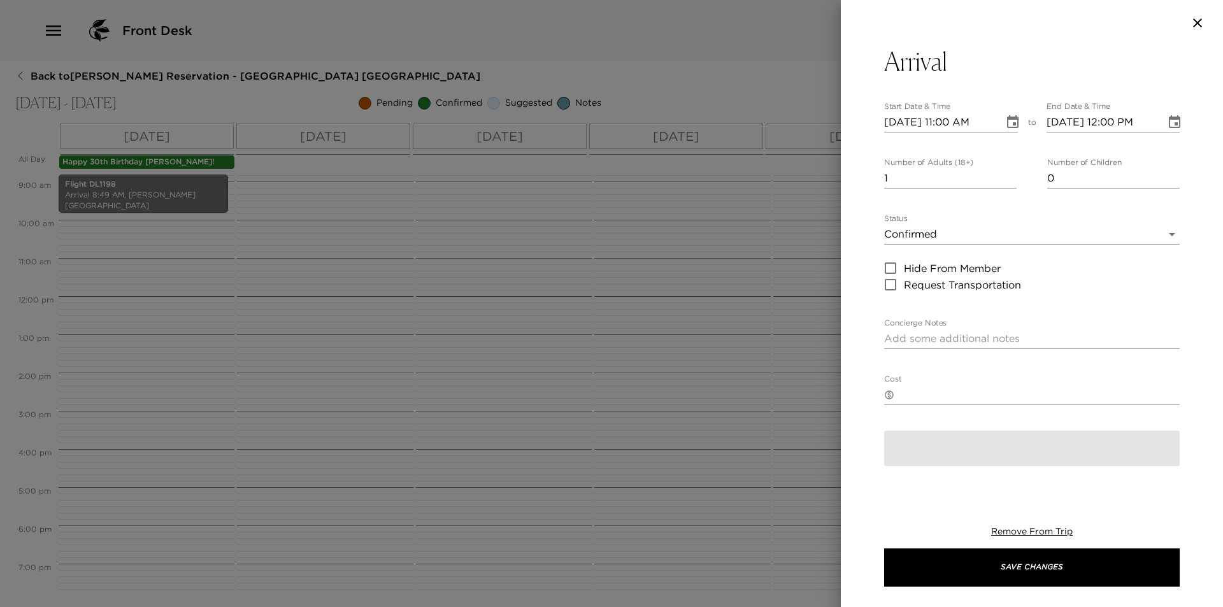
type textarea "Welcome to Montage! I will personally greet you at The Front Desk and give you …"
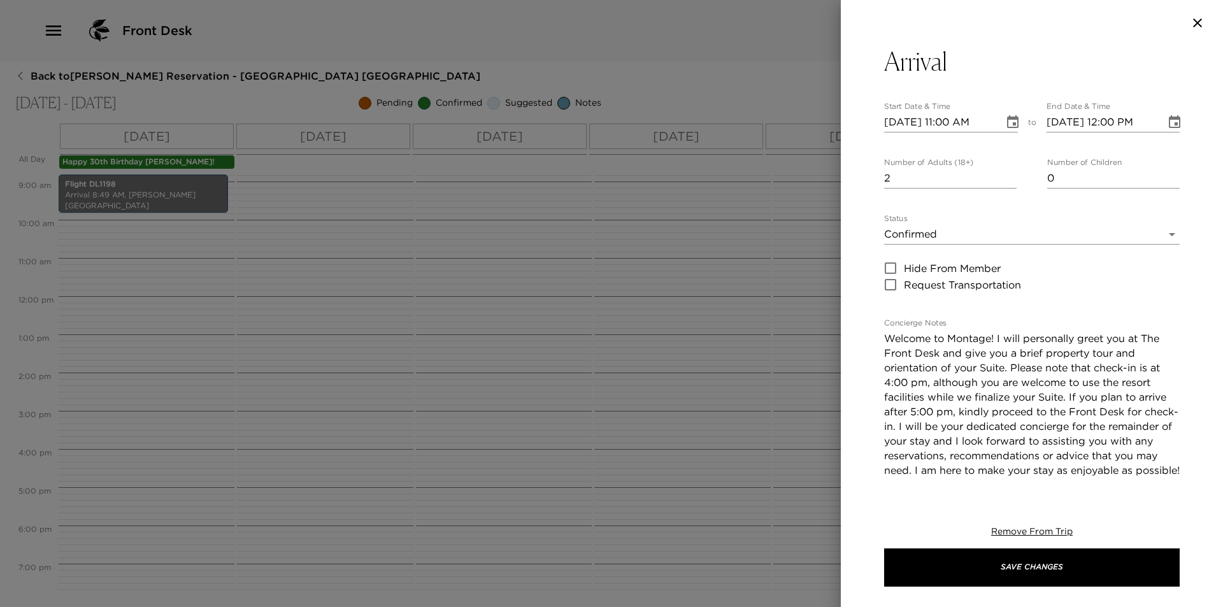
type input "2"
click at [1003, 177] on input "2" at bounding box center [950, 178] width 132 height 20
click at [1000, 111] on button "Choose date, selected date is Sep 7, 2025" at bounding box center [1012, 122] width 25 height 25
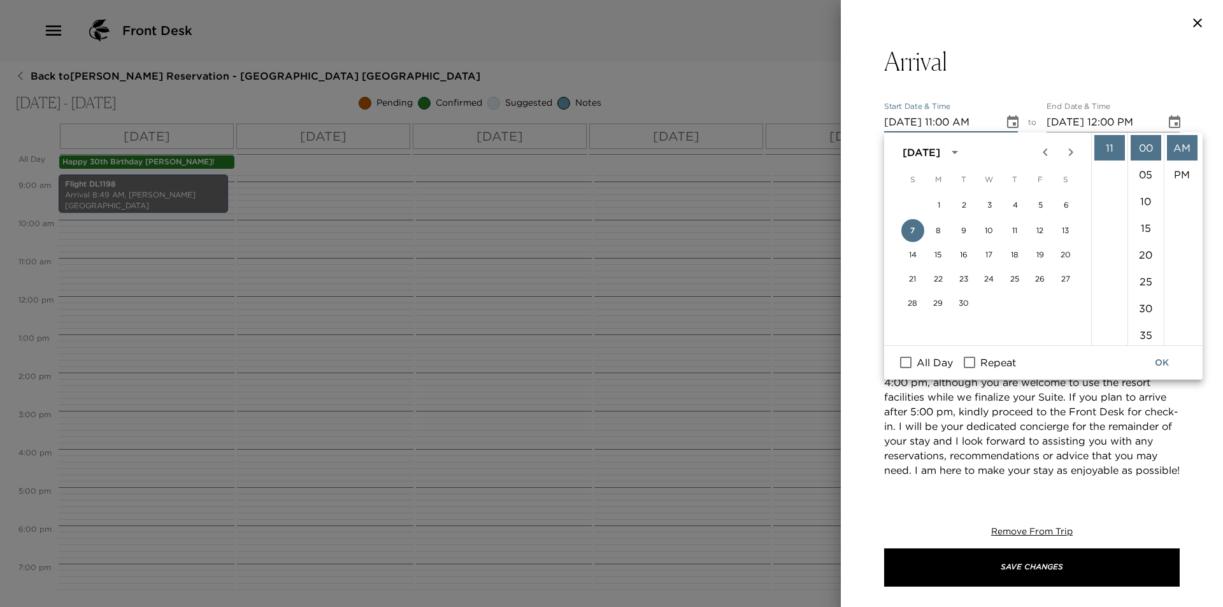
scroll to position [167, 0]
click at [1109, 219] on li "09" at bounding box center [1109, 221] width 31 height 25
click at [1146, 304] on li "30" at bounding box center [1145, 307] width 31 height 25
type input "09/07/2025 09:30 AM"
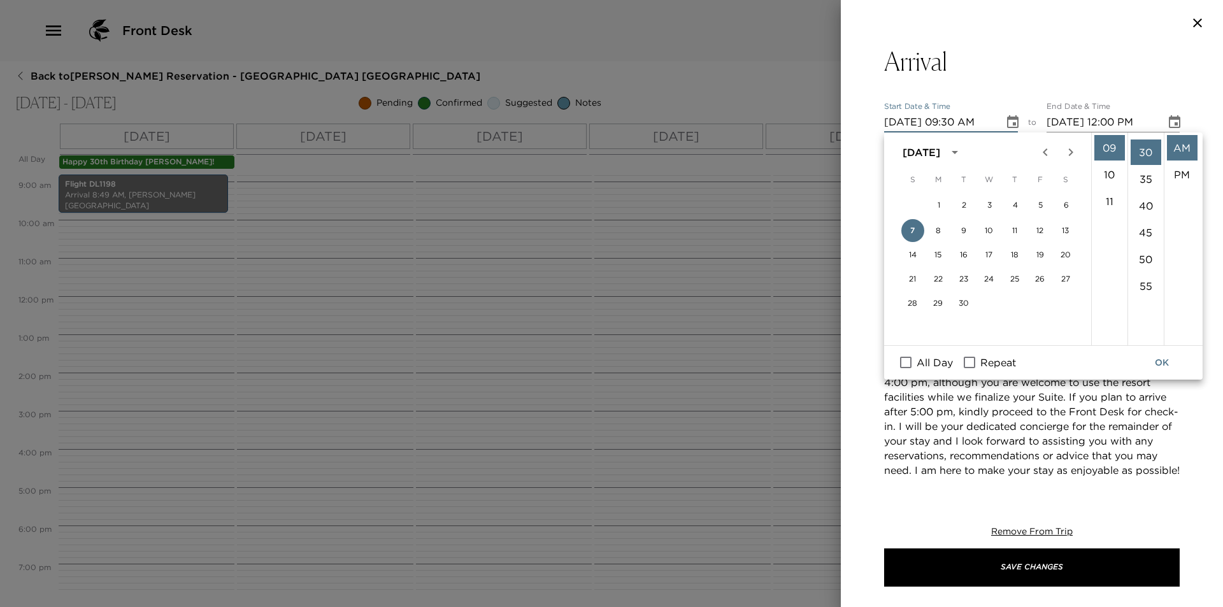
scroll to position [160, 0]
click at [1161, 357] on button "OK" at bounding box center [1161, 363] width 41 height 24
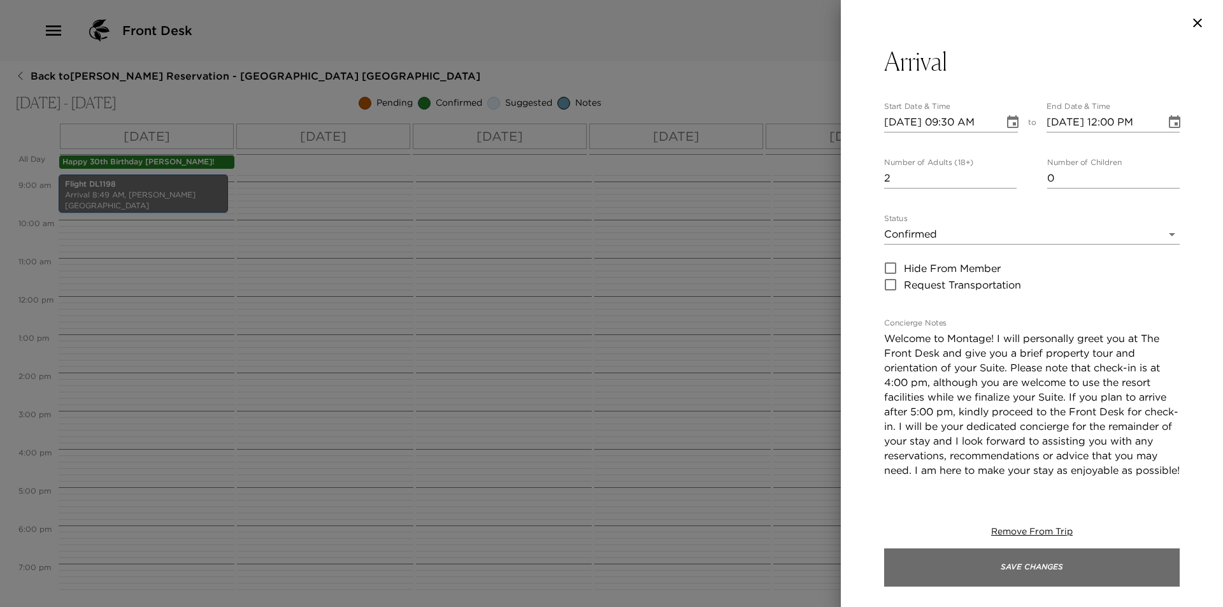
click at [1007, 574] on button "Save Changes" at bounding box center [1031, 567] width 295 height 38
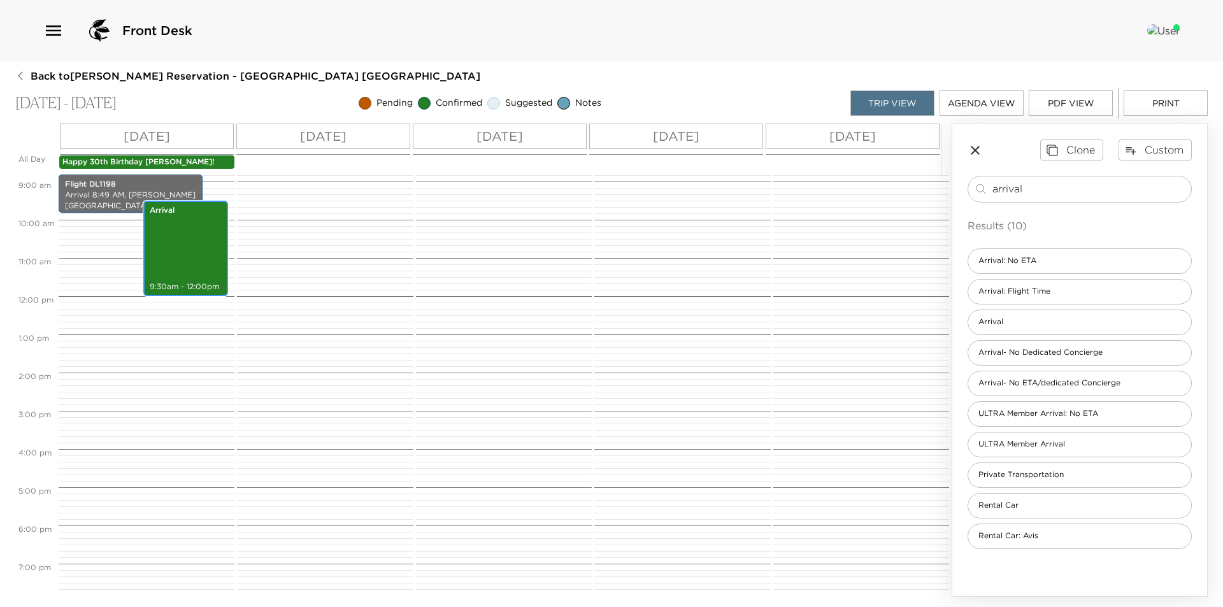
click at [162, 255] on div "Arrival 9:30am - 12:00pm" at bounding box center [185, 248] width 77 height 92
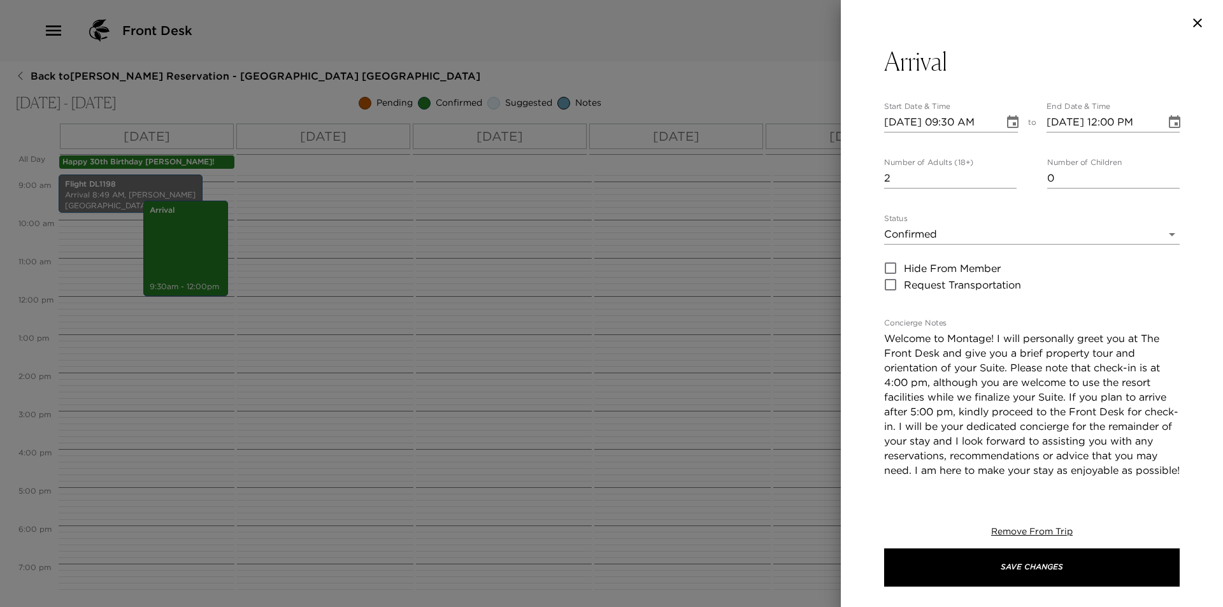
click at [1005, 121] on icon "Choose date, selected date is Sep 7, 2025" at bounding box center [1012, 122] width 15 height 15
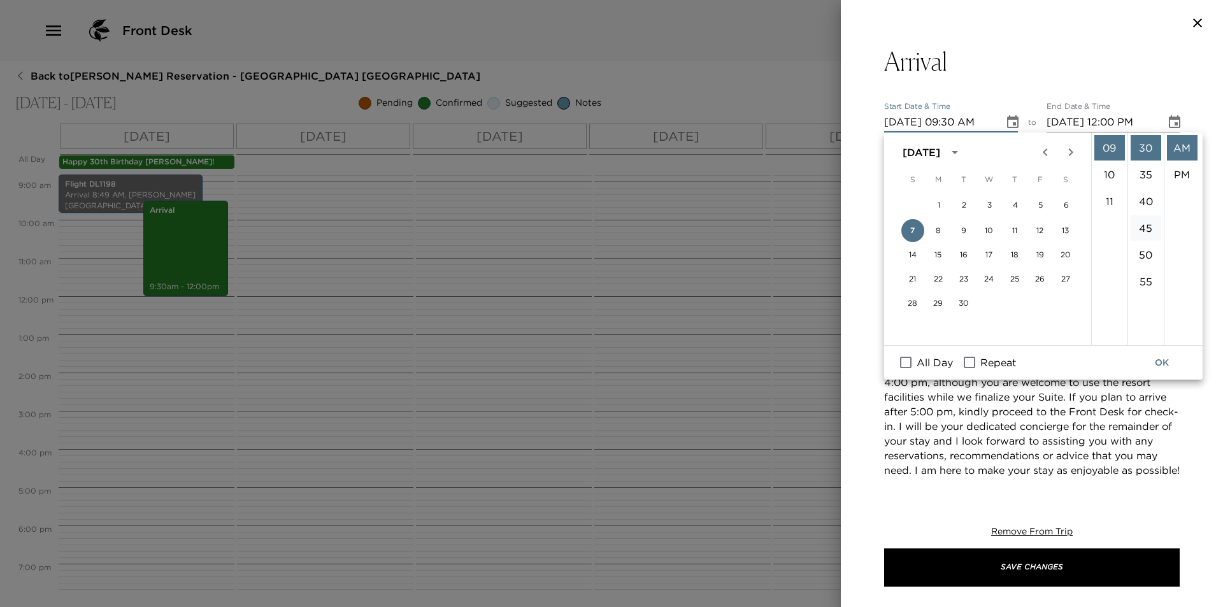
click at [1145, 227] on li "45" at bounding box center [1145, 227] width 31 height 25
type input "09/07/2025 09:45 AM"
click at [1167, 362] on button "OK" at bounding box center [1161, 363] width 41 height 24
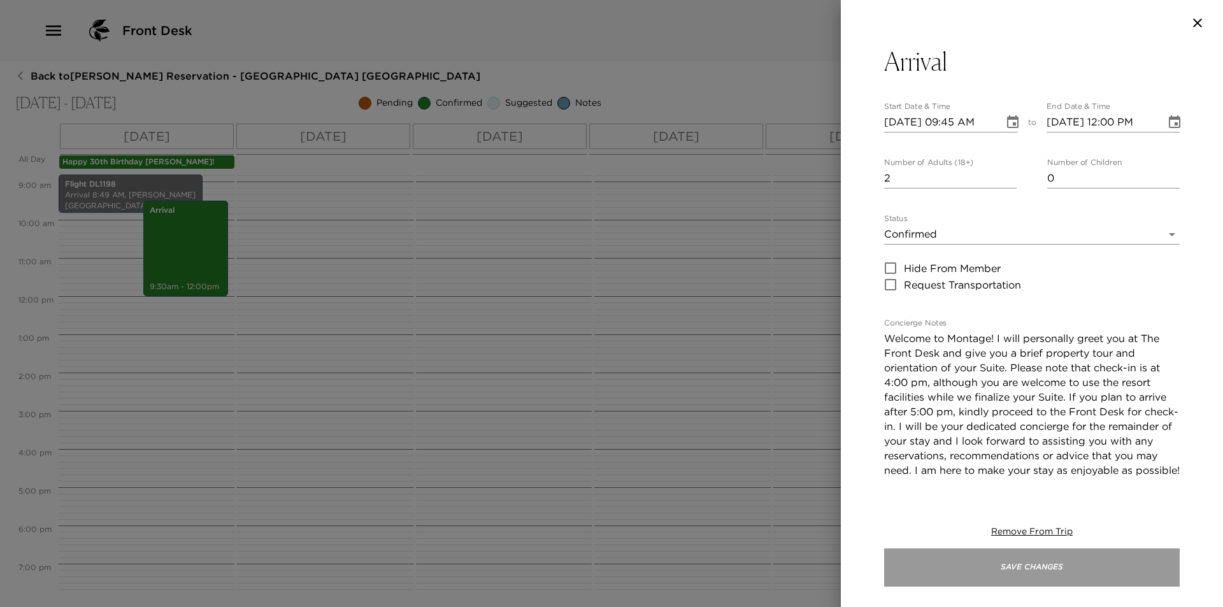
click at [1103, 567] on button "Save Changes" at bounding box center [1031, 567] width 295 height 38
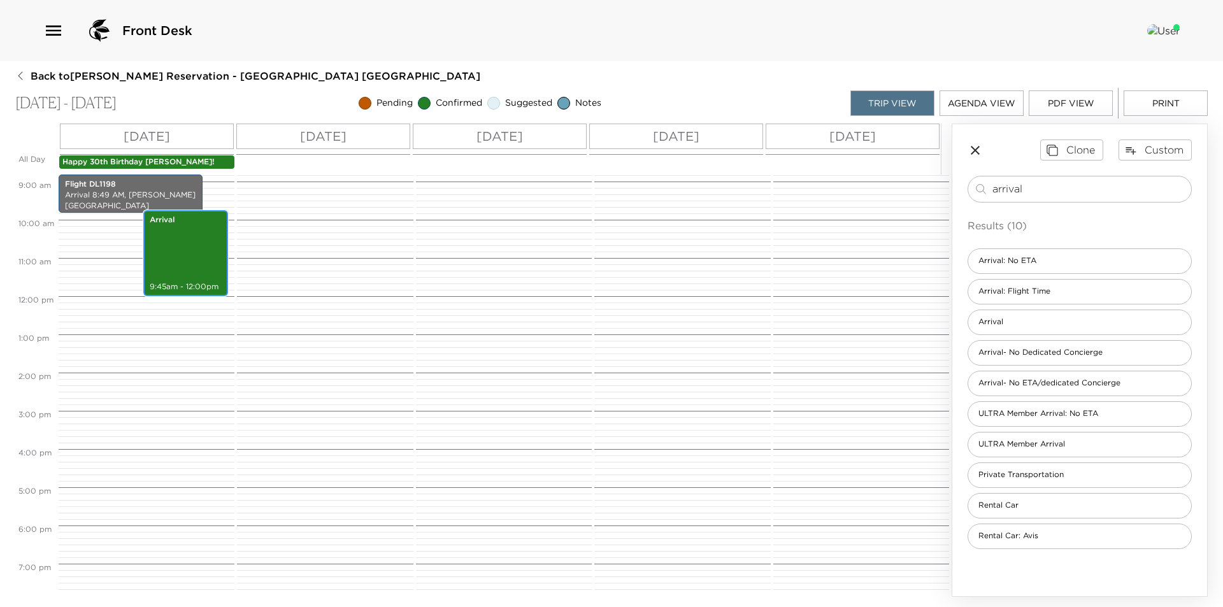
click at [191, 274] on div "Arrival 9:45am - 12:00pm" at bounding box center [185, 253] width 77 height 82
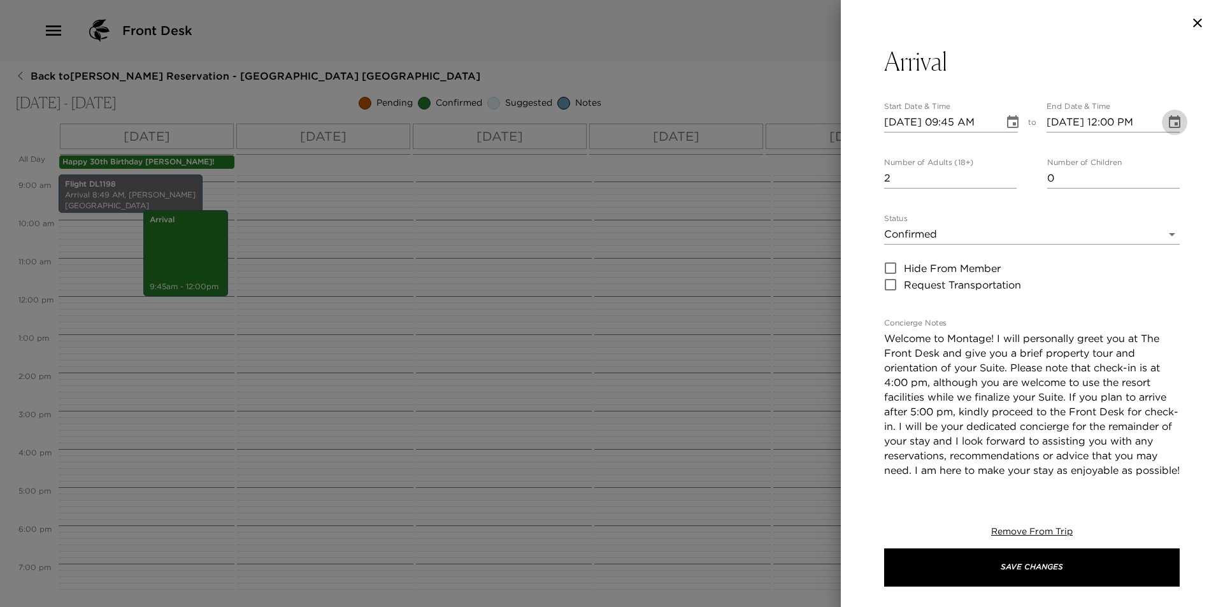
click at [1161, 118] on button "Choose date, selected date is Sep 7, 2025" at bounding box center [1173, 122] width 25 height 25
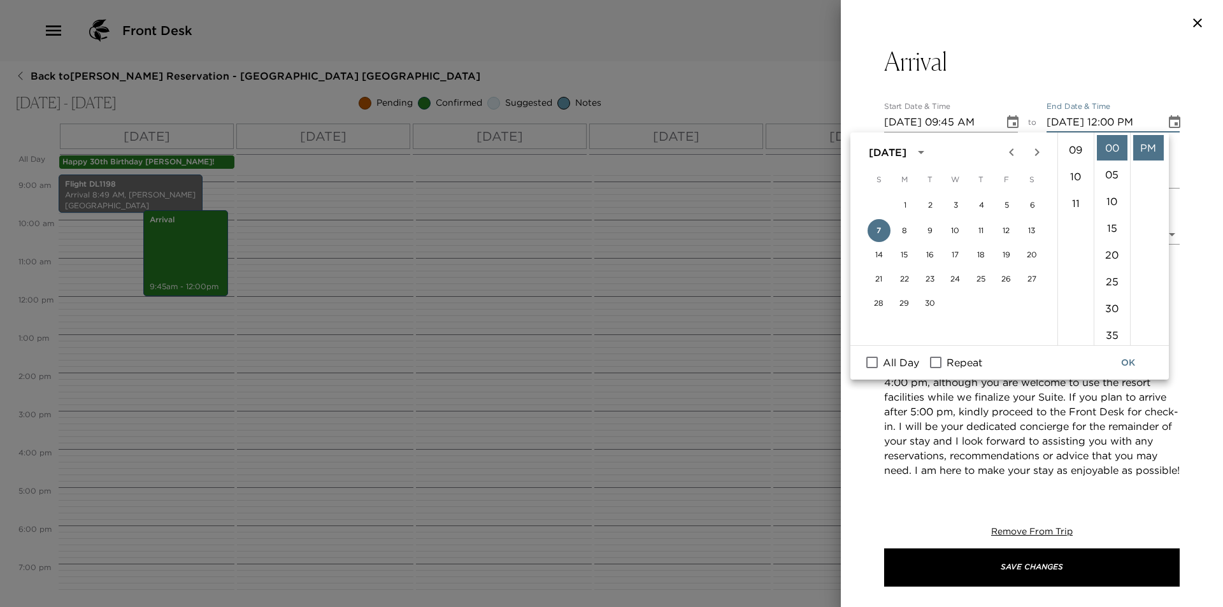
scroll to position [255, 0]
click at [1074, 157] on li "10" at bounding box center [1075, 160] width 31 height 25
click at [1110, 253] on li "45" at bounding box center [1111, 260] width 31 height 25
type input "09/07/2025 10:45 PM"
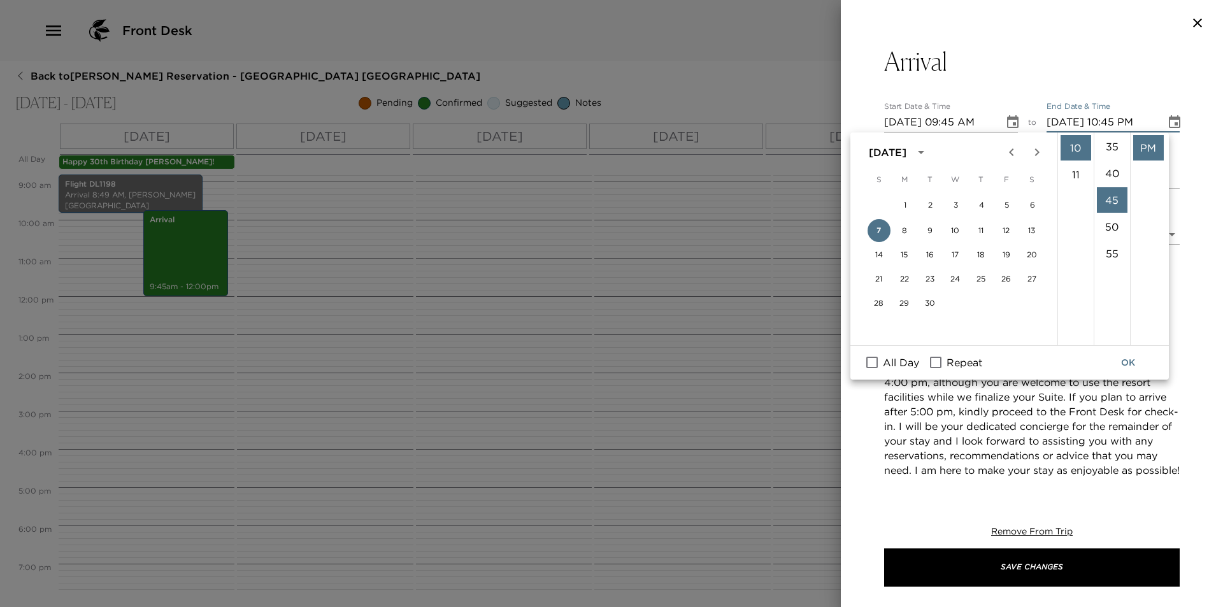
scroll to position [241, 0]
click at [1135, 362] on button "OK" at bounding box center [1127, 363] width 41 height 24
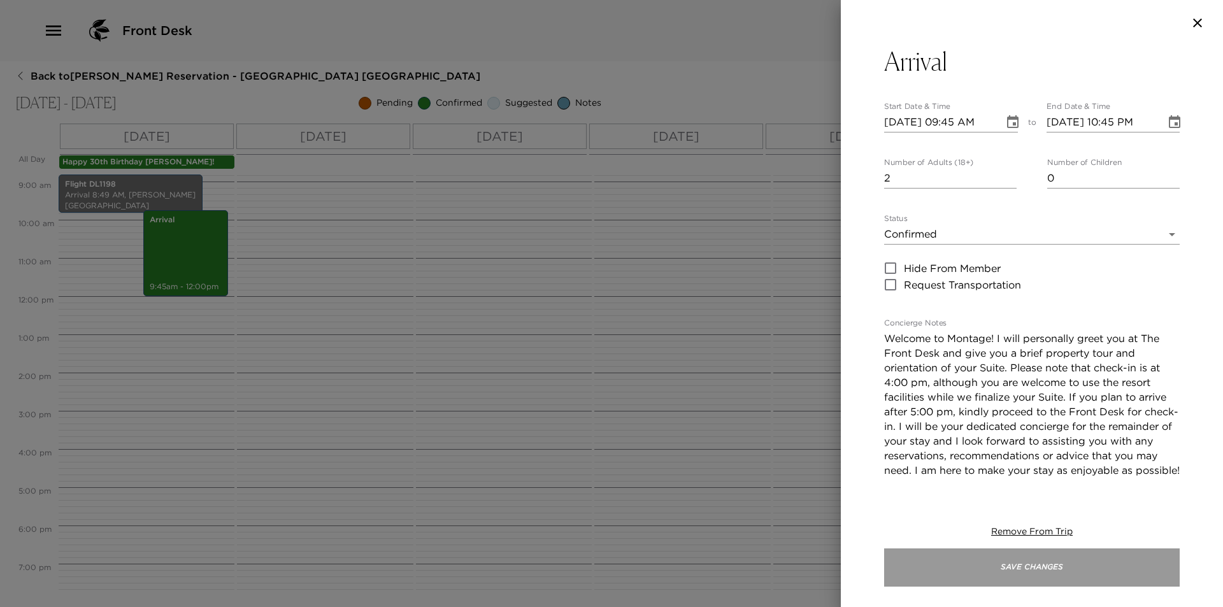
click at [1065, 575] on button "Save Changes" at bounding box center [1031, 567] width 295 height 38
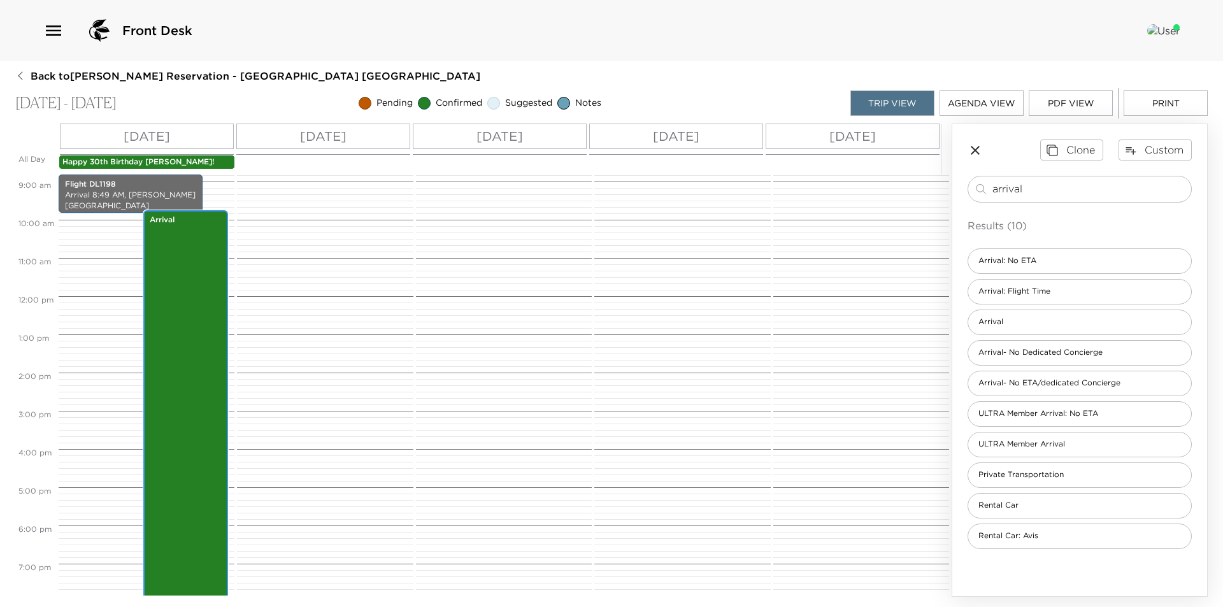
click at [182, 360] on div "Arrival 9:45am - 10:45pm" at bounding box center [185, 458] width 77 height 493
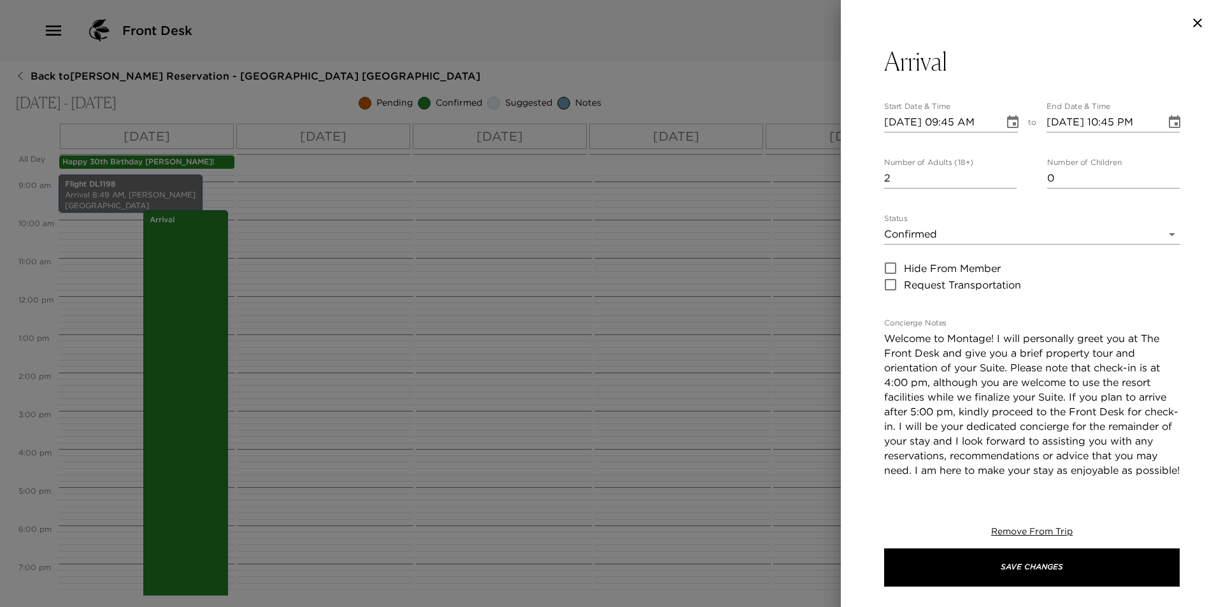
click at [1168, 118] on icon "Choose date, selected date is Sep 7, 2025" at bounding box center [1173, 121] width 11 height 13
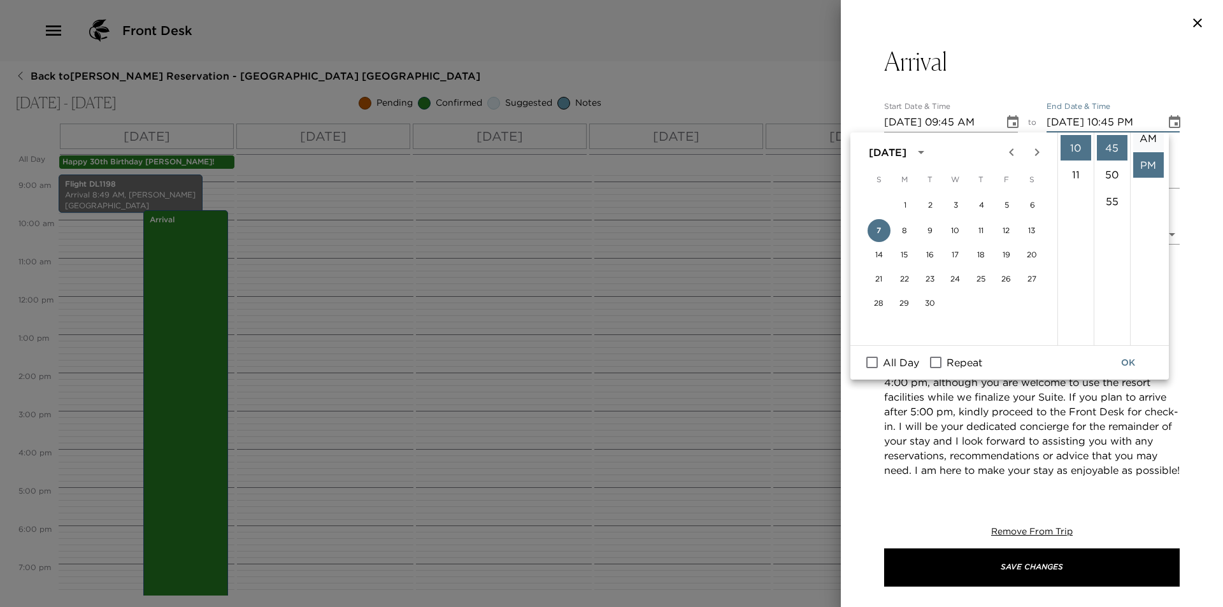
scroll to position [0, 0]
click at [1148, 148] on li "AM" at bounding box center [1148, 147] width 31 height 25
type input "[DATE] 10:45 AM"
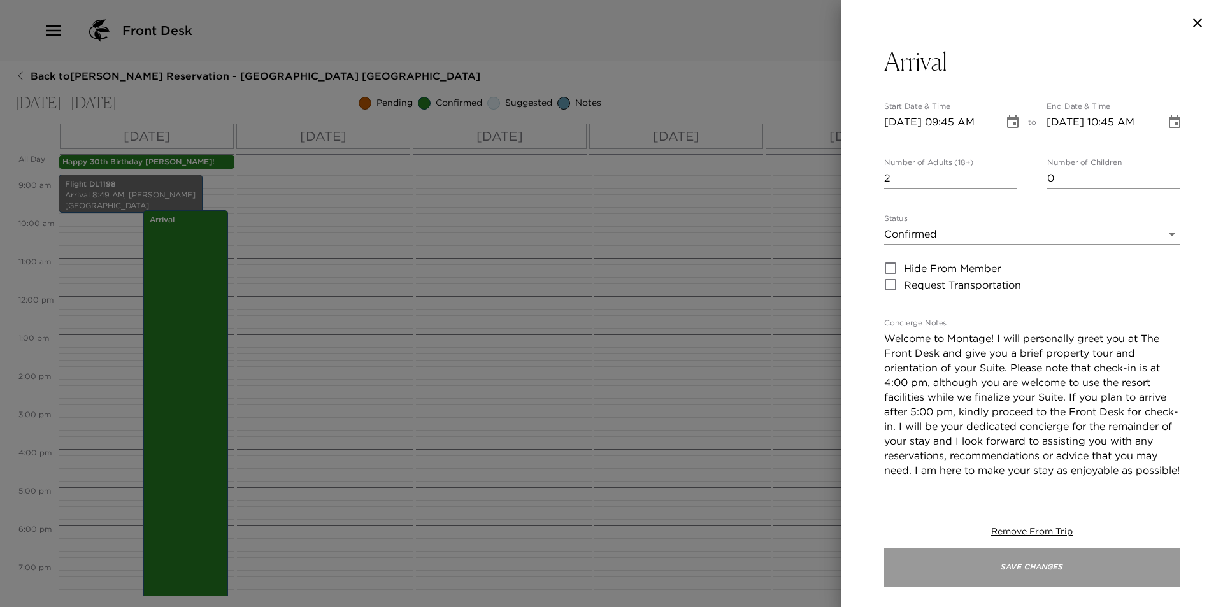
click at [1024, 572] on button "Save Changes" at bounding box center [1031, 567] width 295 height 38
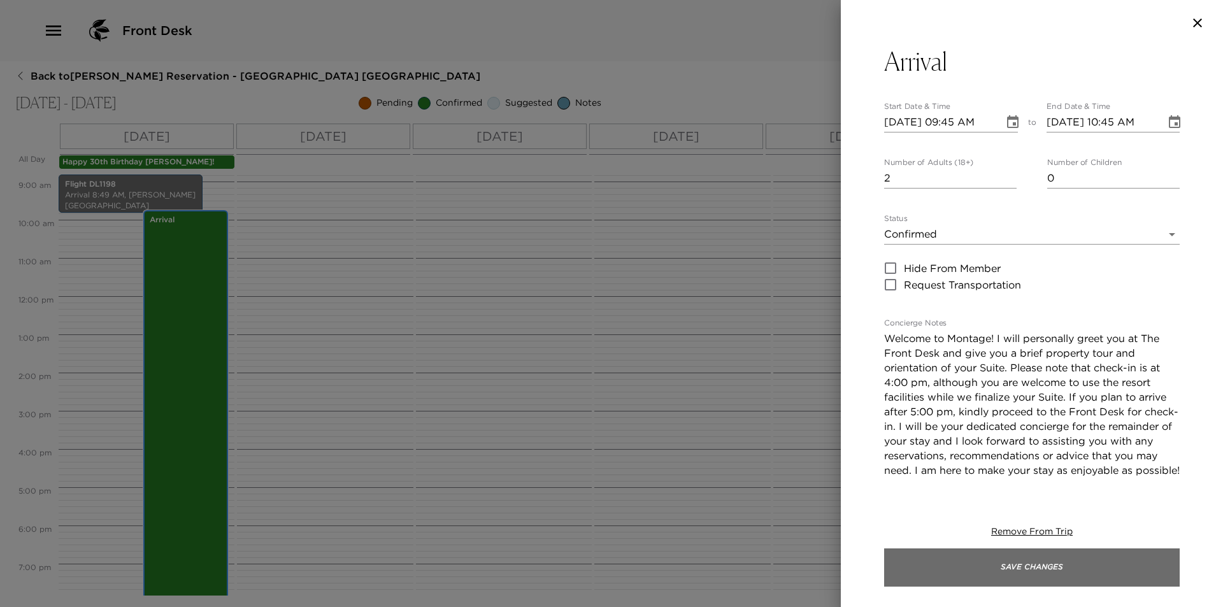
scroll to position [373, 0]
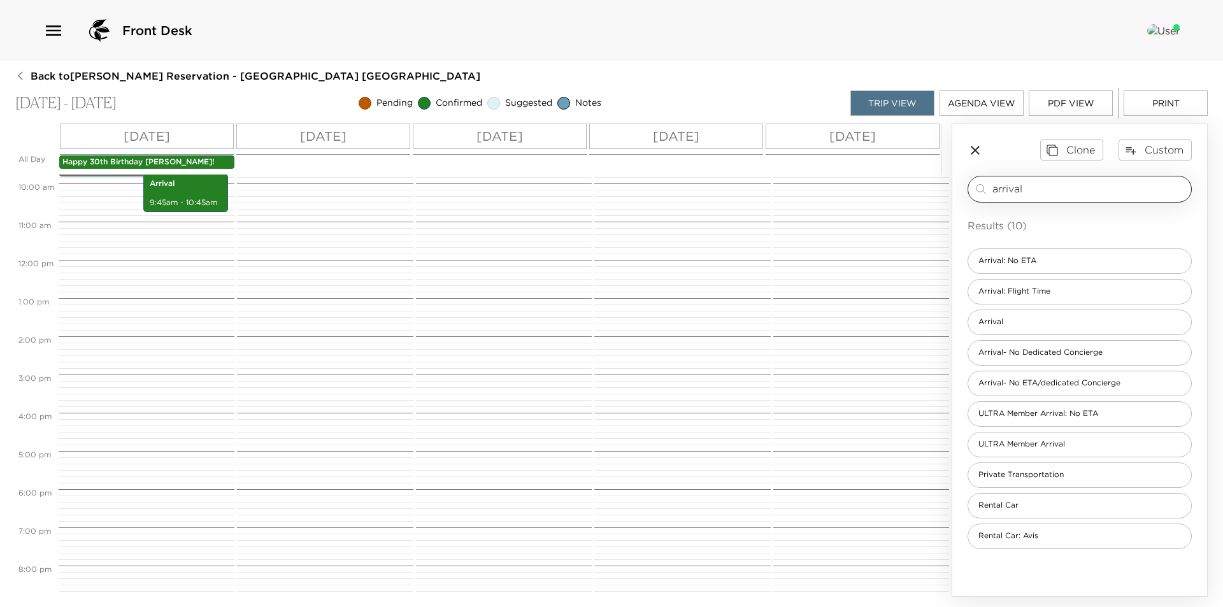
click at [1074, 194] on input "arrival" at bounding box center [1089, 188] width 194 height 15
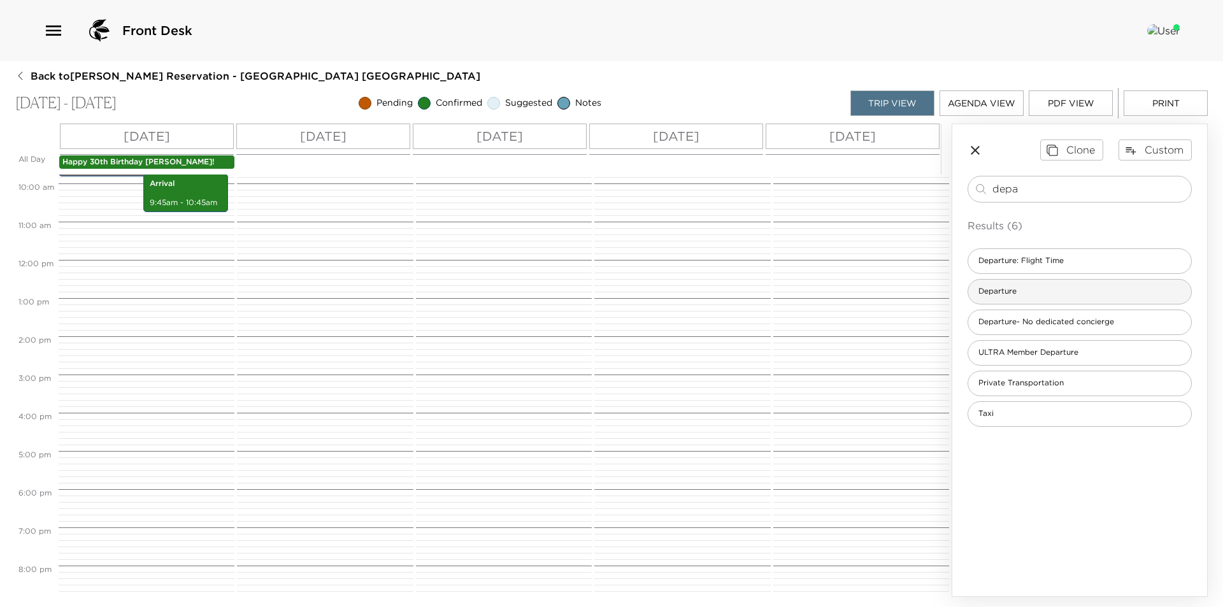
type input "depa"
click at [1060, 284] on div "Departure" at bounding box center [1079, 291] width 224 height 25
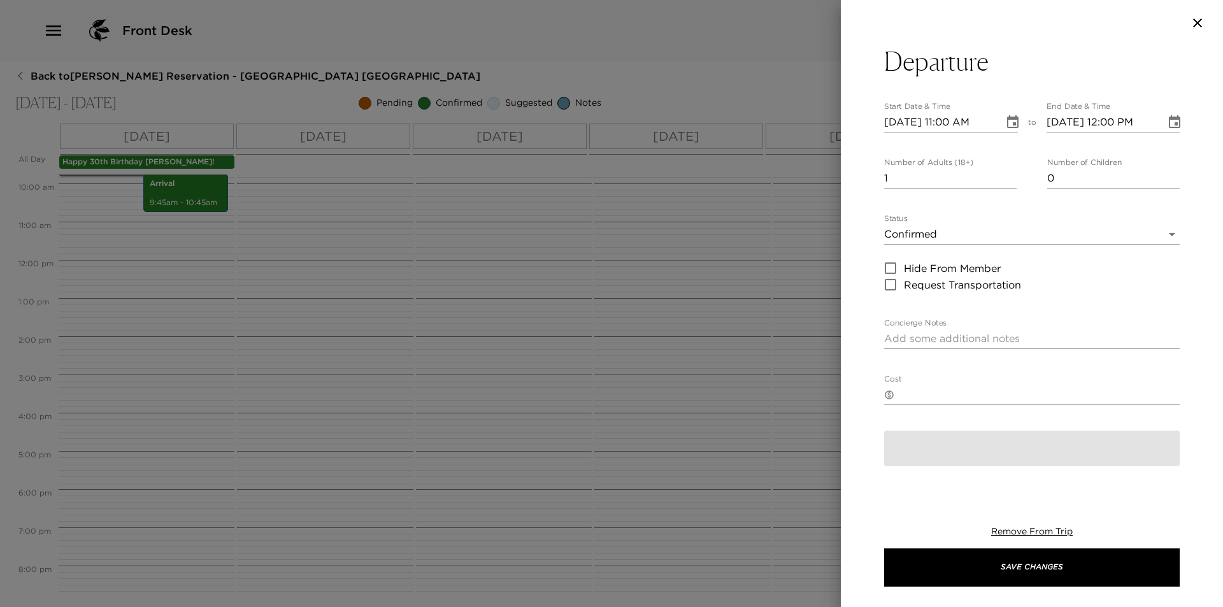
type textarea "Check-out and Departure I will be contacting you in your suite prior to Exclusi…"
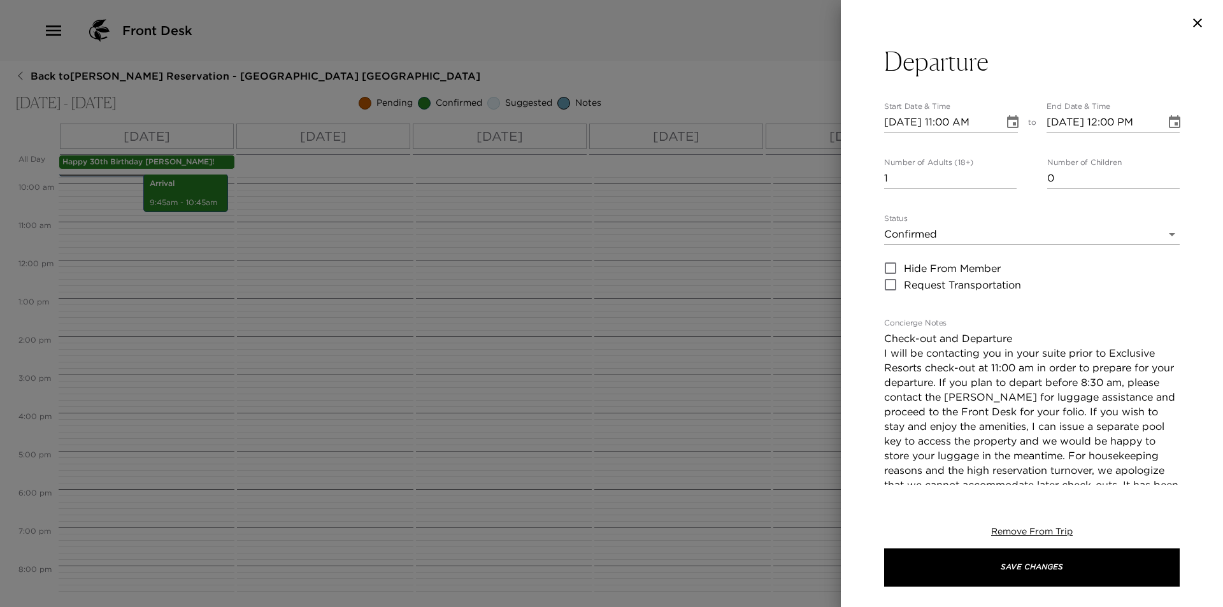
click at [1010, 124] on icon "Choose date, selected date is Sep 7, 2025" at bounding box center [1012, 122] width 15 height 15
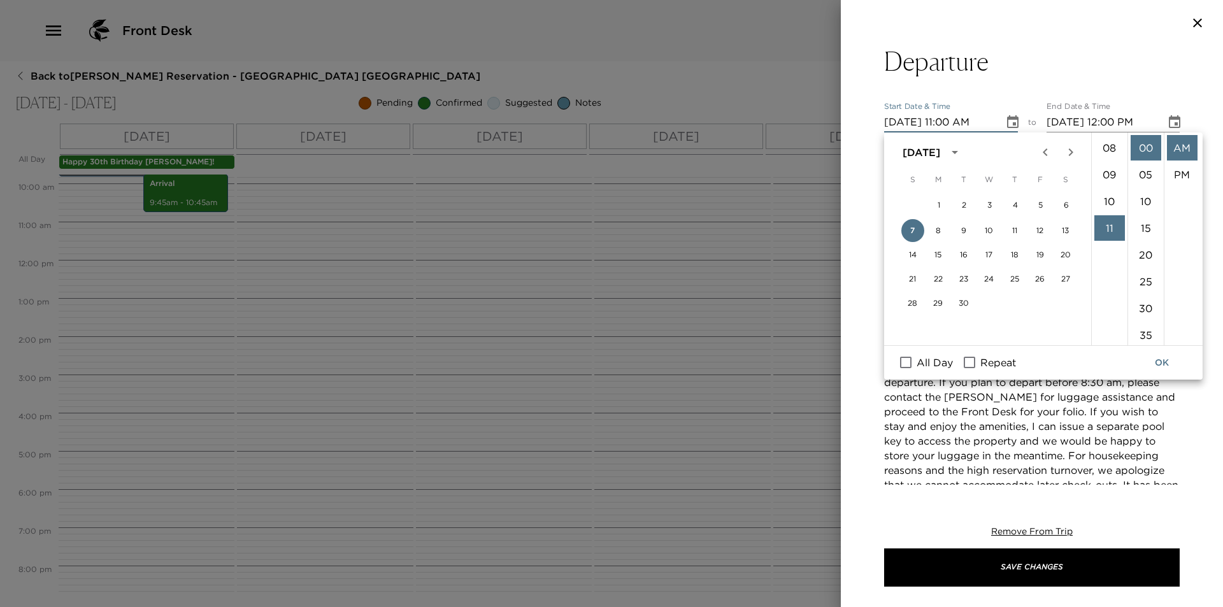
scroll to position [103, 0]
click at [1107, 230] on li "07" at bounding box center [1109, 231] width 31 height 25
click at [1146, 253] on li "45" at bounding box center [1145, 260] width 31 height 25
type input "09/07/2025 07:45 AM"
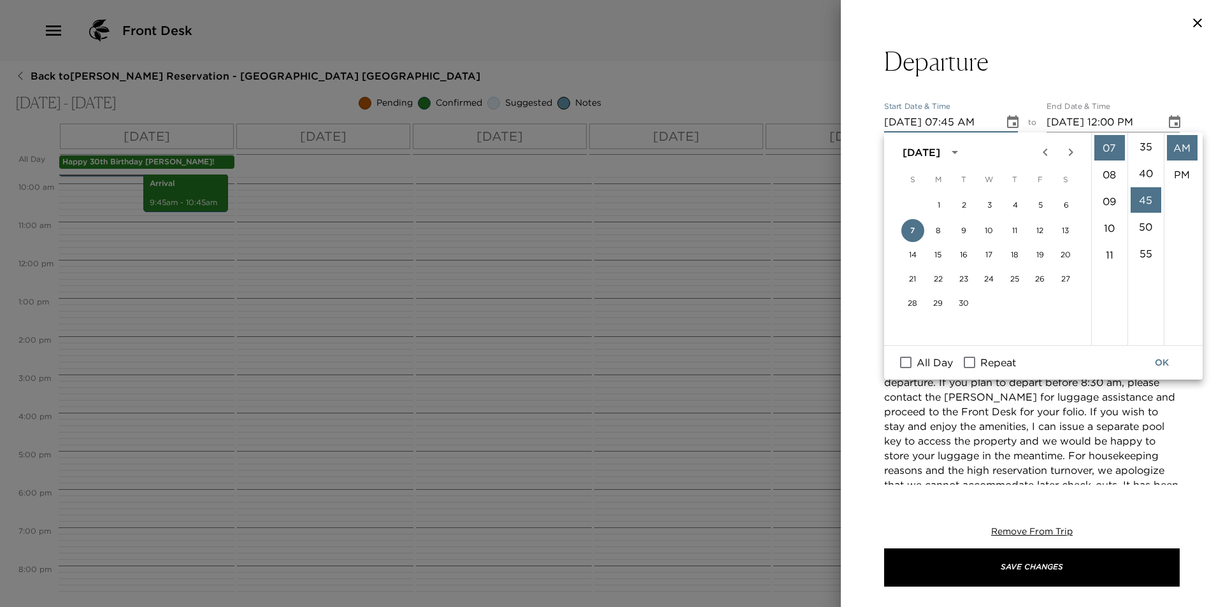
scroll to position [241, 0]
click at [1159, 357] on button "OK" at bounding box center [1161, 363] width 41 height 24
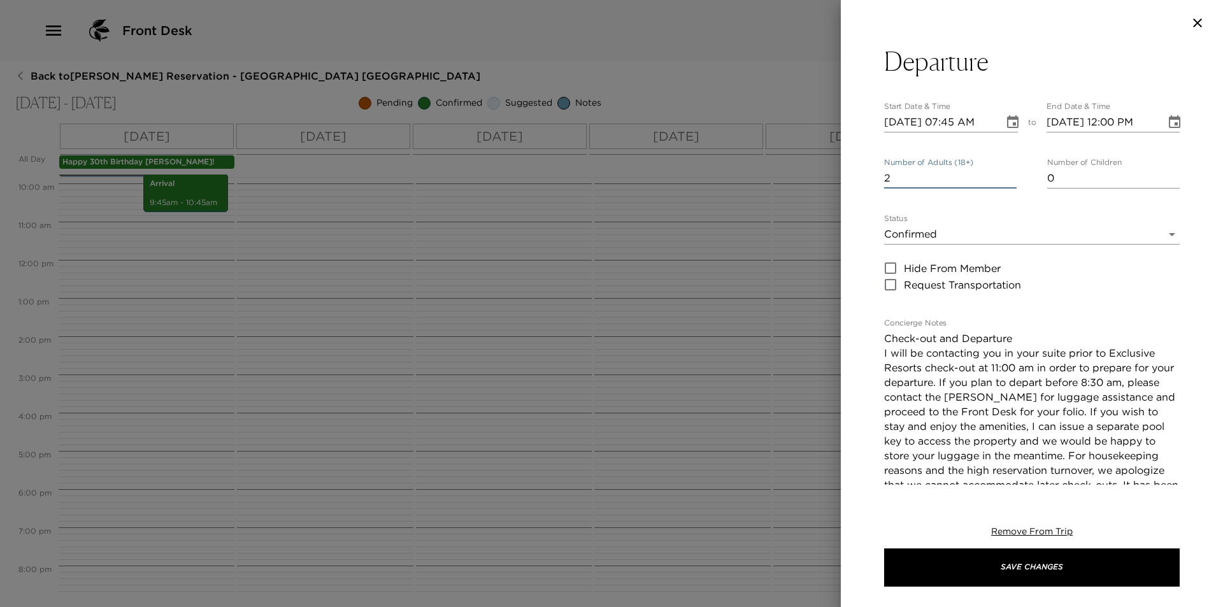
type input "2"
click at [1009, 173] on input "2" at bounding box center [950, 178] width 132 height 20
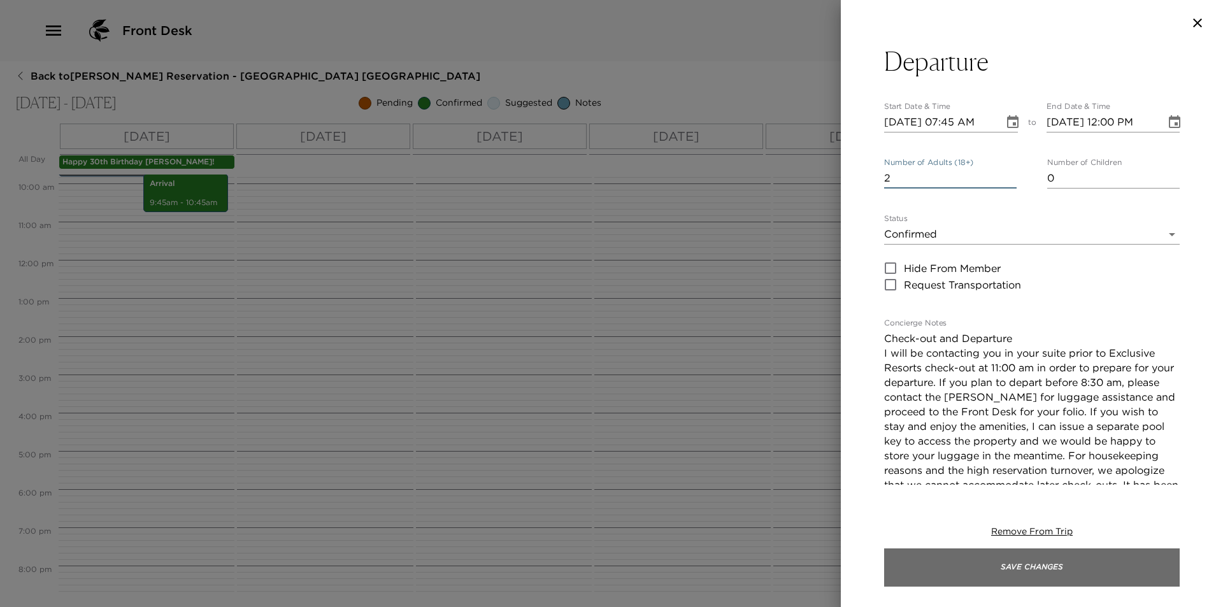
click at [1038, 570] on button "Save Changes" at bounding box center [1031, 567] width 295 height 38
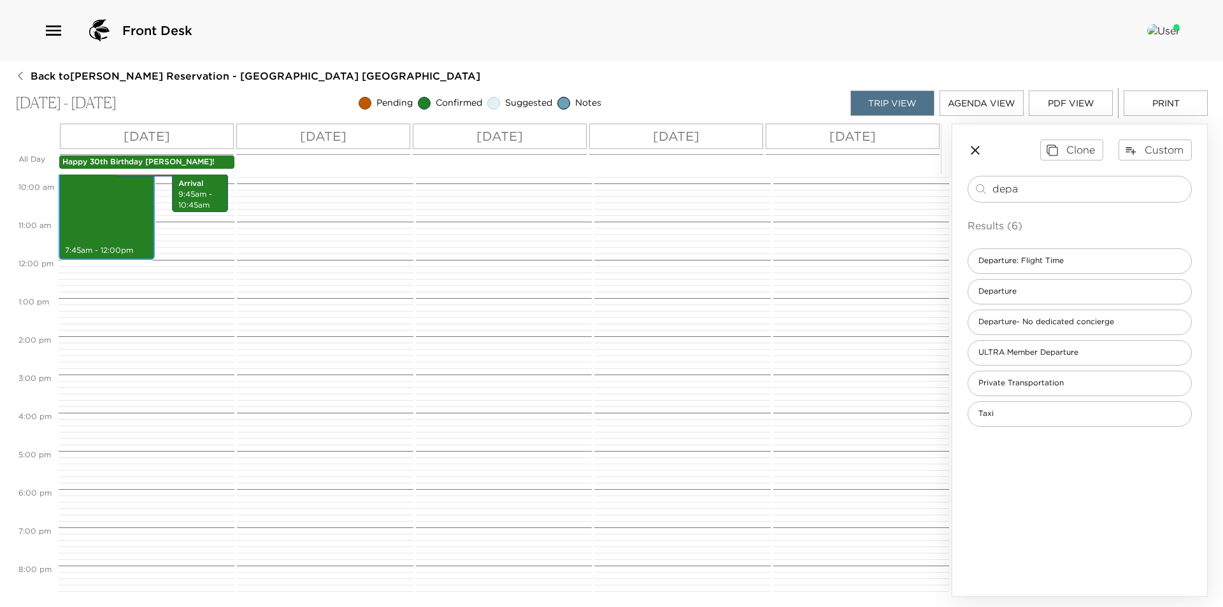
click at [127, 212] on div "Departure 7:45am - 12:00pm" at bounding box center [106, 178] width 89 height 159
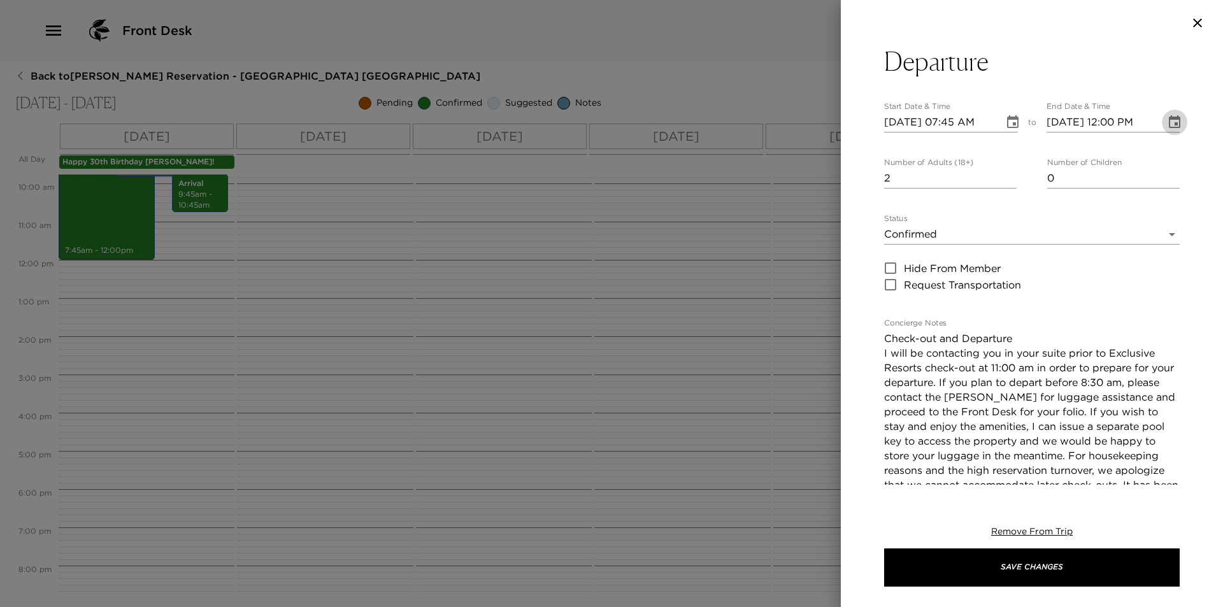
click at [1166, 125] on icon "Choose date, selected date is Sep 7, 2025" at bounding box center [1173, 122] width 15 height 15
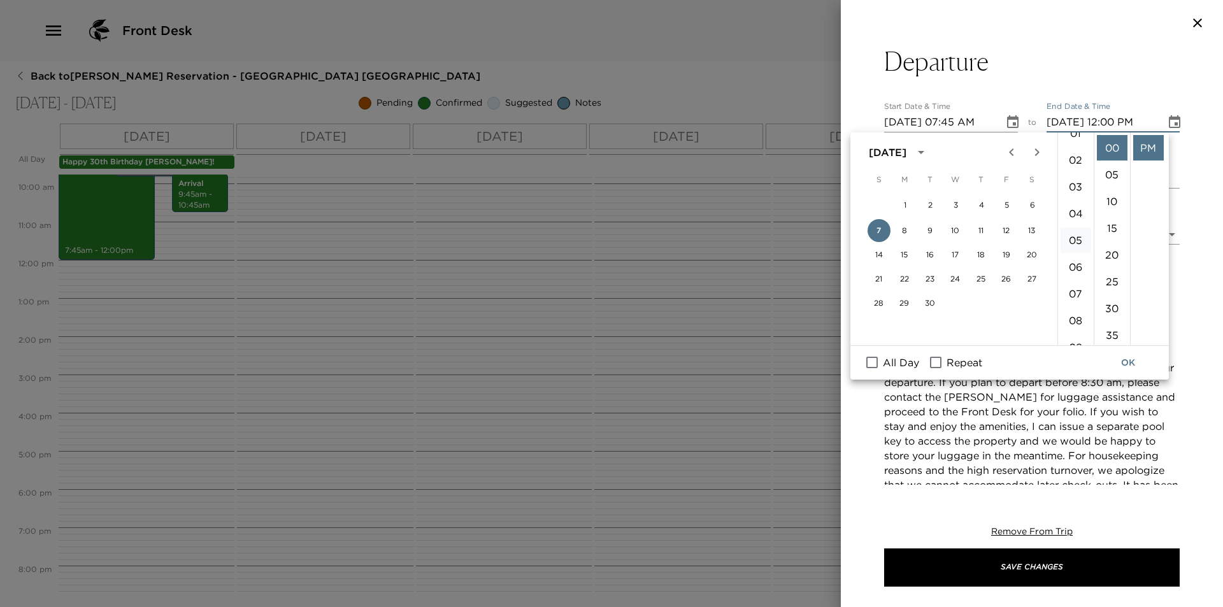
scroll to position [64, 0]
click at [1074, 297] on li "08" at bounding box center [1075, 297] width 31 height 25
click at [1111, 194] on li "45" at bounding box center [1111, 197] width 31 height 25
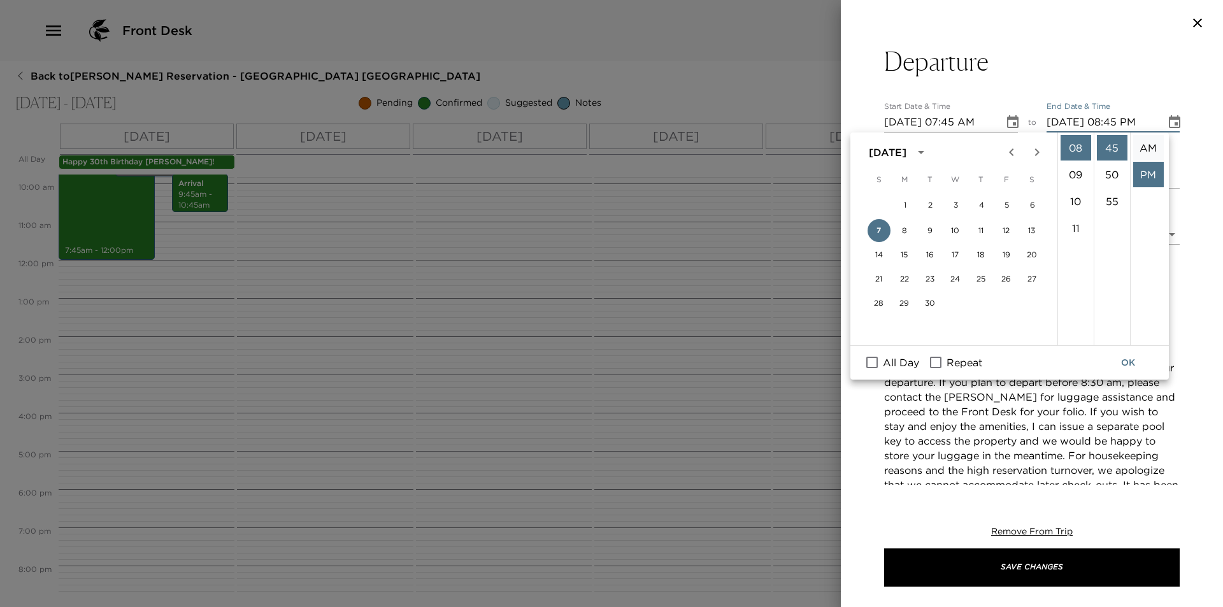
click at [1150, 145] on li "AM" at bounding box center [1148, 147] width 31 height 25
type input "09/07/2025 08:45 AM"
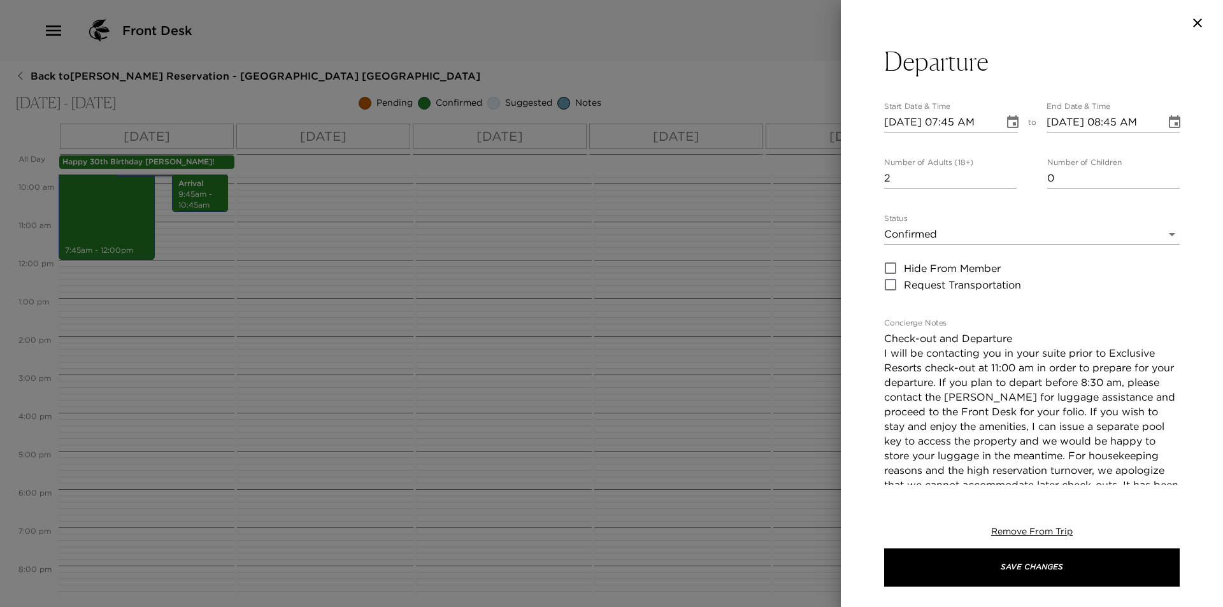
click at [941, 108] on label "Start Date & Time" at bounding box center [917, 106] width 66 height 11
click at [941, 112] on input "09/07/2025 07:45 AM" at bounding box center [939, 122] width 111 height 20
click at [958, 121] on input "09/07/2025 07:45 AM" at bounding box center [939, 122] width 111 height 20
click at [1010, 120] on icon "Choose date, selected date is Sep 7, 2025" at bounding box center [1012, 122] width 15 height 15
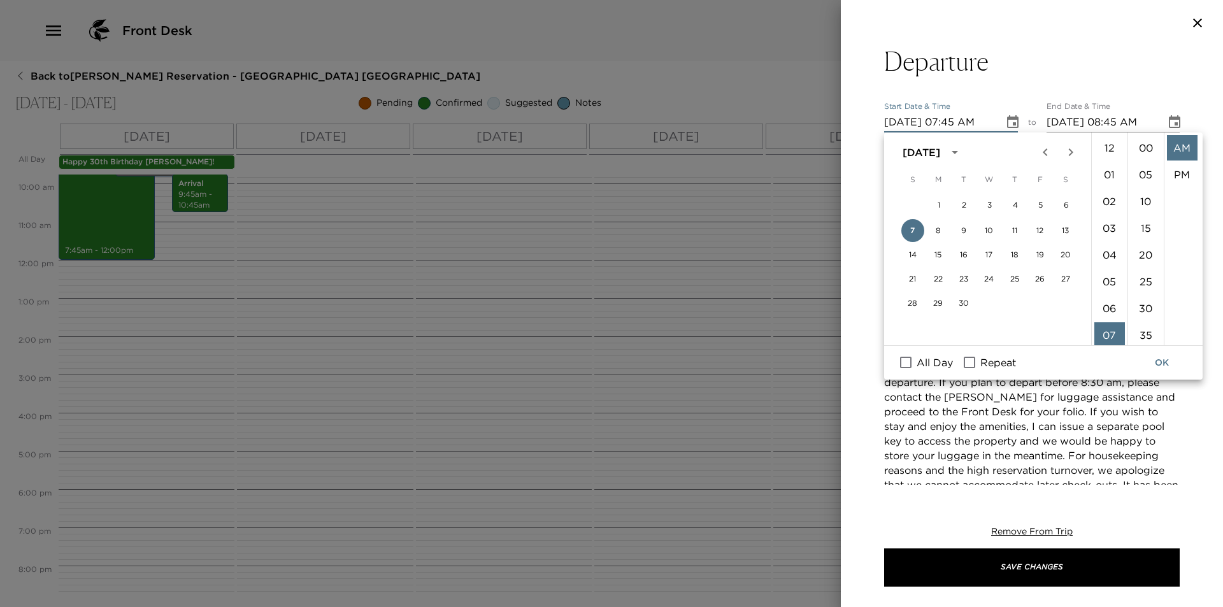
scroll to position [241, 0]
click at [1017, 229] on button "11" at bounding box center [1014, 230] width 23 height 23
type input "09/11/2025 07:45 AM"
type input "09/11/2025 08:45 AM"
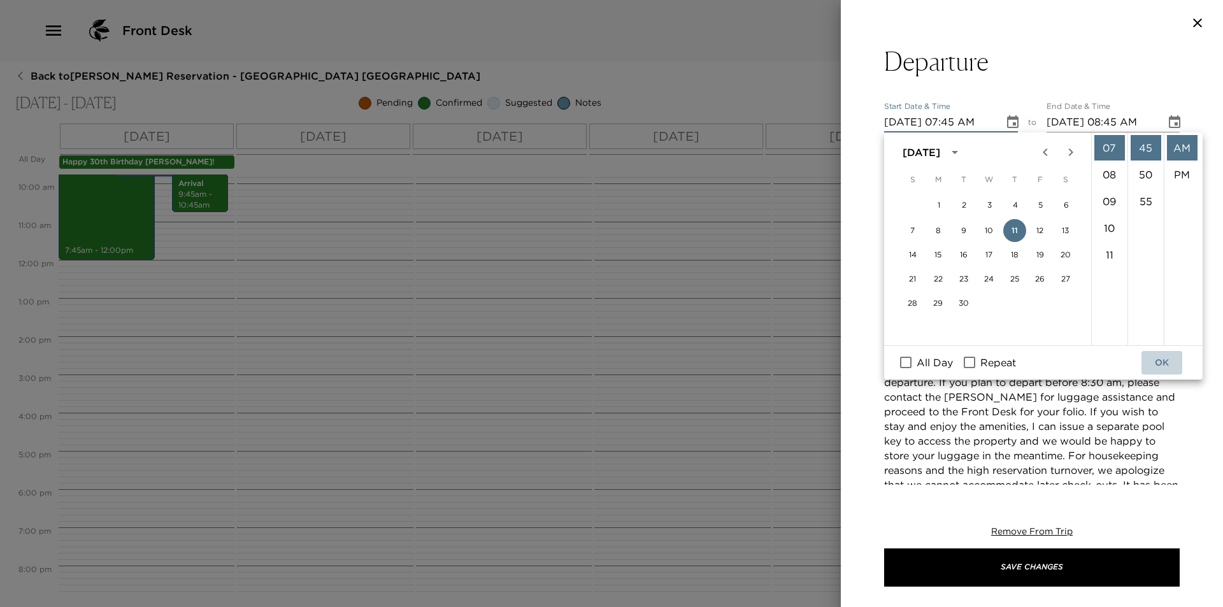
click at [1159, 362] on button "OK" at bounding box center [1161, 363] width 41 height 24
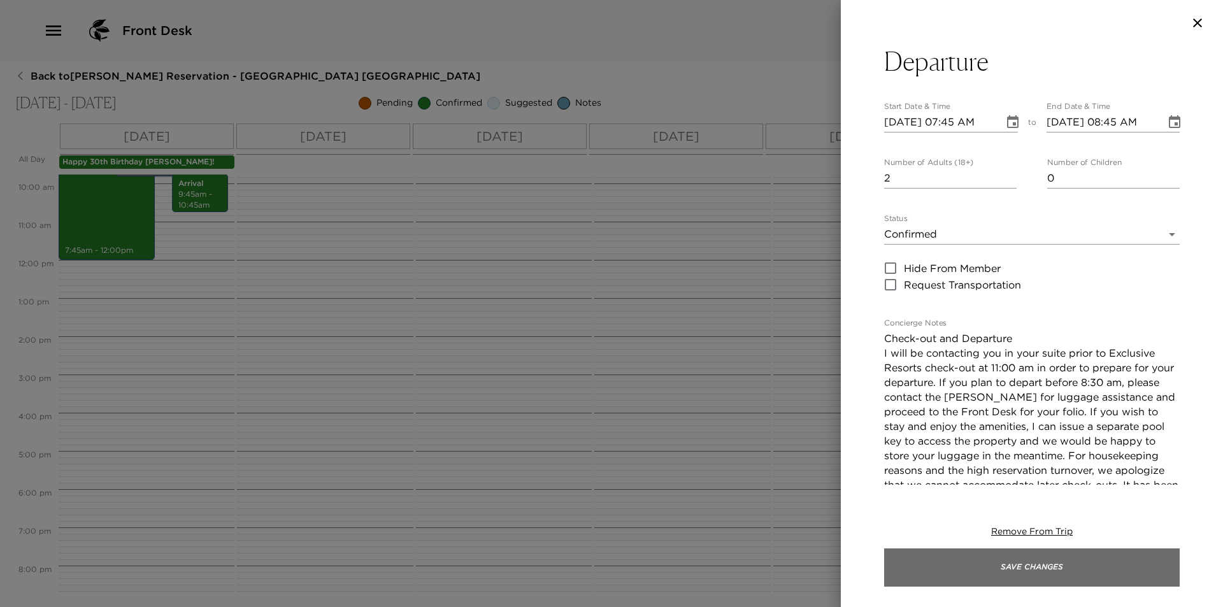
click at [1060, 565] on button "Save Changes" at bounding box center [1031, 567] width 295 height 38
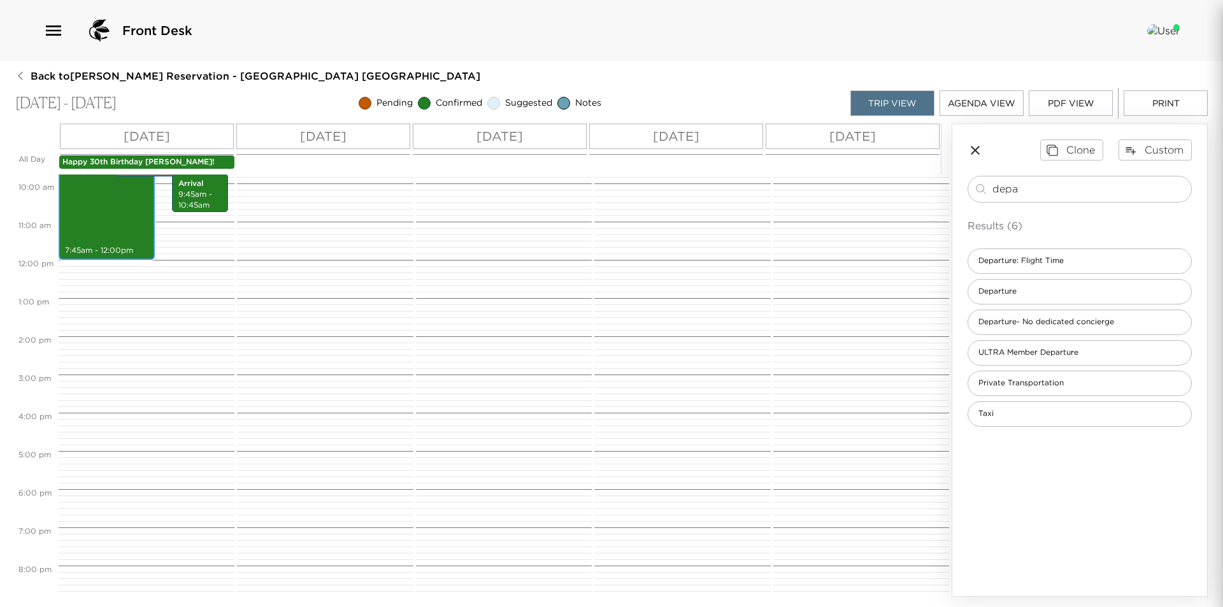
scroll to position [297, 0]
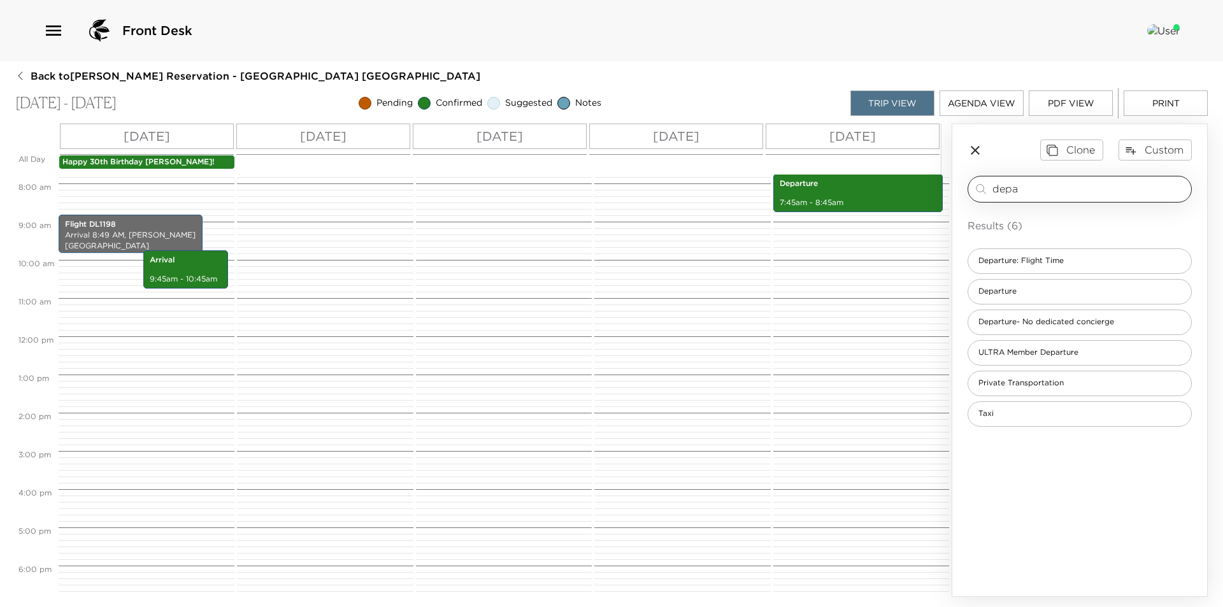
click at [1085, 189] on input "depa" at bounding box center [1089, 188] width 194 height 15
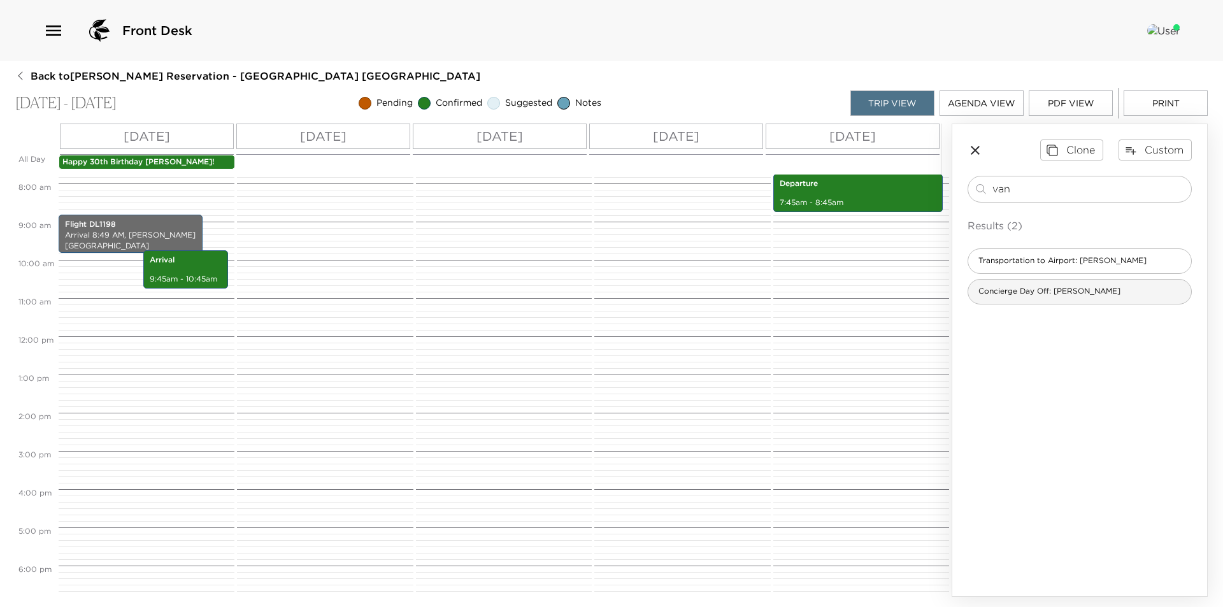
type input "van"
click at [1065, 295] on span "Concierge Day Off: [PERSON_NAME]" at bounding box center [1049, 291] width 162 height 11
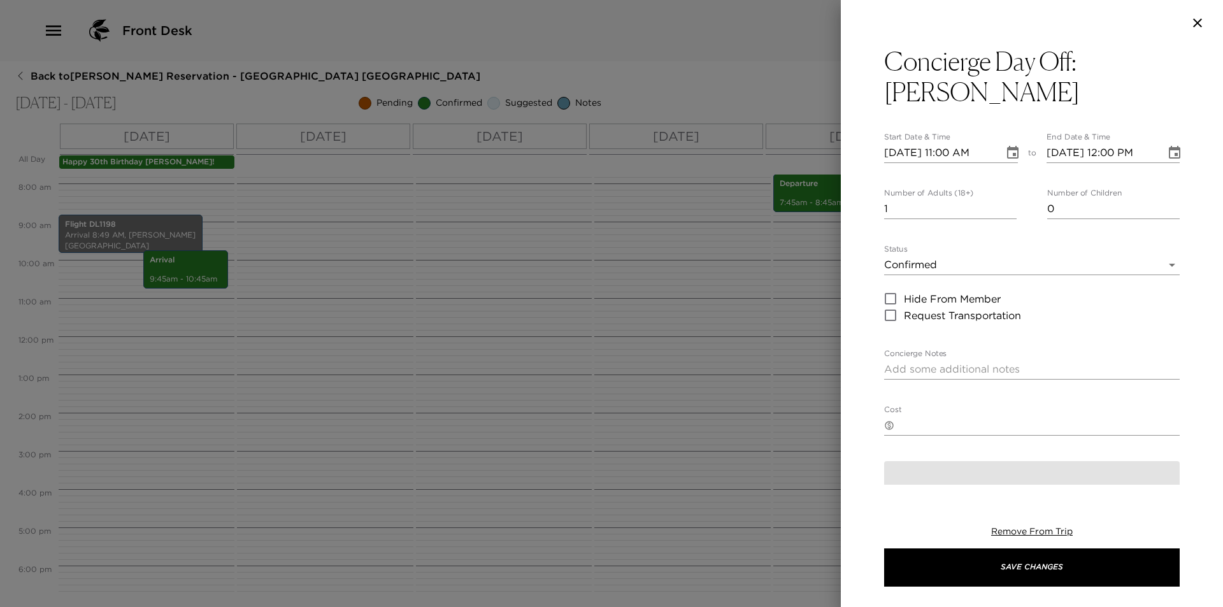
type textarea "Concierge Out of Office I plan to be off-duty on this day. In anticipation of m…"
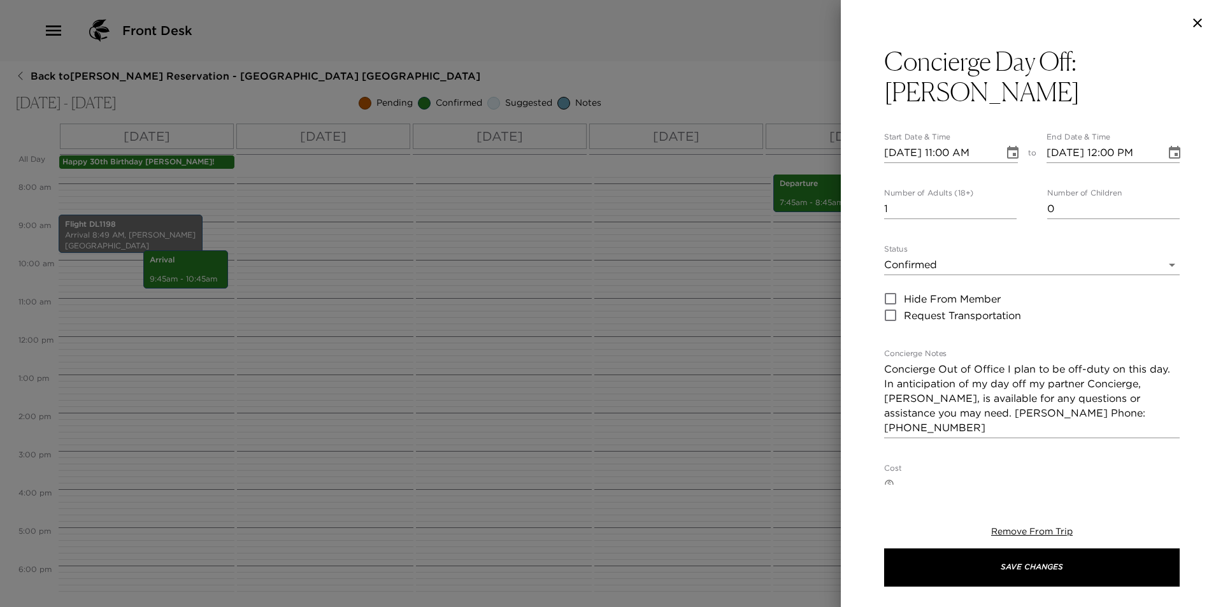
click at [1005, 145] on icon "Choose date, selected date is Sep 7, 2025" at bounding box center [1012, 152] width 15 height 15
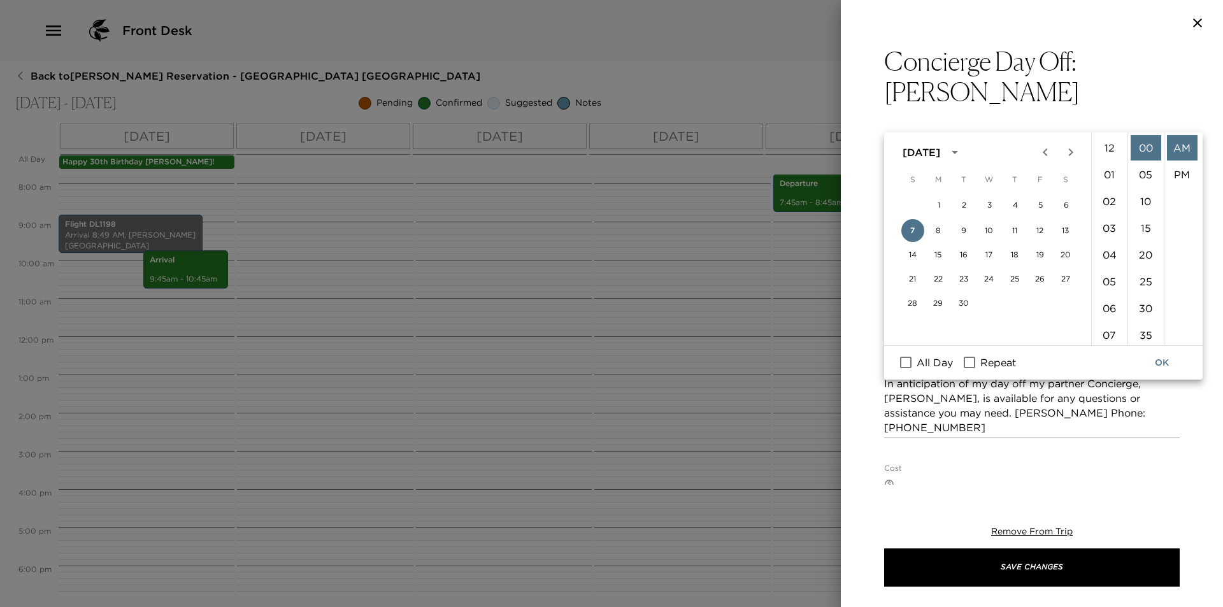
scroll to position [294, 0]
click at [937, 232] on button "8" at bounding box center [937, 230] width 23 height 23
type input "09/08/2025 11:00 AM"
type input "09/08/2025 12:00 PM"
click at [932, 362] on span "All Day" at bounding box center [934, 362] width 36 height 15
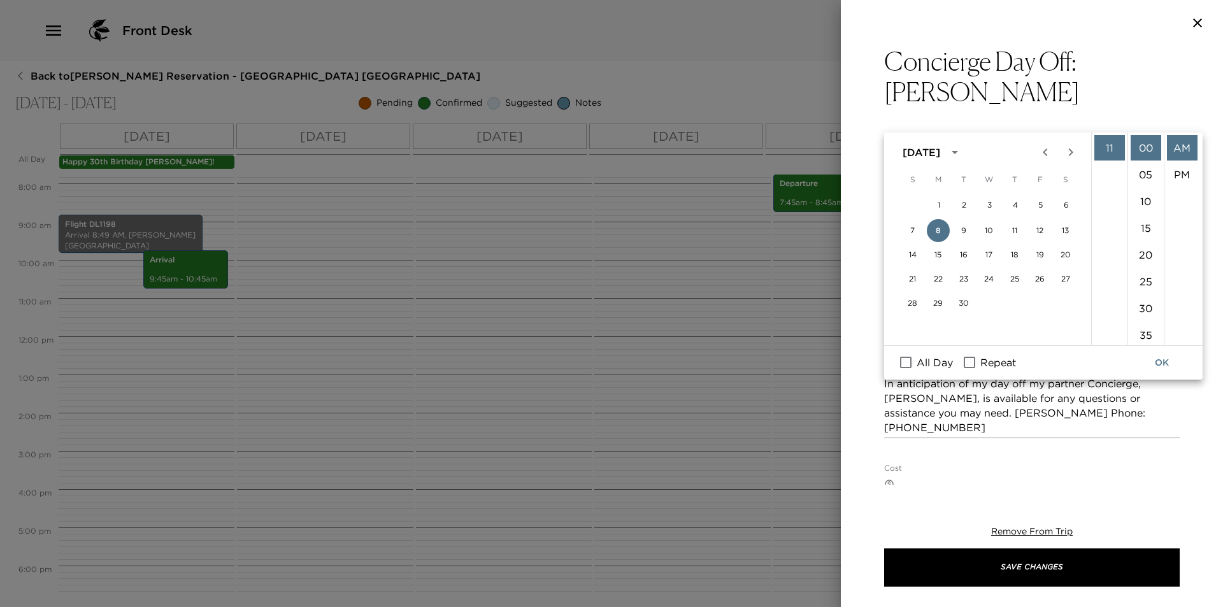
click at [919, 362] on input "All Day" at bounding box center [905, 362] width 27 height 17
checkbox input "true"
type input "09/08/2025"
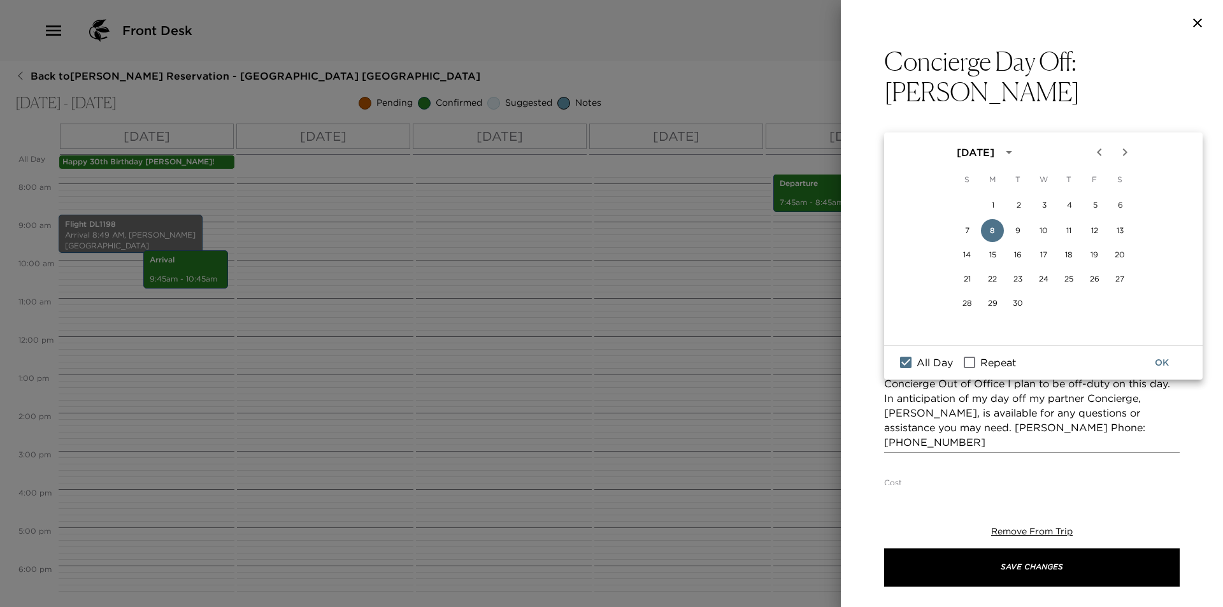
click at [975, 363] on input "Repeat" at bounding box center [969, 362] width 27 height 17
checkbox input "true"
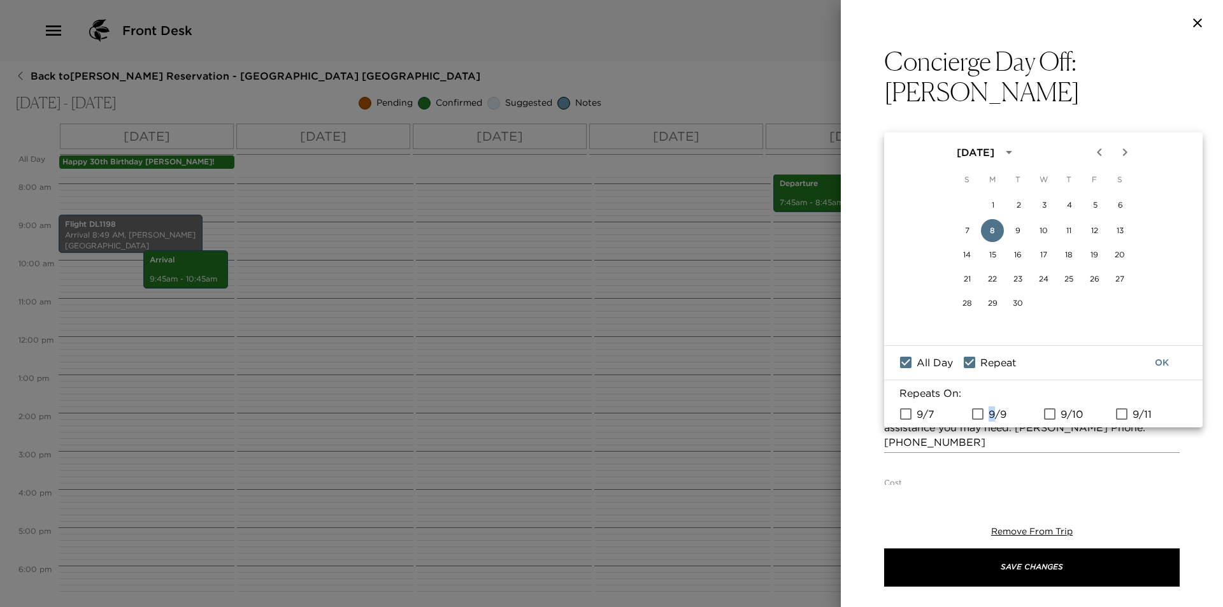
click at [991, 419] on span "9/9" at bounding box center [997, 413] width 18 height 15
drag, startPoint x: 975, startPoint y: 415, endPoint x: 984, endPoint y: 416, distance: 8.9
click at [975, 415] on input "9/9" at bounding box center [977, 414] width 27 height 17
checkbox input "true"
click at [1161, 362] on button "OK" at bounding box center [1161, 363] width 41 height 24
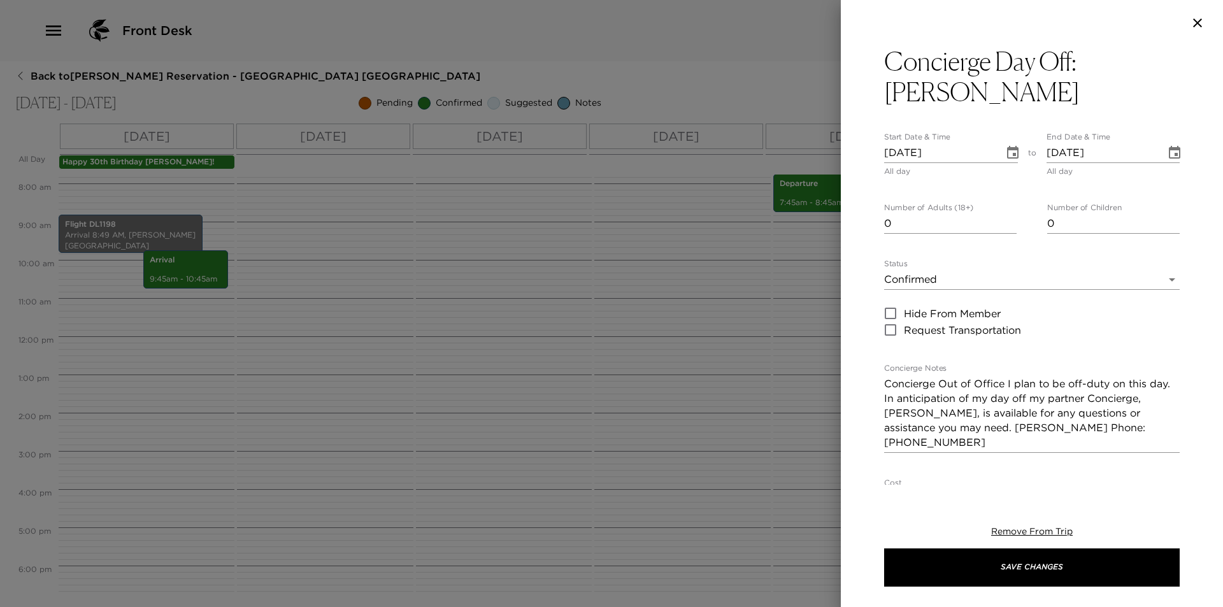
type input "0"
click at [1006, 213] on input "0" at bounding box center [950, 223] width 132 height 20
drag, startPoint x: 1009, startPoint y: 353, endPoint x: 1047, endPoint y: 350, distance: 38.3
click at [1010, 376] on textarea "Concierge Out of Office I plan to be off-duty on this day. In anticipation of m…" at bounding box center [1031, 412] width 295 height 73
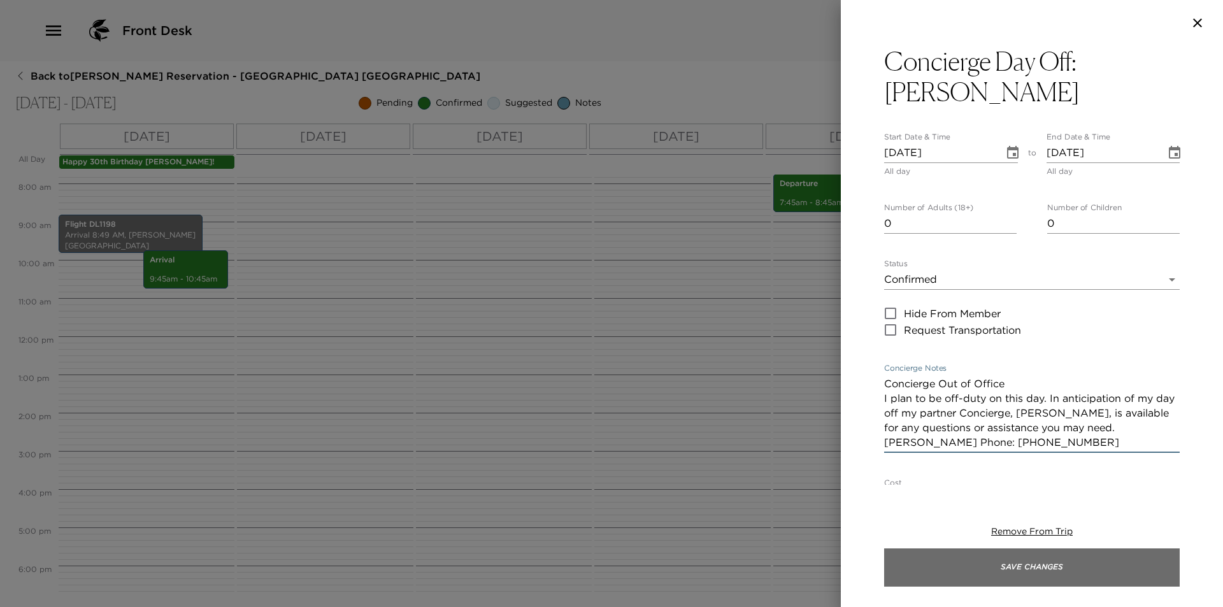
type textarea "Concierge Out of Office I plan to be off-duty on this day. In anticipation of m…"
click at [1031, 582] on button "Save Changes" at bounding box center [1031, 567] width 295 height 38
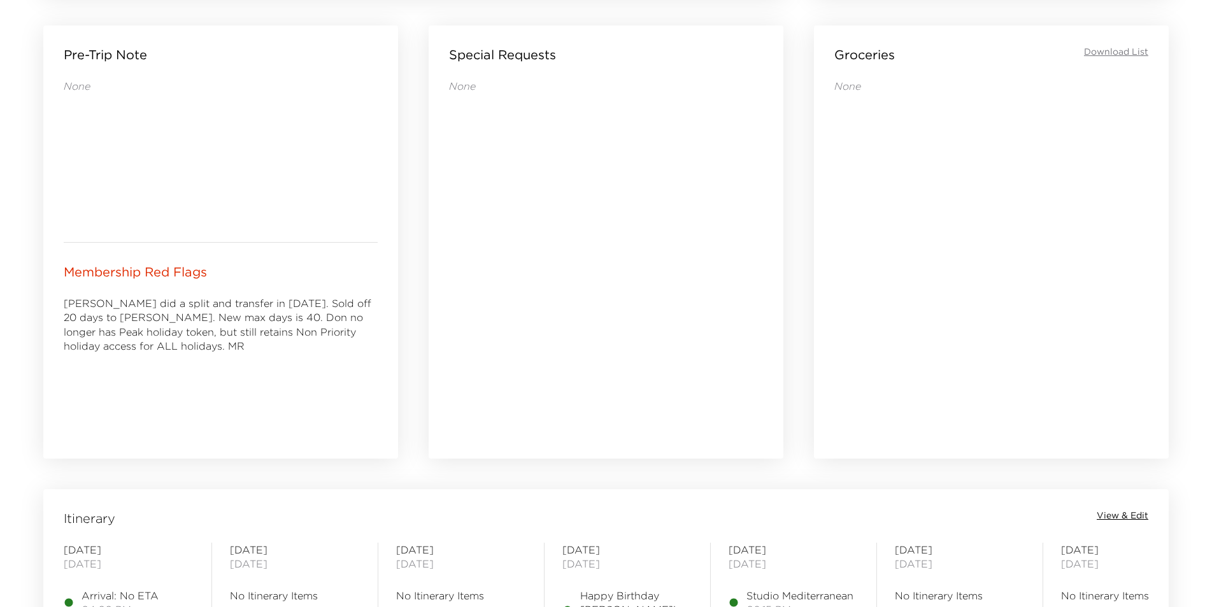
scroll to position [891, 0]
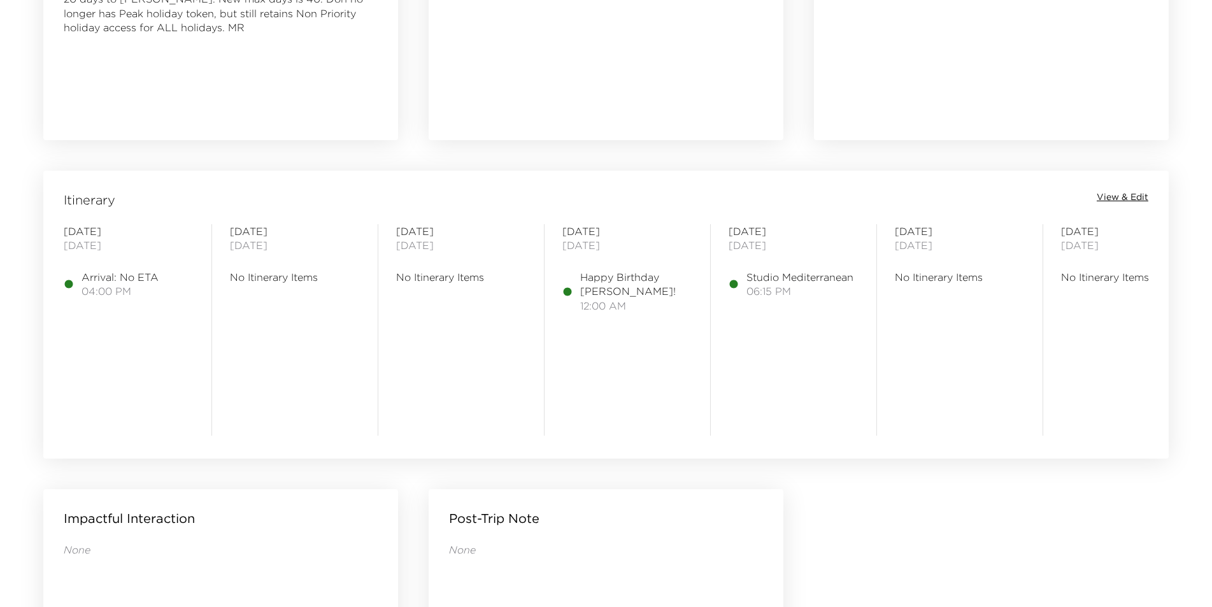
click at [1116, 194] on span "View & Edit" at bounding box center [1122, 197] width 52 height 13
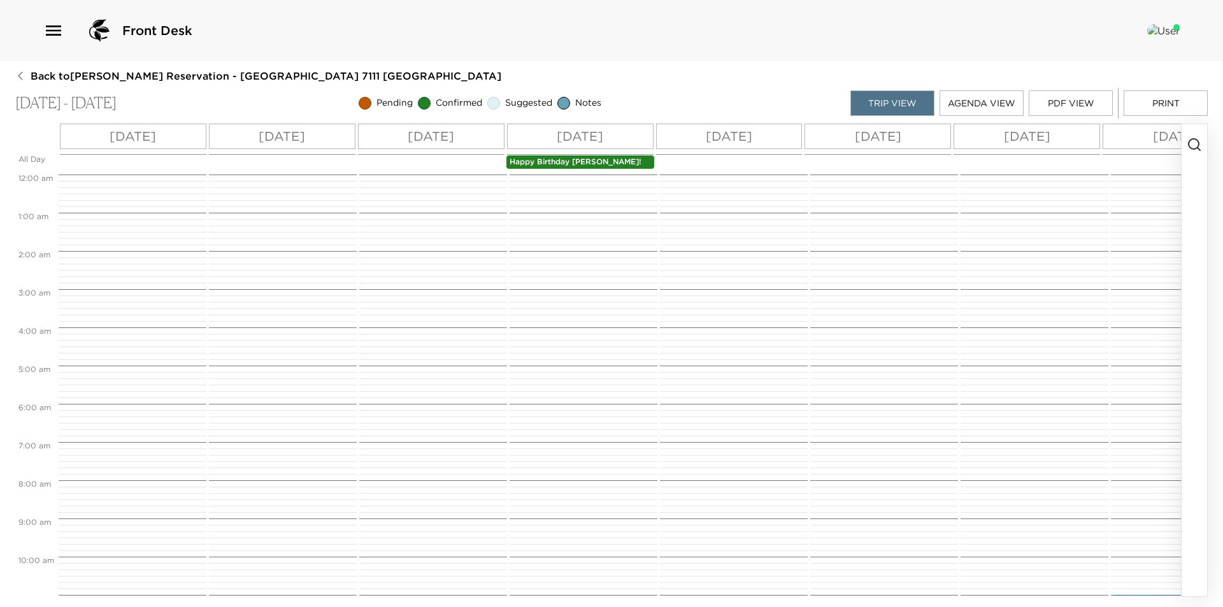
scroll to position [486, 0]
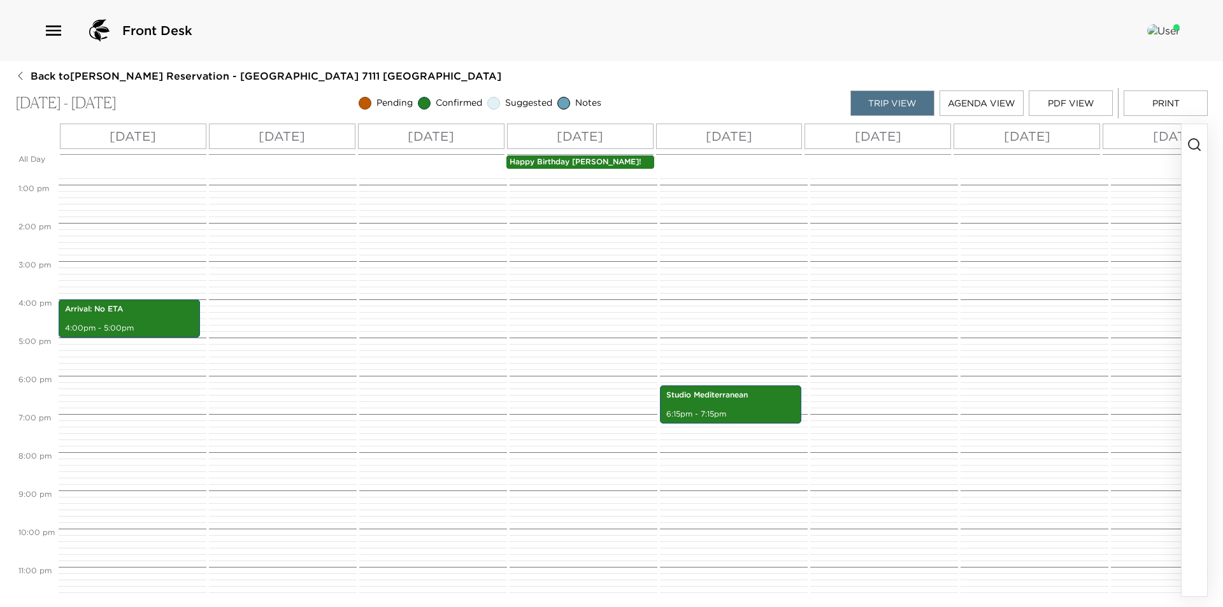
click at [1191, 164] on button "button" at bounding box center [1193, 360] width 25 height 472
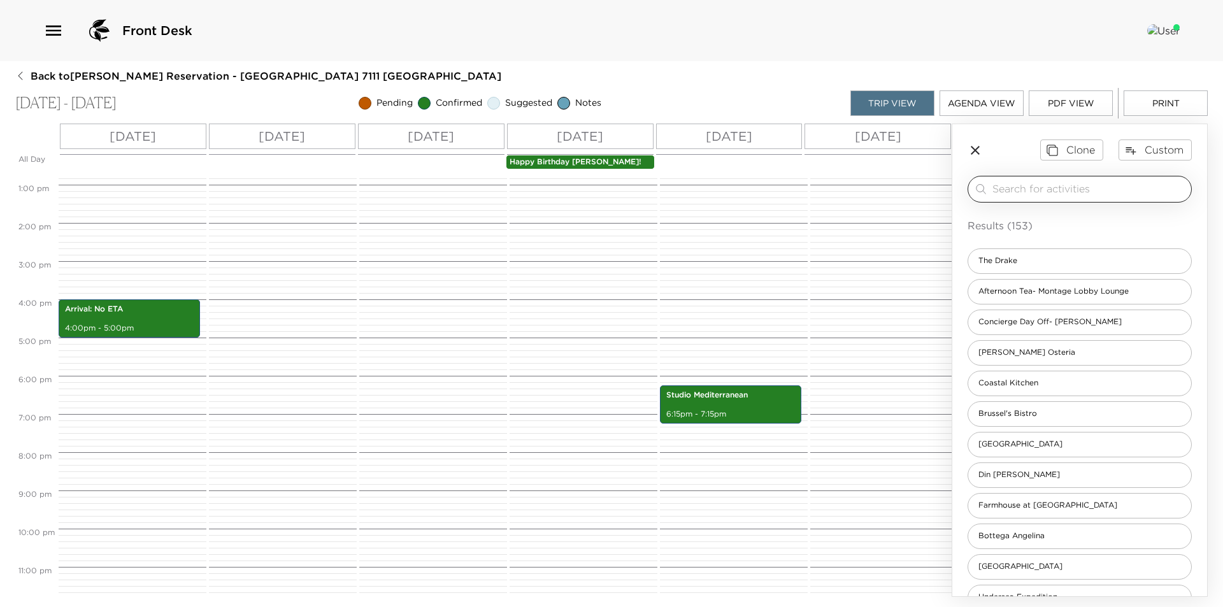
click at [1096, 191] on input "search" at bounding box center [1089, 188] width 194 height 15
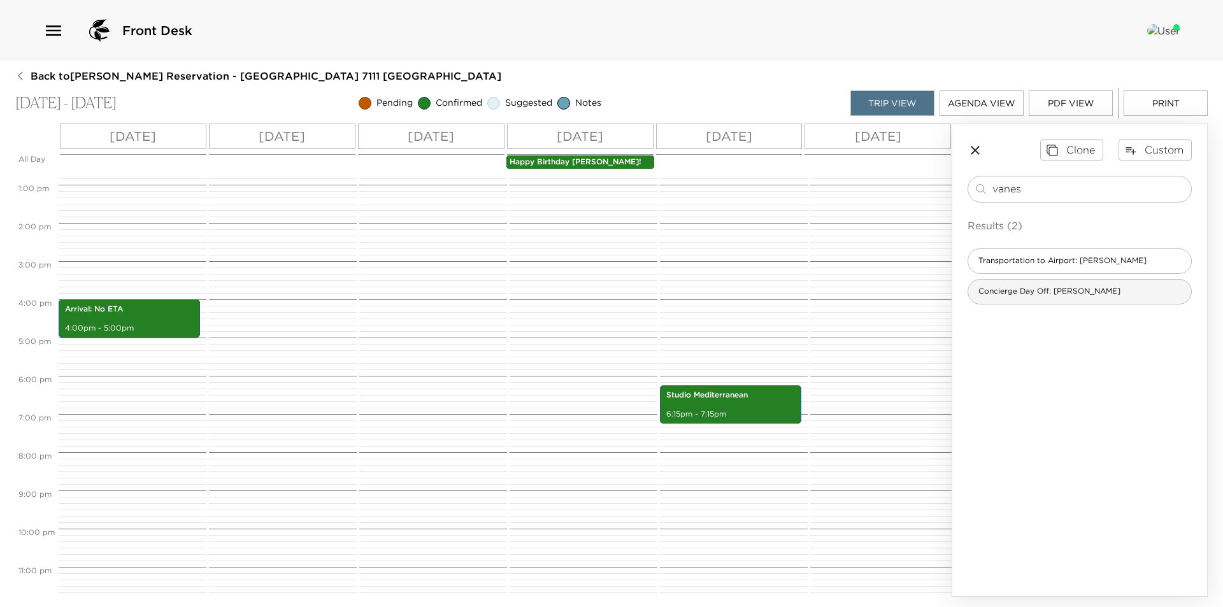
type input "vanes"
click at [1076, 290] on span "Concierge Day Off: [PERSON_NAME]" at bounding box center [1049, 291] width 162 height 11
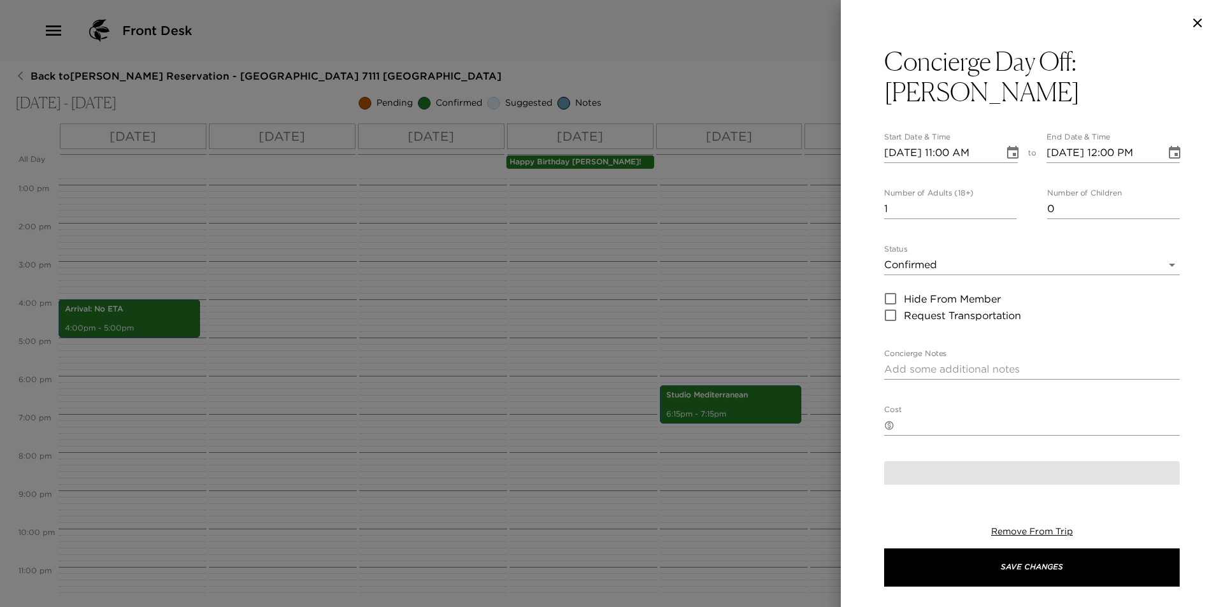
type textarea "Concierge Out of Office I plan to be off-duty on this day. In anticipation of m…"
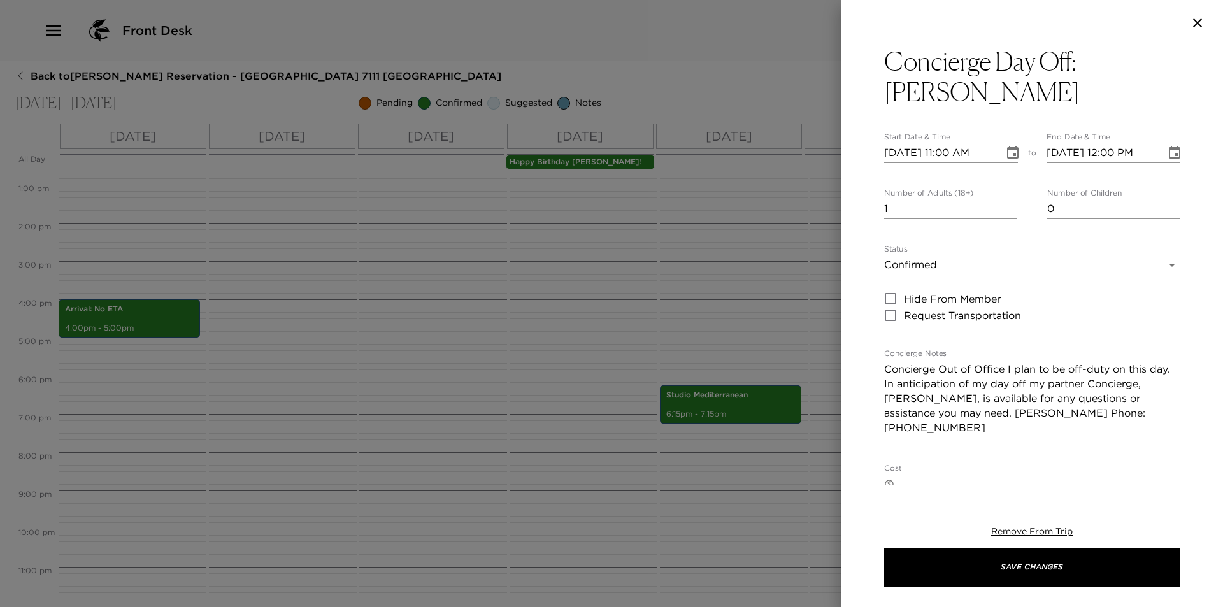
click at [1007, 146] on icon "Choose date, selected date is Sep 7, 2025" at bounding box center [1012, 152] width 11 height 13
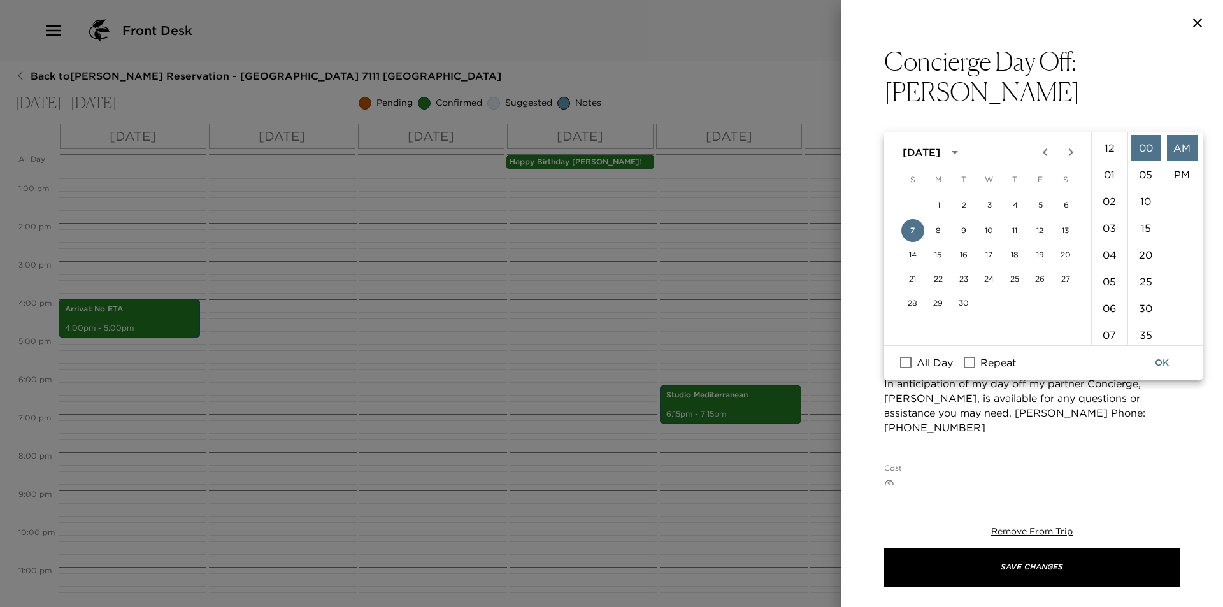
scroll to position [294, 0]
click at [936, 231] on button "8" at bounding box center [937, 230] width 23 height 23
type input "[DATE] 11:00 AM"
type input "[DATE] 12:00 PM"
click at [937, 358] on span "All Day" at bounding box center [934, 362] width 36 height 15
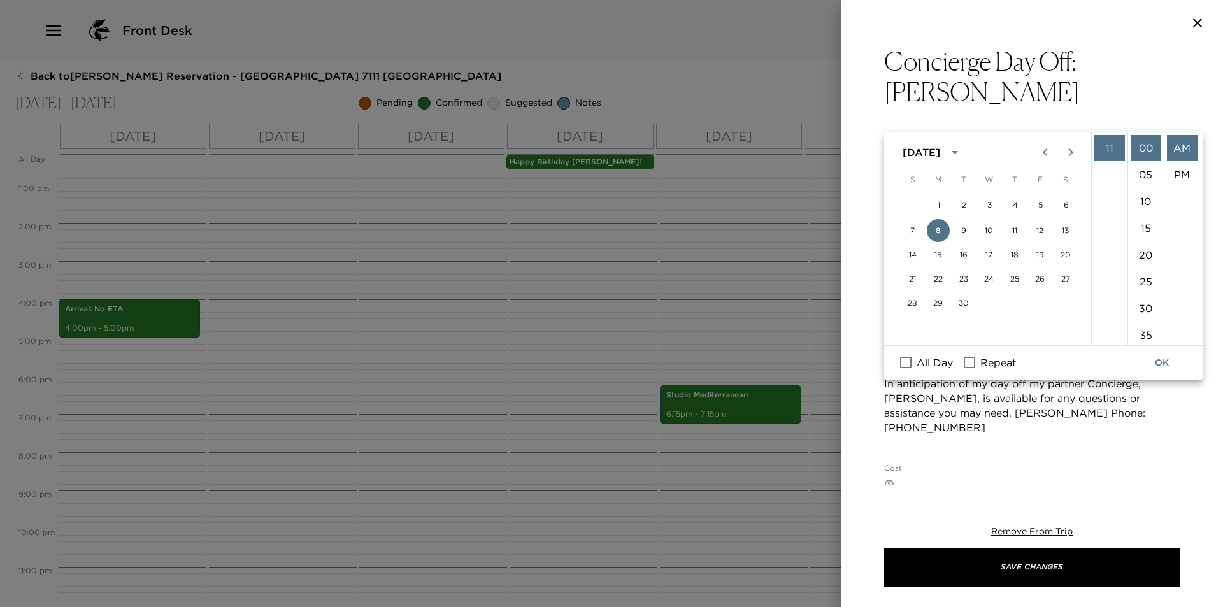
click at [919, 358] on input "All Day" at bounding box center [905, 362] width 27 height 17
checkbox input "true"
type input "09/08/2025"
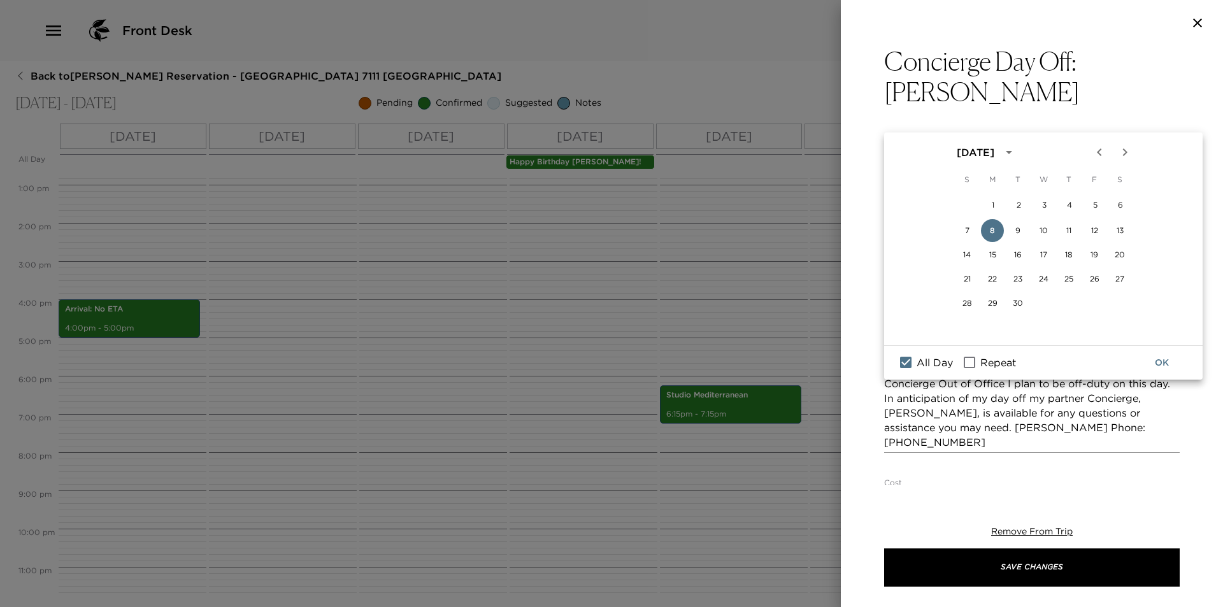
click at [984, 359] on span "Repeat" at bounding box center [998, 362] width 36 height 15
click at [982, 359] on input "Repeat" at bounding box center [969, 362] width 27 height 17
checkbox input "true"
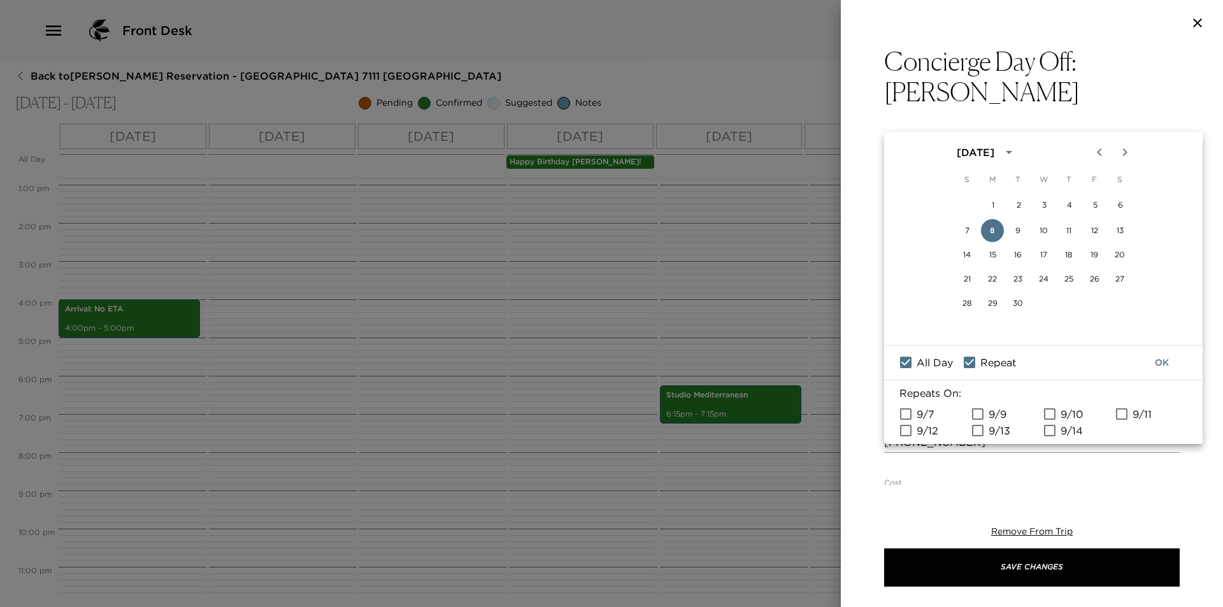
click at [1004, 415] on span "9/9" at bounding box center [997, 413] width 18 height 15
click at [991, 415] on input "9/9" at bounding box center [977, 414] width 27 height 17
checkbox input "true"
click at [1175, 357] on button "OK" at bounding box center [1161, 363] width 41 height 24
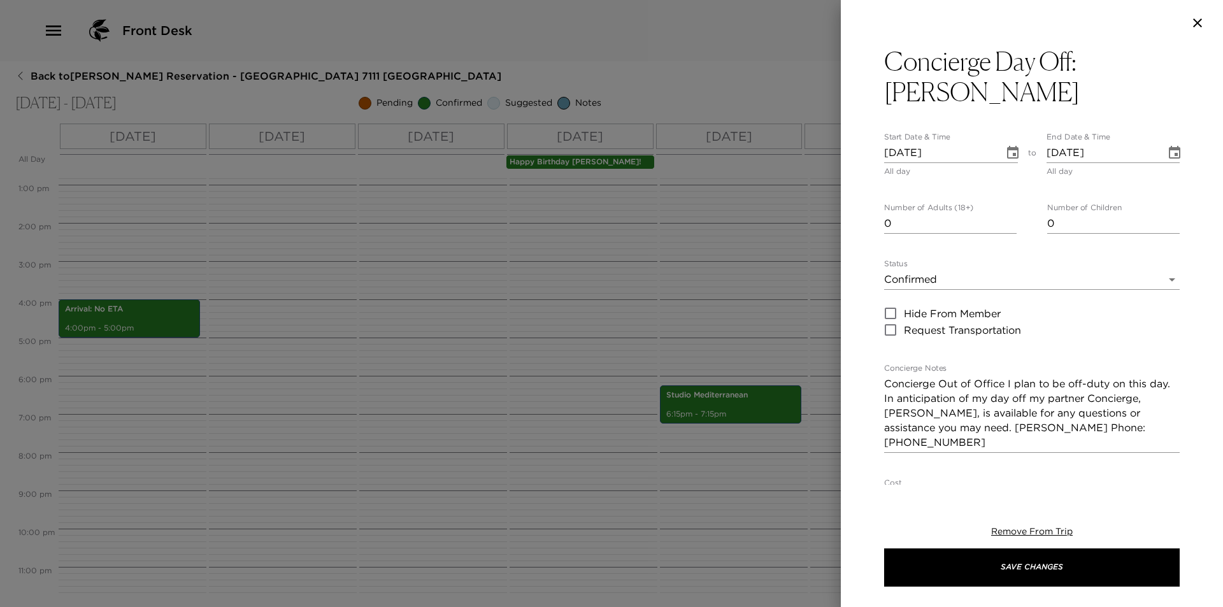
type input "0"
click at [1009, 213] on input "0" at bounding box center [950, 223] width 132 height 20
click at [1007, 376] on textarea "Concierge Out of Office I plan to be off-duty on this day. In anticipation of m…" at bounding box center [1031, 412] width 295 height 73
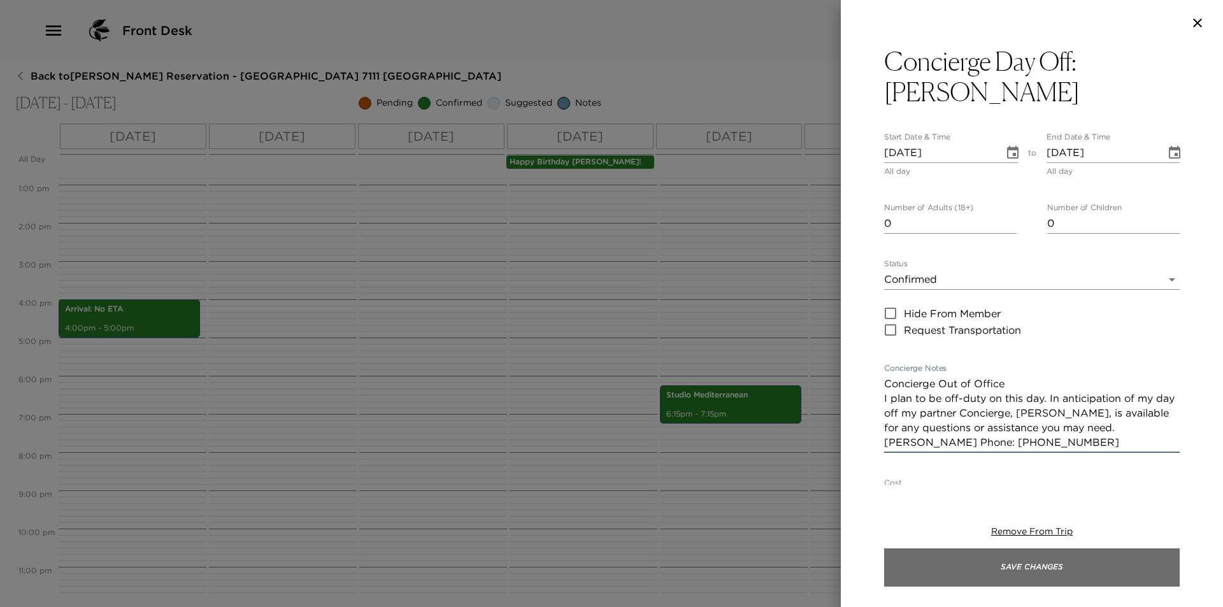
type textarea "Concierge Out of Office I plan to be off-duty on this day. In anticipation of m…"
click at [1026, 568] on button "Save Changes" at bounding box center [1031, 567] width 295 height 38
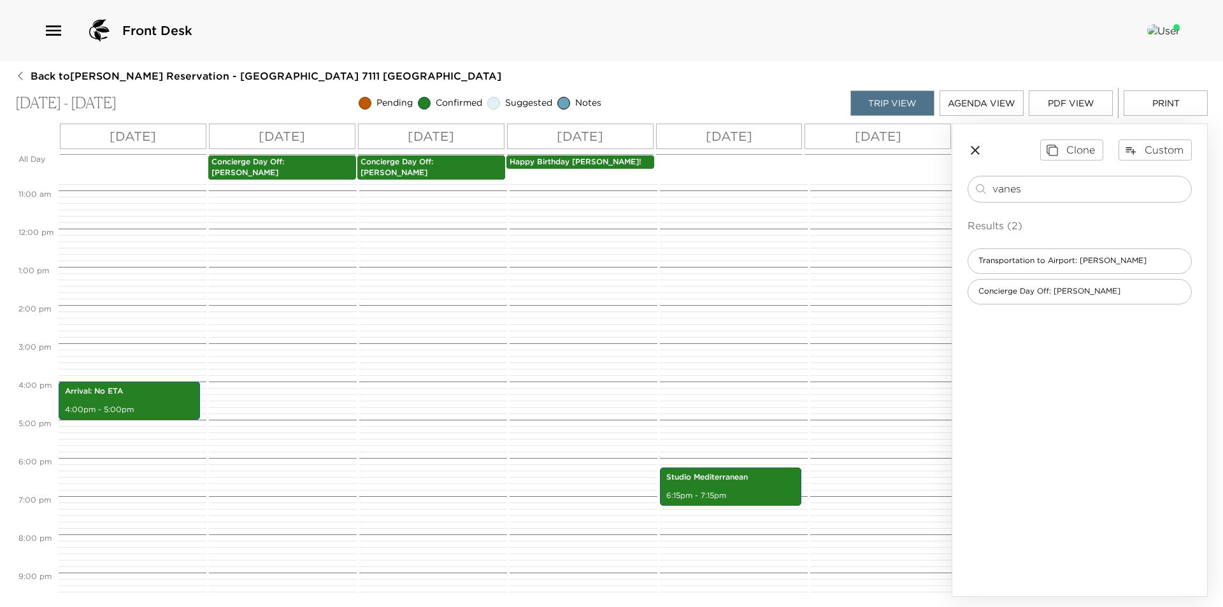
scroll to position [507, 0]
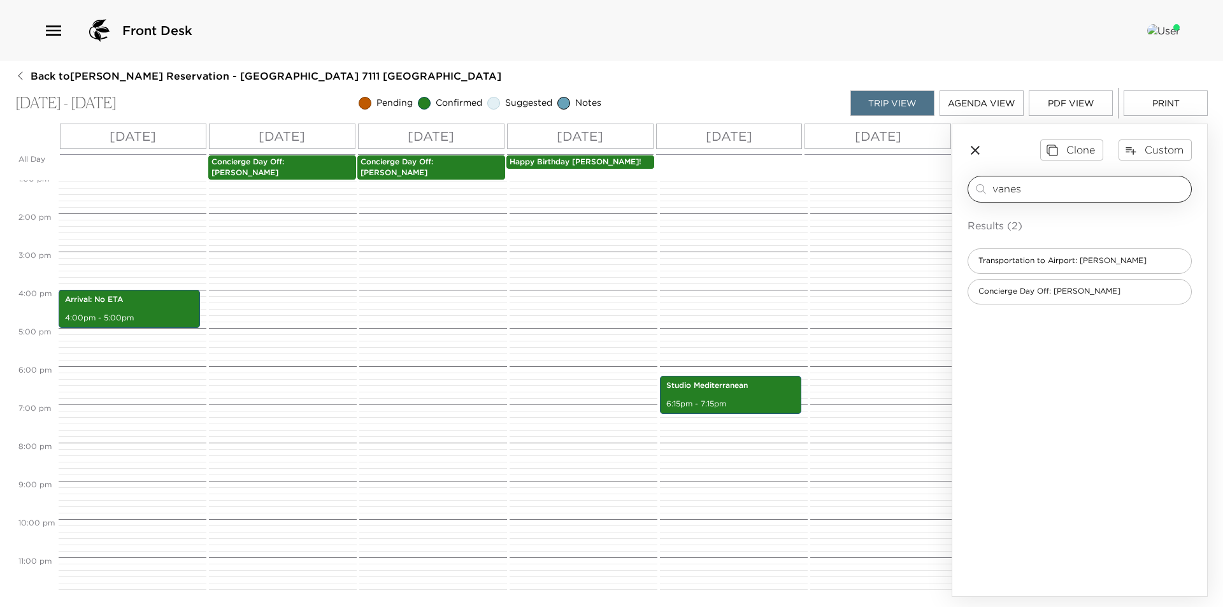
click at [1071, 187] on input "vanes" at bounding box center [1089, 188] width 194 height 15
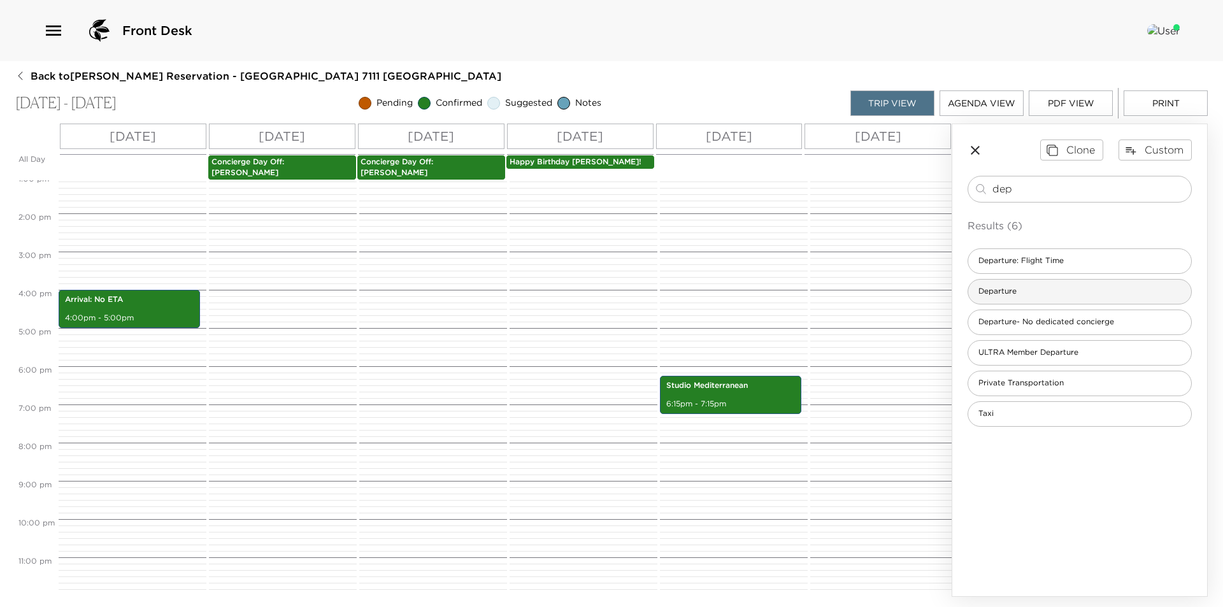
type input "dep"
click at [1072, 285] on div "Departure" at bounding box center [1079, 291] width 224 height 25
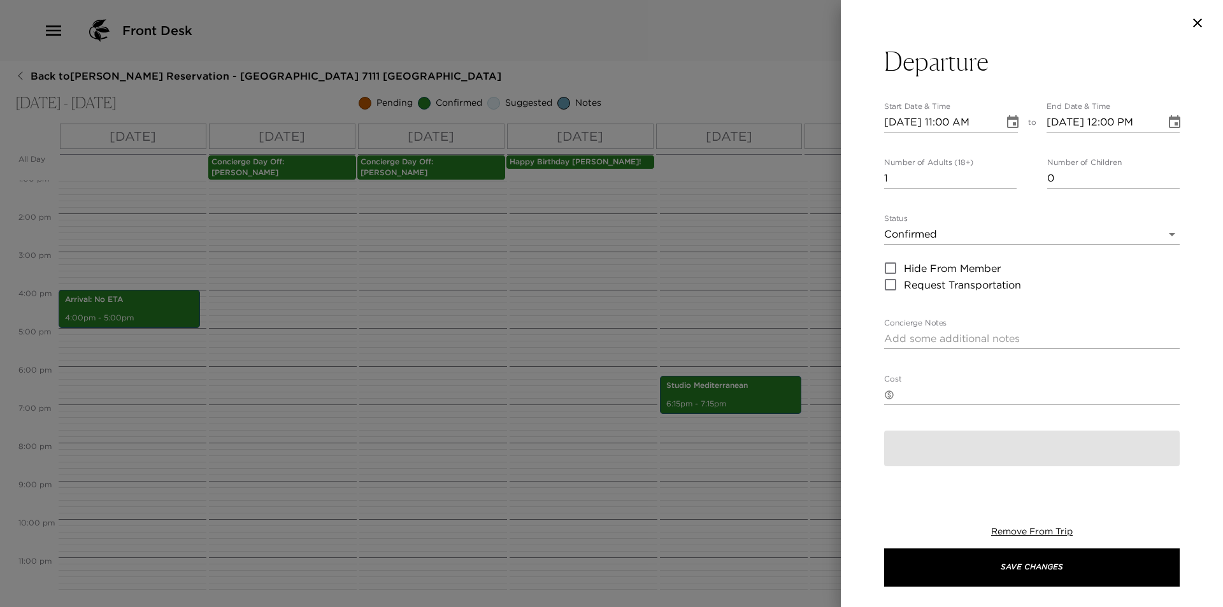
type textarea "Check-out and Departure I will be contacting you in your suite prior to Exclusi…"
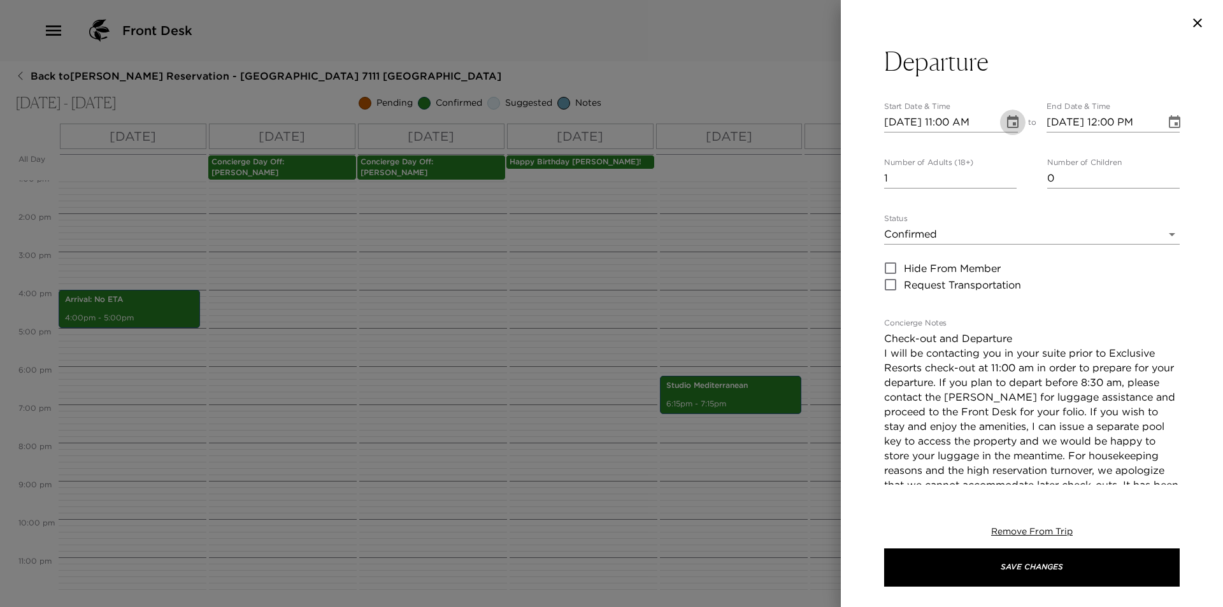
click at [1016, 125] on button "Choose date, selected date is Sep 7, 2025" at bounding box center [1012, 122] width 25 height 25
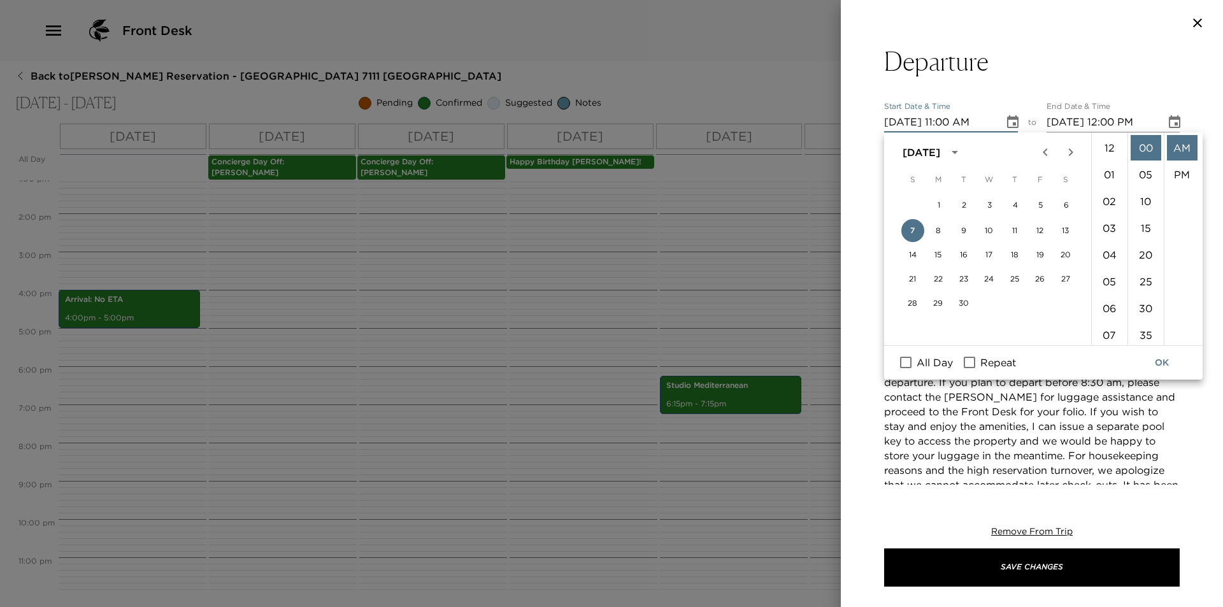
scroll to position [294, 0]
click at [1038, 227] on button "12" at bounding box center [1039, 230] width 23 height 23
type input "09/12/2025 11:00 AM"
type input "09/12/2025 12:00 PM"
click at [1169, 362] on button "OK" at bounding box center [1161, 363] width 41 height 24
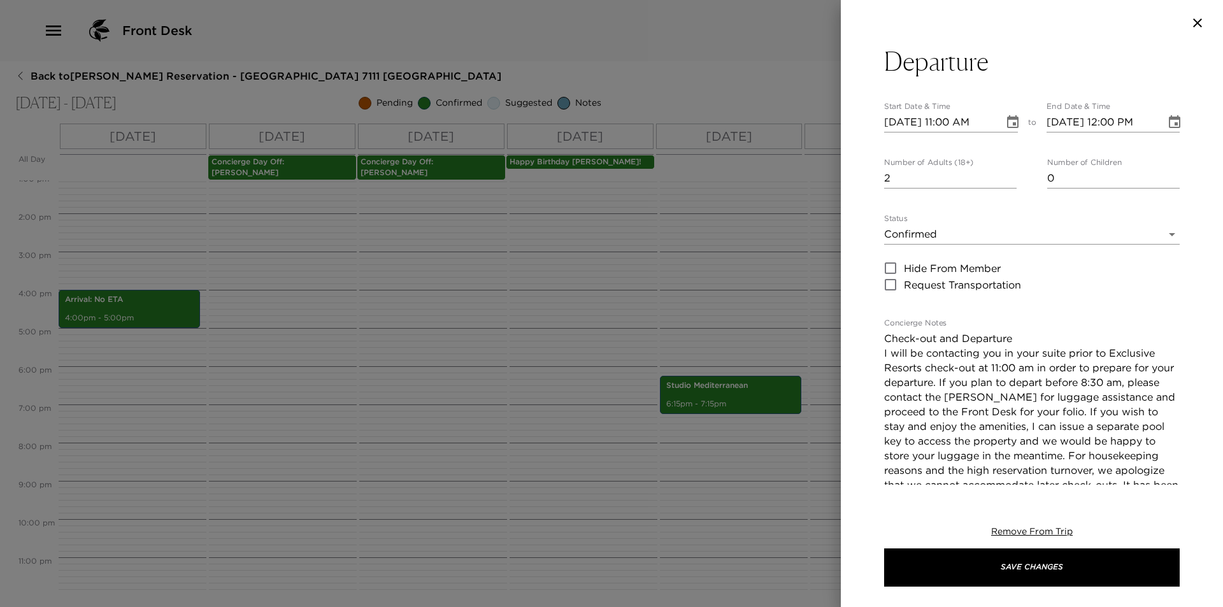
type input "2"
click at [1007, 172] on input "2" at bounding box center [950, 178] width 132 height 20
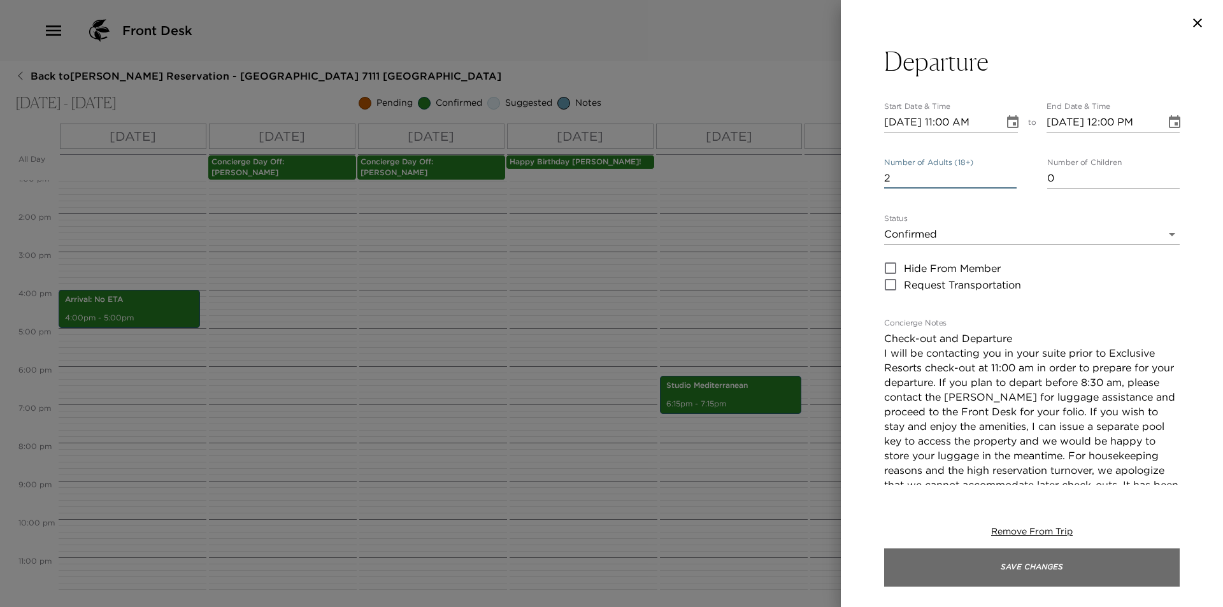
click at [1035, 564] on button "Save Changes" at bounding box center [1031, 567] width 295 height 38
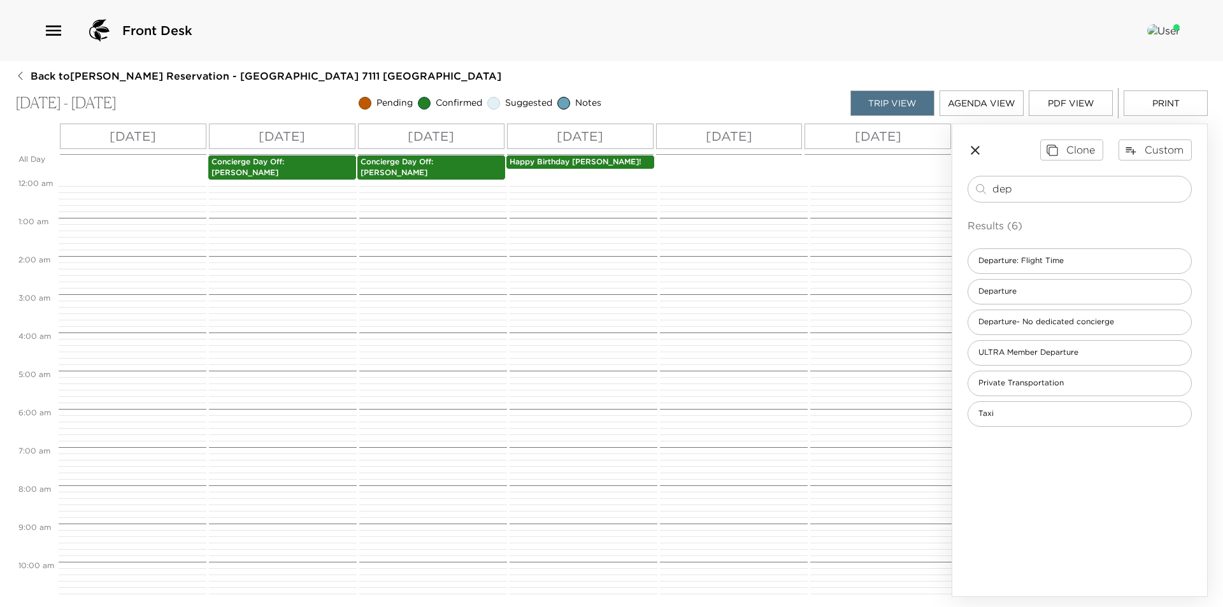
scroll to position [0, 0]
click at [1168, 100] on button "Print" at bounding box center [1165, 102] width 84 height 25
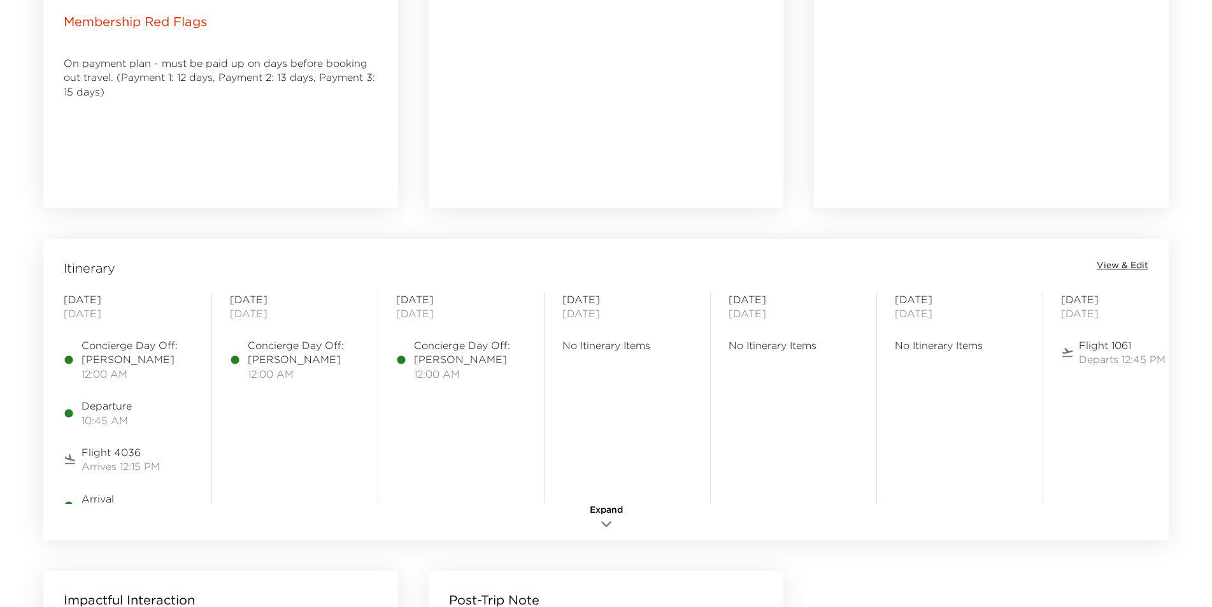
scroll to position [828, 0]
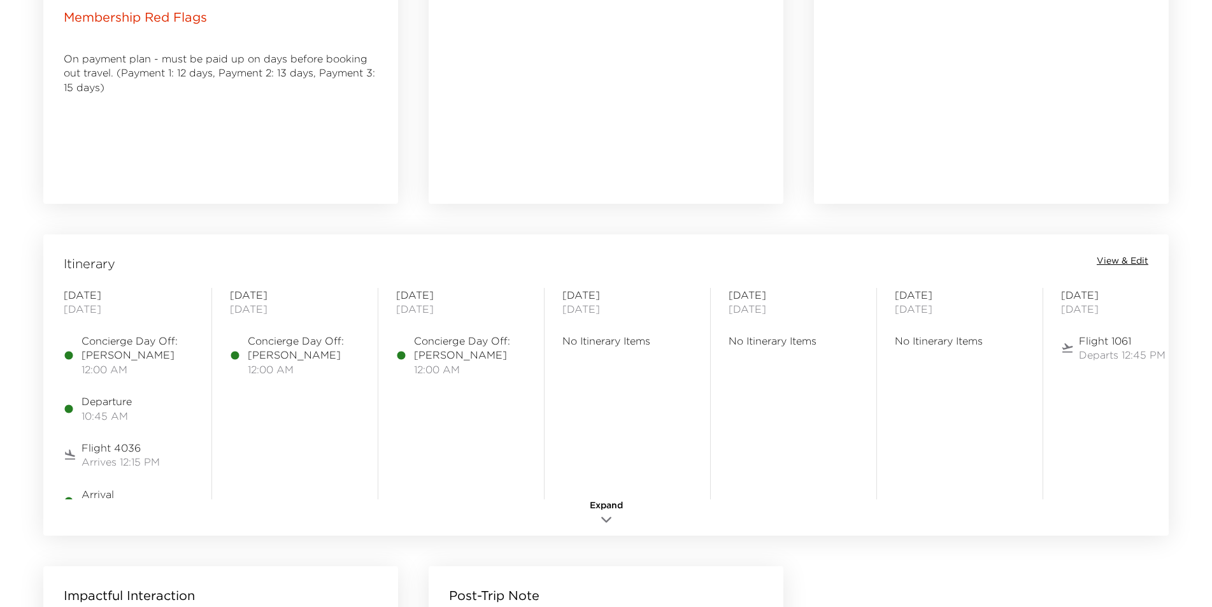
click at [1124, 257] on span "View & Edit" at bounding box center [1122, 261] width 52 height 13
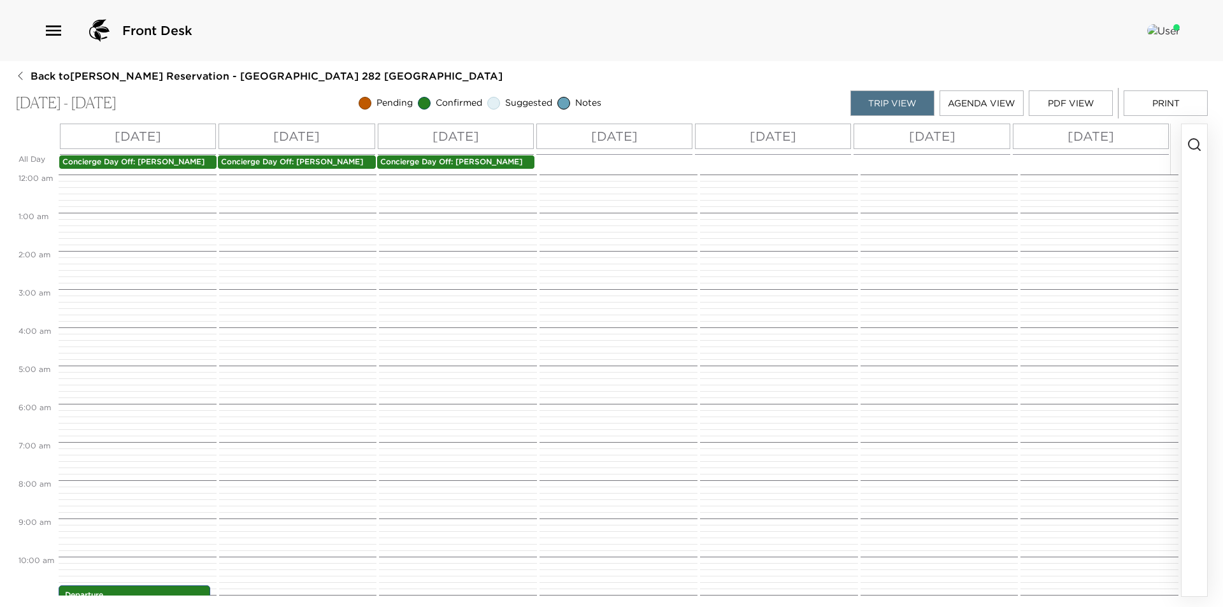
scroll to position [411, 0]
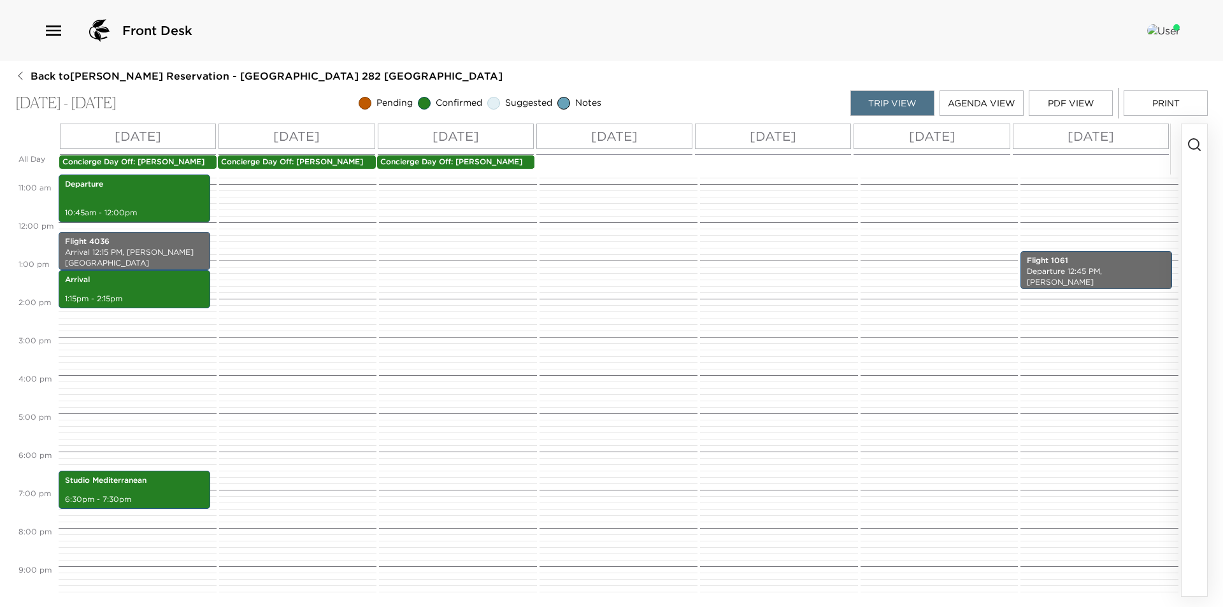
click at [166, 160] on p "Concierge Day Off: [PERSON_NAME]" at bounding box center [137, 162] width 151 height 11
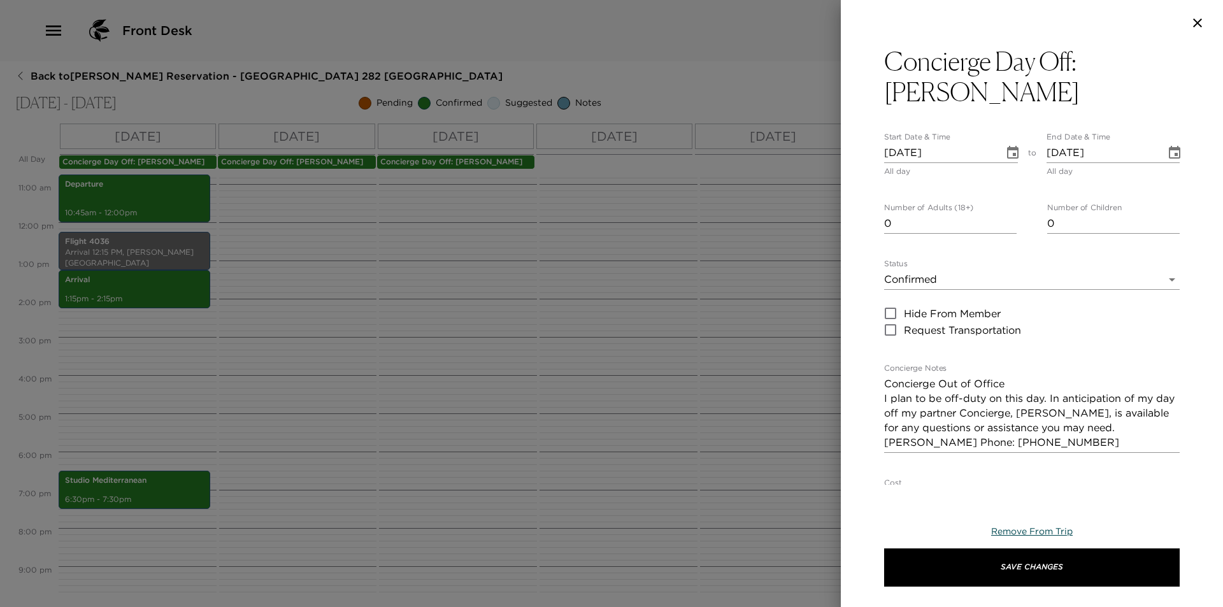
click at [1010, 527] on span "Remove From Trip" at bounding box center [1032, 530] width 82 height 11
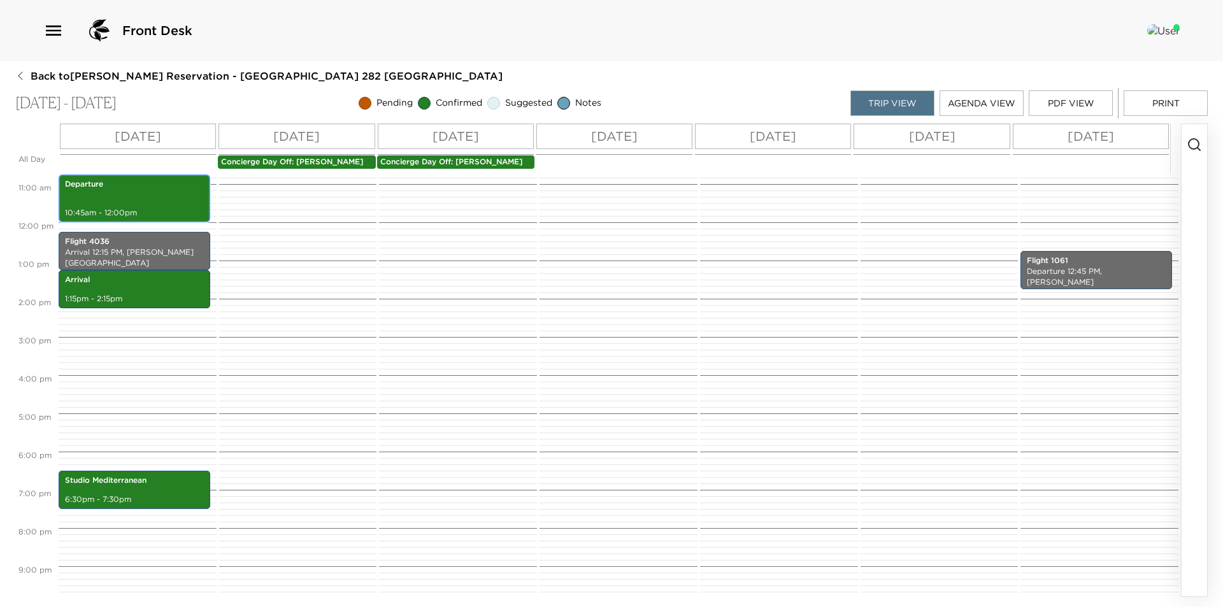
click at [104, 186] on p "Departure" at bounding box center [134, 184] width 139 height 11
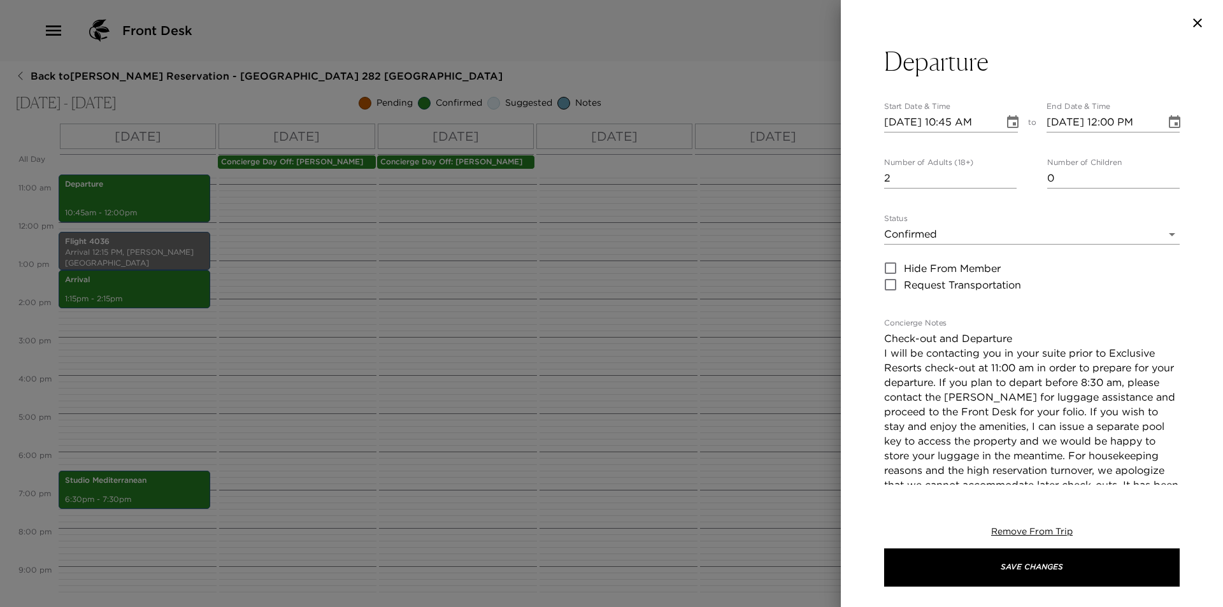
click at [1009, 122] on icon "Choose date, selected date is Sep 7, 2025" at bounding box center [1012, 121] width 11 height 13
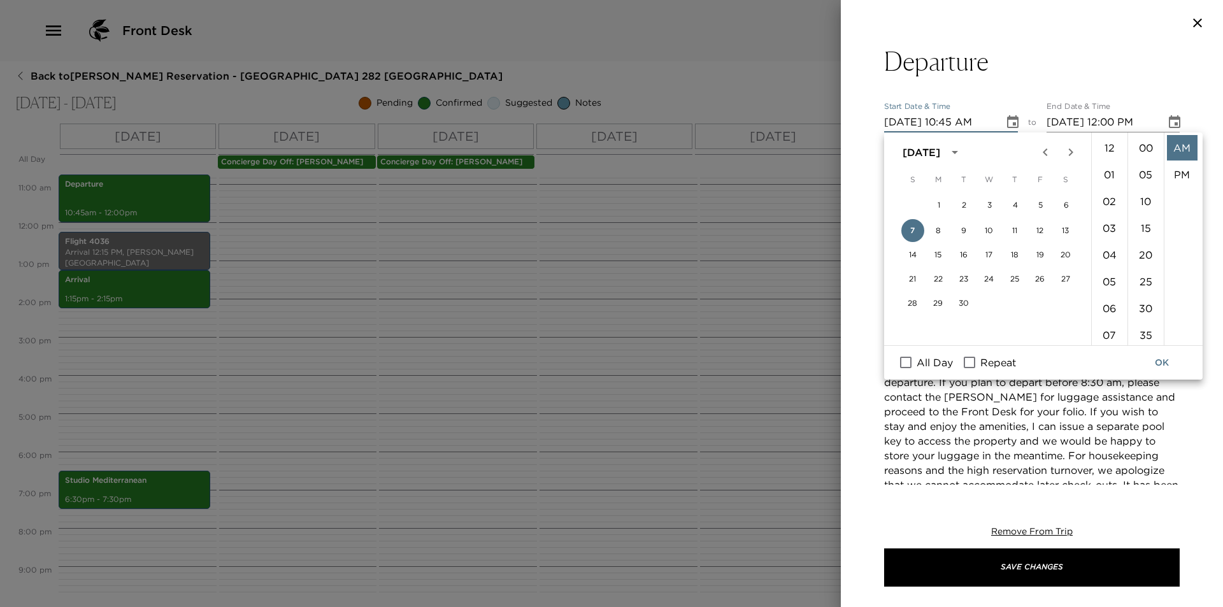
scroll to position [241, 0]
click at [1068, 229] on button "13" at bounding box center [1065, 230] width 23 height 23
type input "[DATE] 10:45 AM"
type input "[DATE] 11:45 AM"
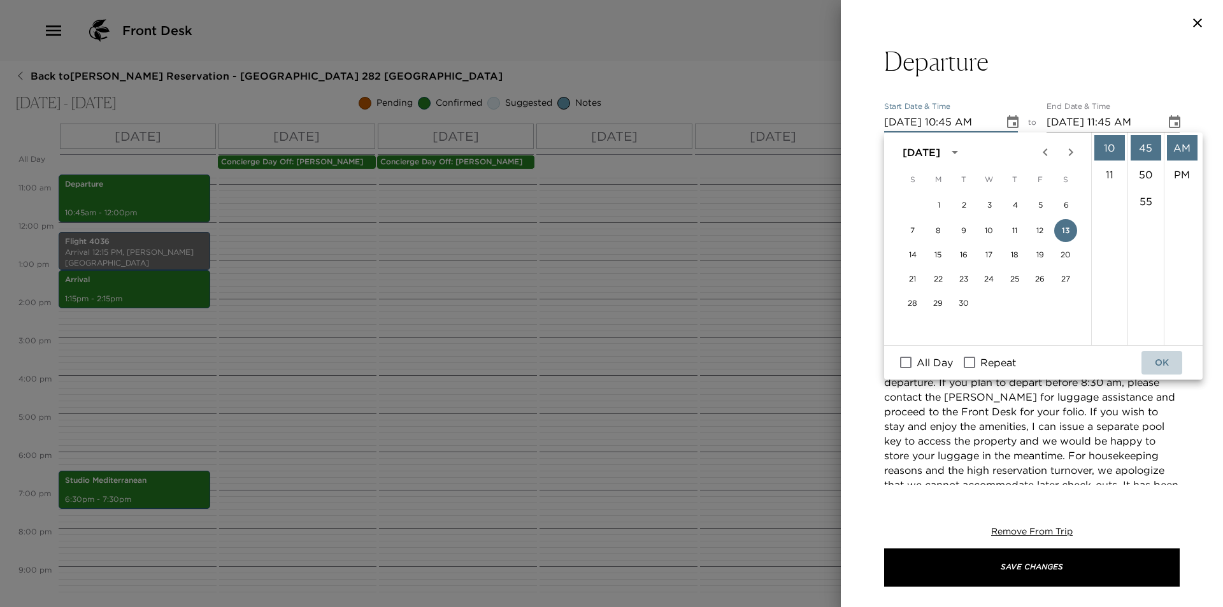
click at [1175, 369] on button "OK" at bounding box center [1161, 363] width 41 height 24
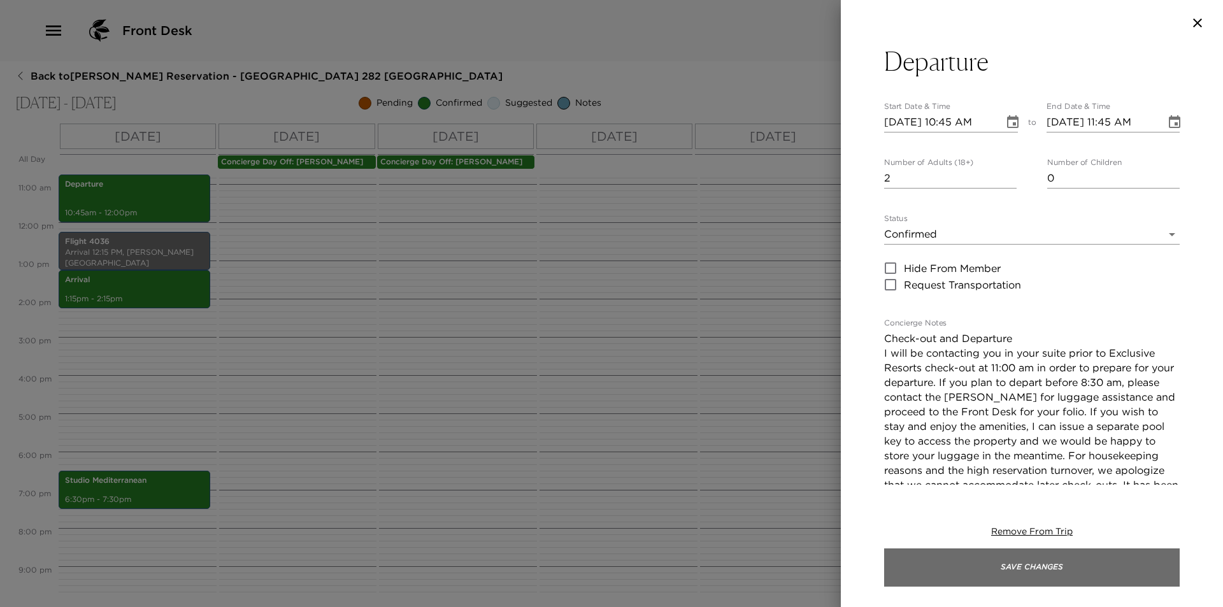
click at [1109, 569] on button "Save Changes" at bounding box center [1031, 567] width 295 height 38
